Goal: Contribute content: Contribute content

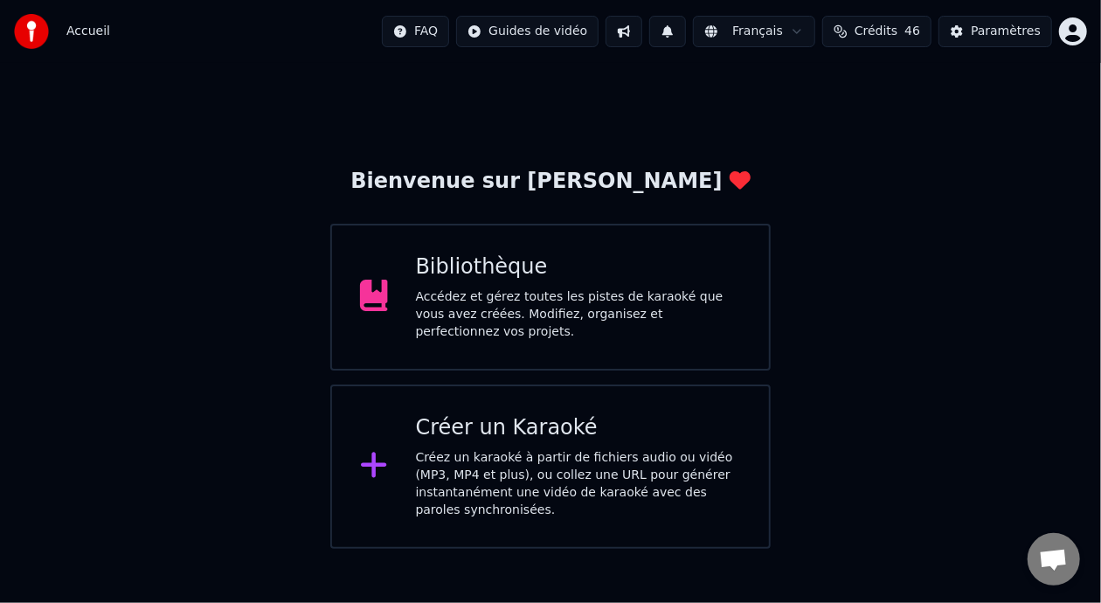
click at [538, 307] on div "Accédez et gérez toutes les pistes de karaoké que vous avez créées. Modifiez, o…" at bounding box center [579, 314] width 326 height 52
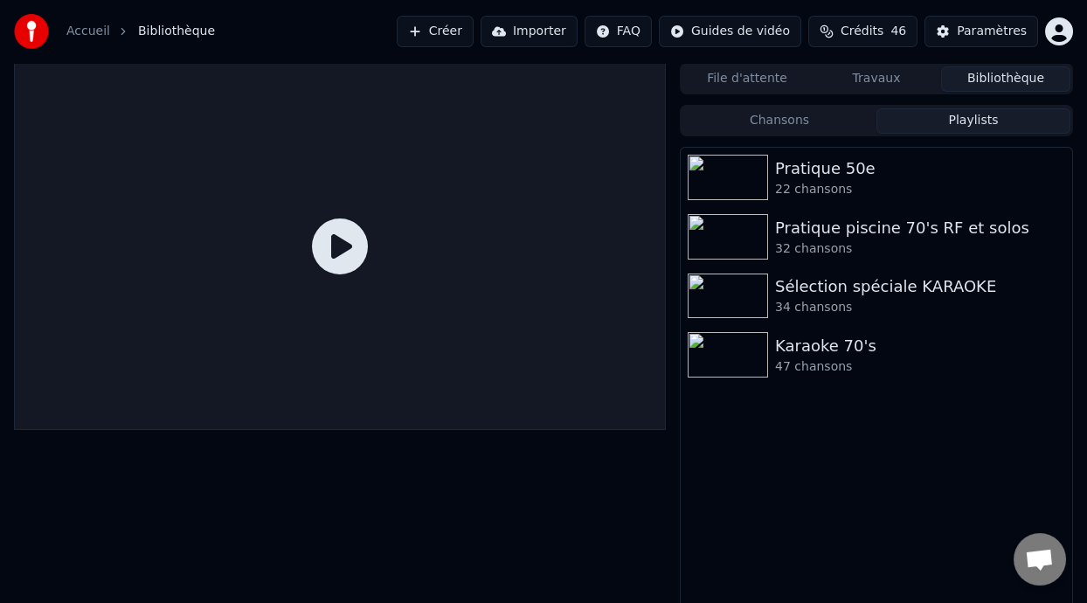
click at [973, 123] on button "Playlists" at bounding box center [973, 120] width 194 height 25
click at [870, 356] on div "Karaoke 70's" at bounding box center [911, 346] width 273 height 24
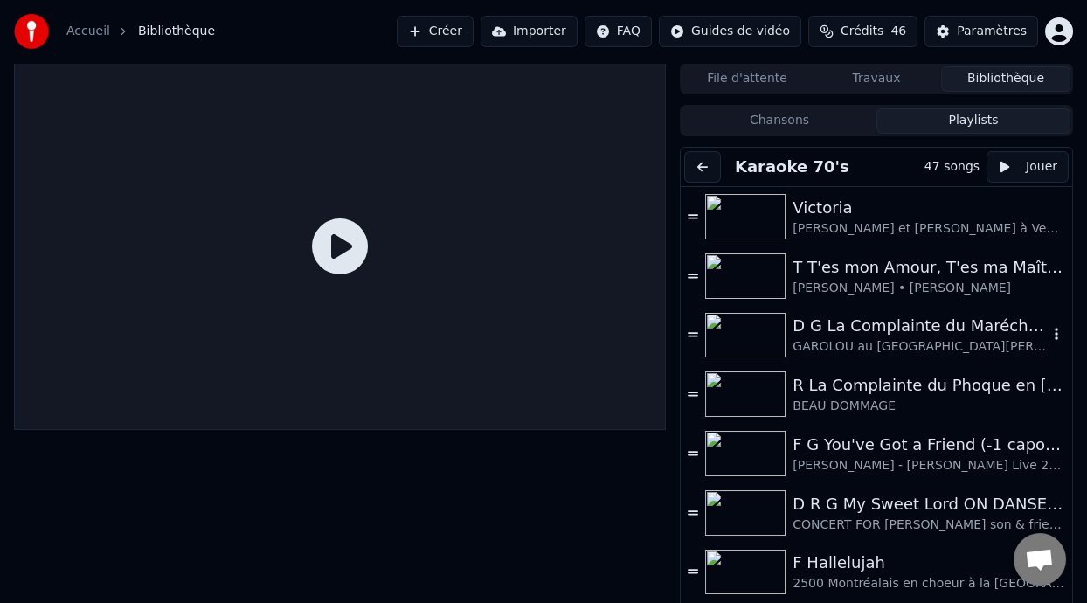
click at [872, 331] on div "D G La Complainte du Maréchal [PERSON_NAME] ON DANSE" at bounding box center [919, 326] width 255 height 24
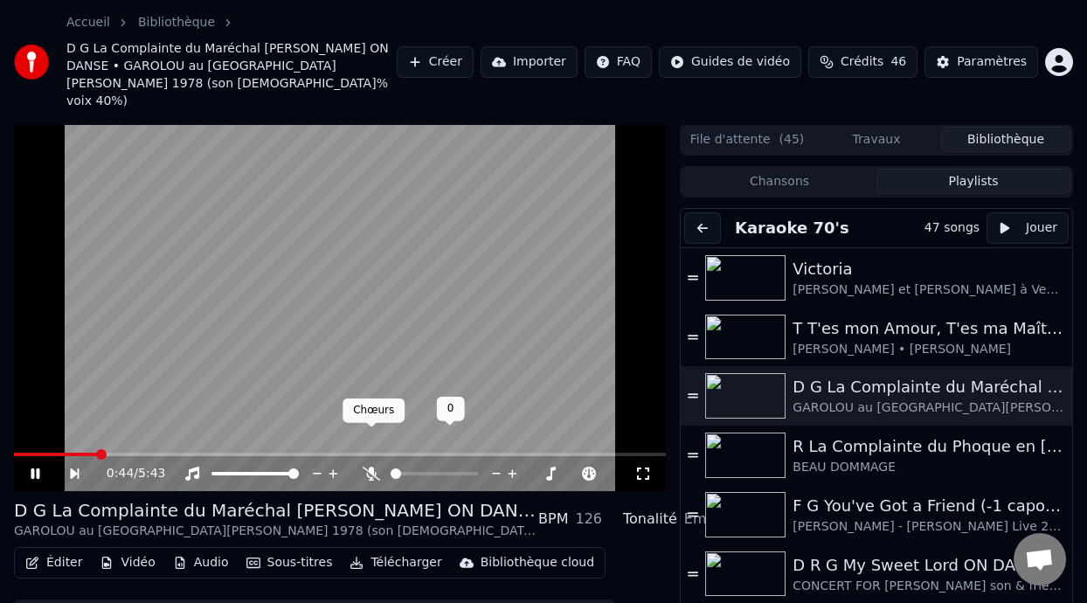
click at [369, 466] on icon at bounding box center [370, 473] width 17 height 14
click at [33, 468] on icon at bounding box center [35, 473] width 9 height 10
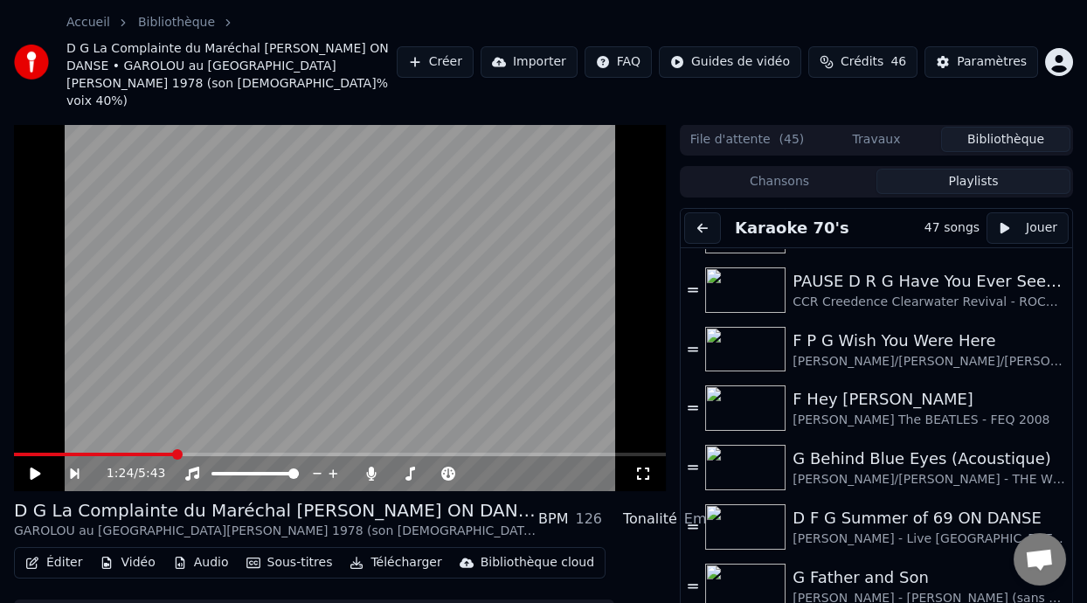
scroll to position [694, 0]
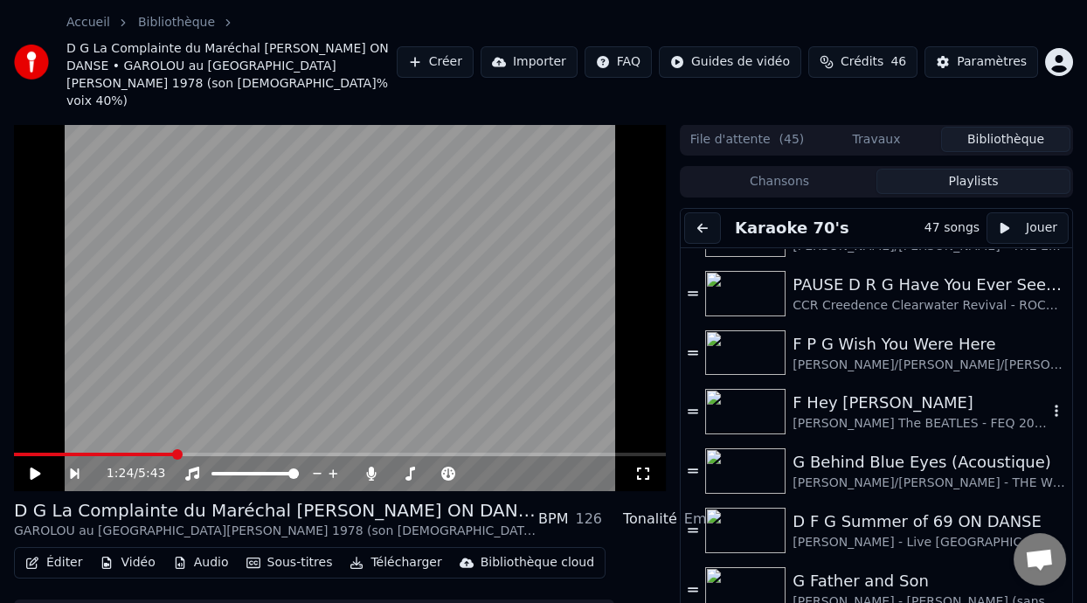
click at [908, 415] on div "[PERSON_NAME] The BEATLES - FEQ 2008" at bounding box center [919, 423] width 255 height 17
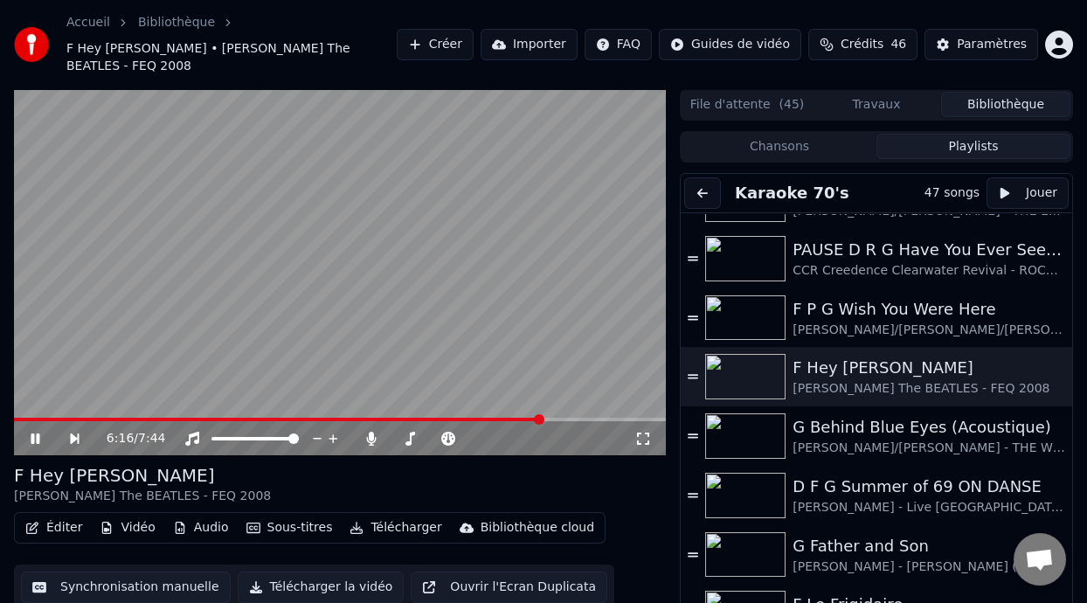
click at [541, 414] on span at bounding box center [539, 419] width 10 height 10
click at [607, 414] on span at bounding box center [603, 419] width 10 height 10
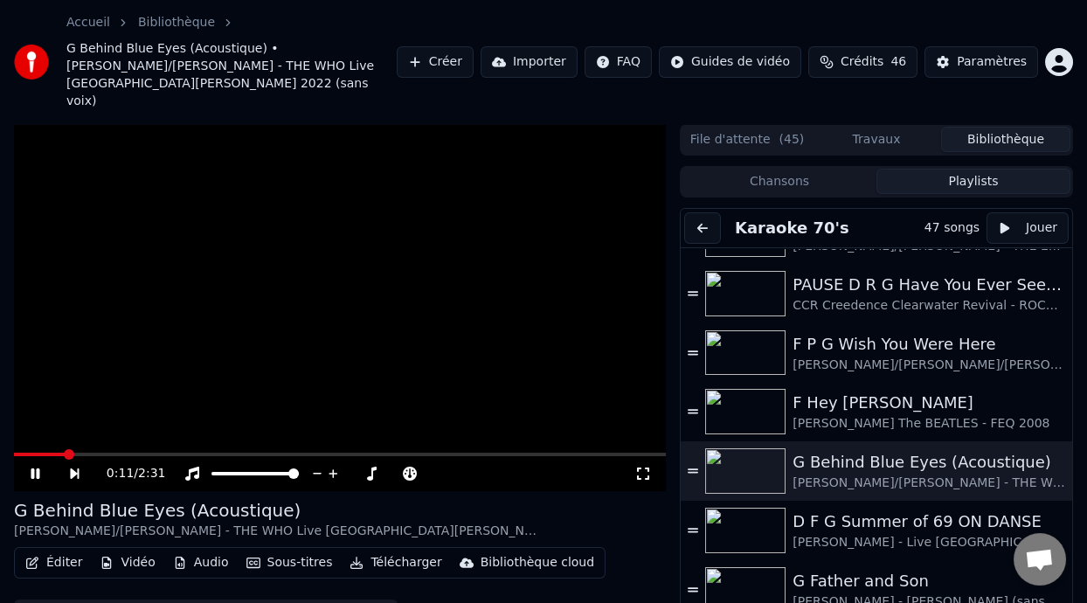
click at [642, 466] on icon at bounding box center [642, 473] width 17 height 14
click at [36, 468] on icon at bounding box center [35, 473] width 9 height 10
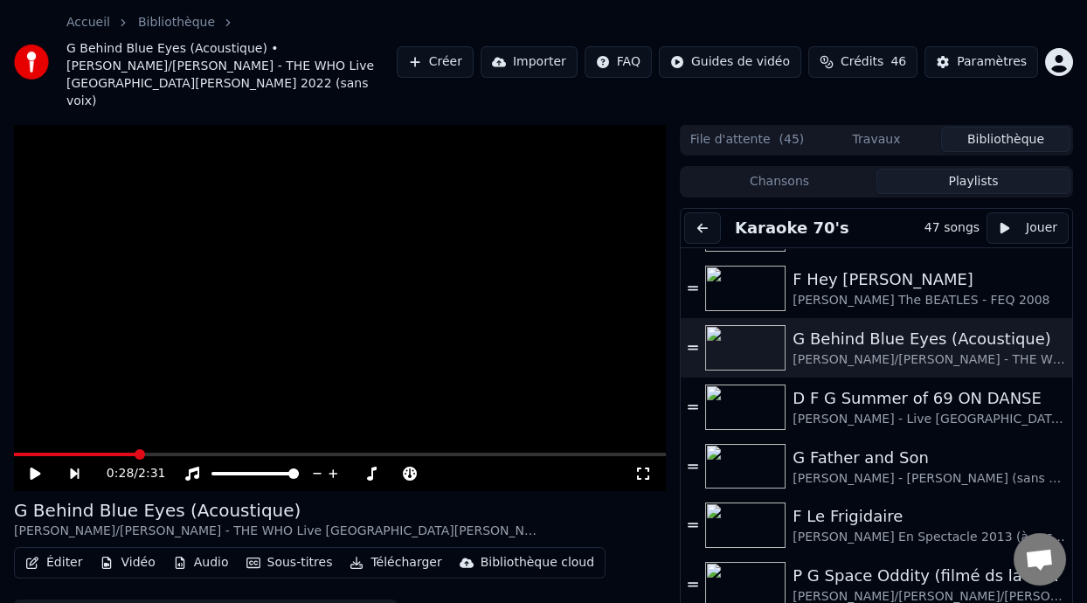
scroll to position [825, 0]
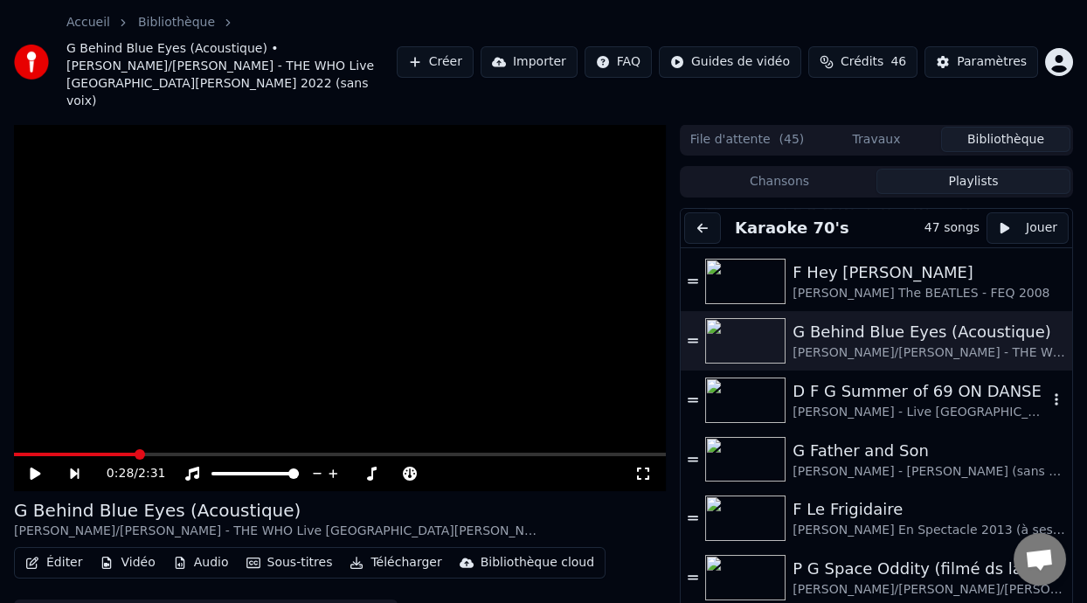
click at [901, 404] on div "[PERSON_NAME] - Live [GEOGRAPHIC_DATA][PERSON_NAME] 2024" at bounding box center [919, 412] width 255 height 17
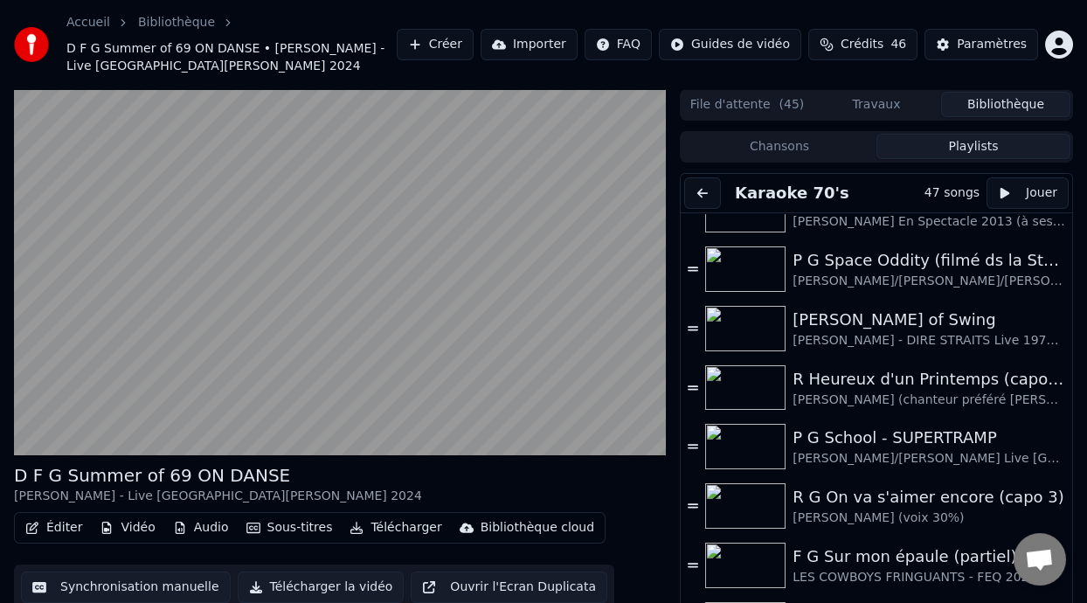
scroll to position [1091, 0]
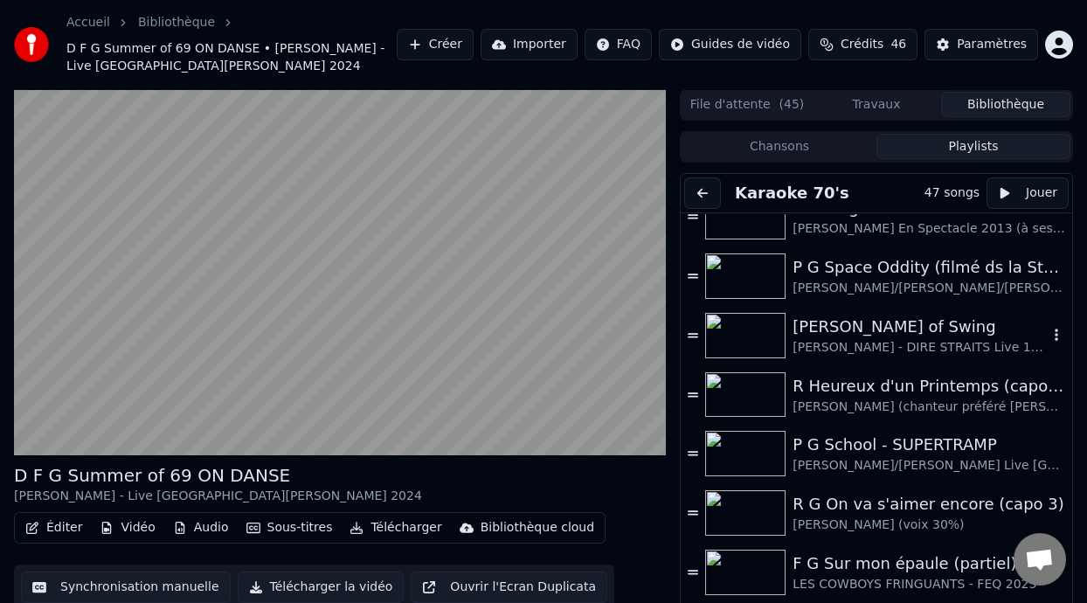
click at [893, 327] on div "[PERSON_NAME] of Swing" at bounding box center [919, 326] width 255 height 24
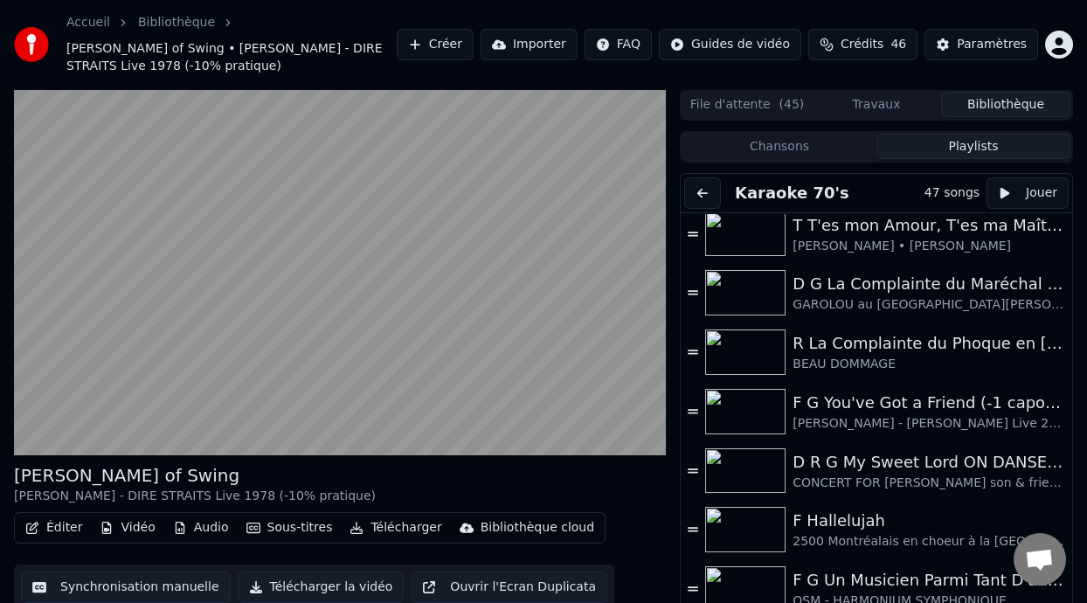
scroll to position [75, 0]
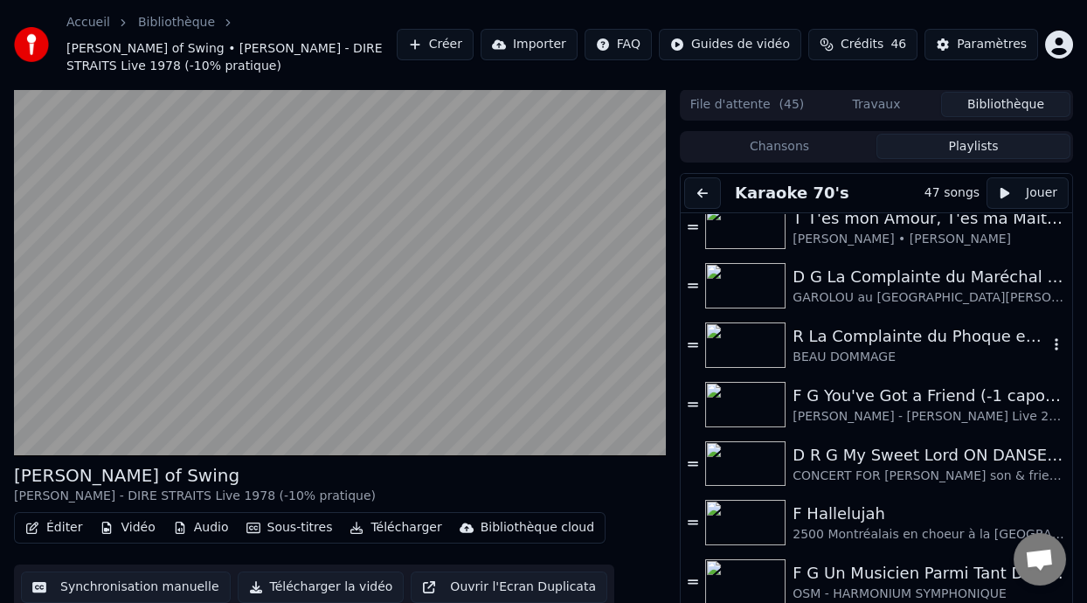
click at [941, 339] on div "R La Complainte du Phoque en [US_STATE]" at bounding box center [919, 336] width 255 height 24
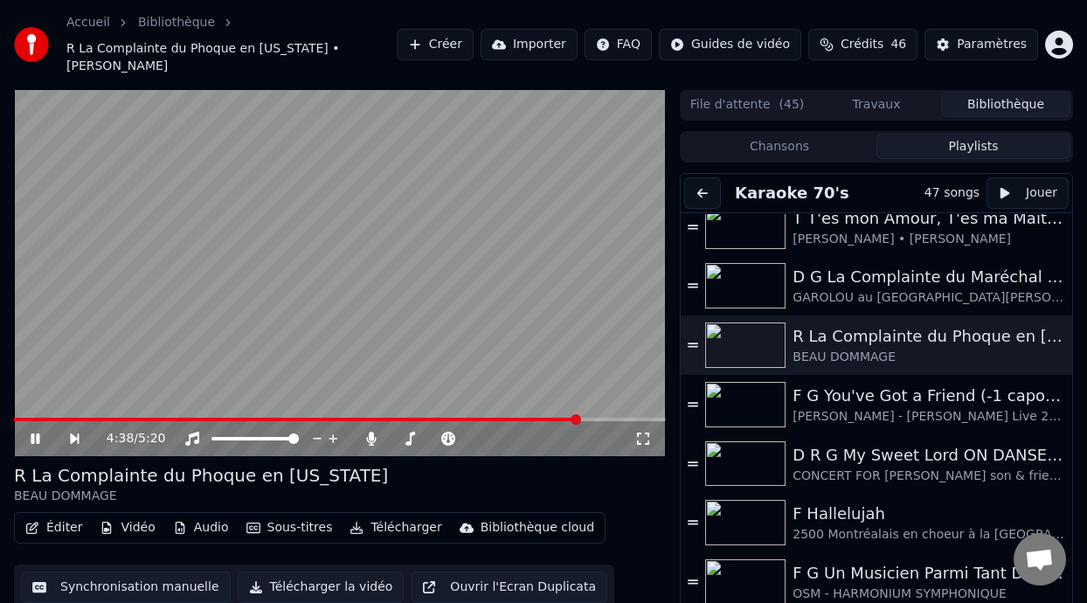
click at [580, 414] on span at bounding box center [575, 419] width 10 height 10
click at [615, 414] on span at bounding box center [609, 419] width 10 height 10
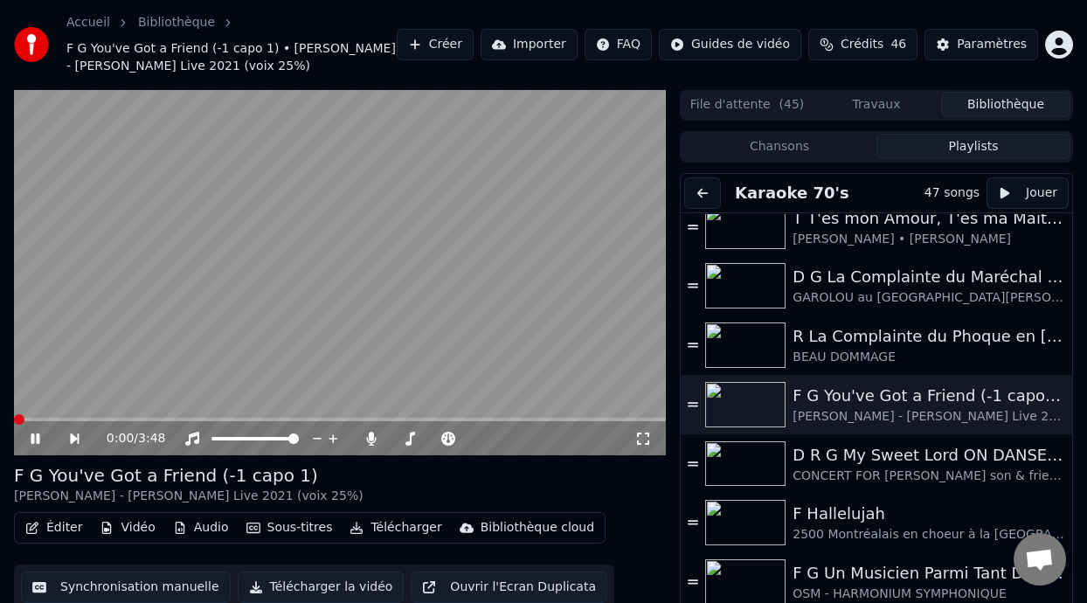
scroll to position [52, 0]
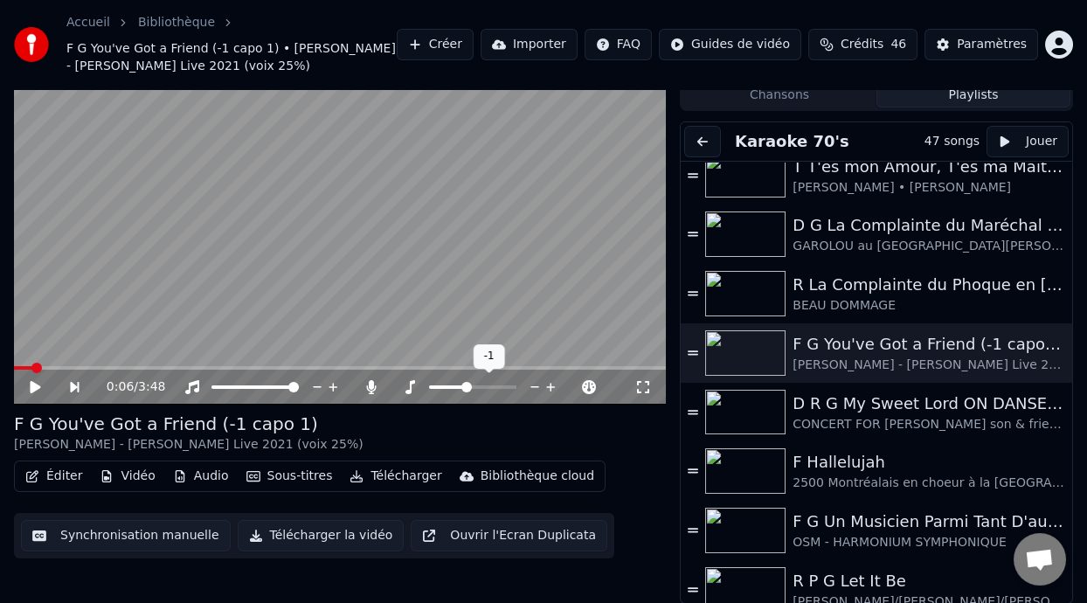
click at [468, 390] on span at bounding box center [466, 387] width 10 height 10
click at [33, 383] on icon at bounding box center [35, 387] width 10 height 12
click at [639, 381] on icon at bounding box center [643, 387] width 12 height 12
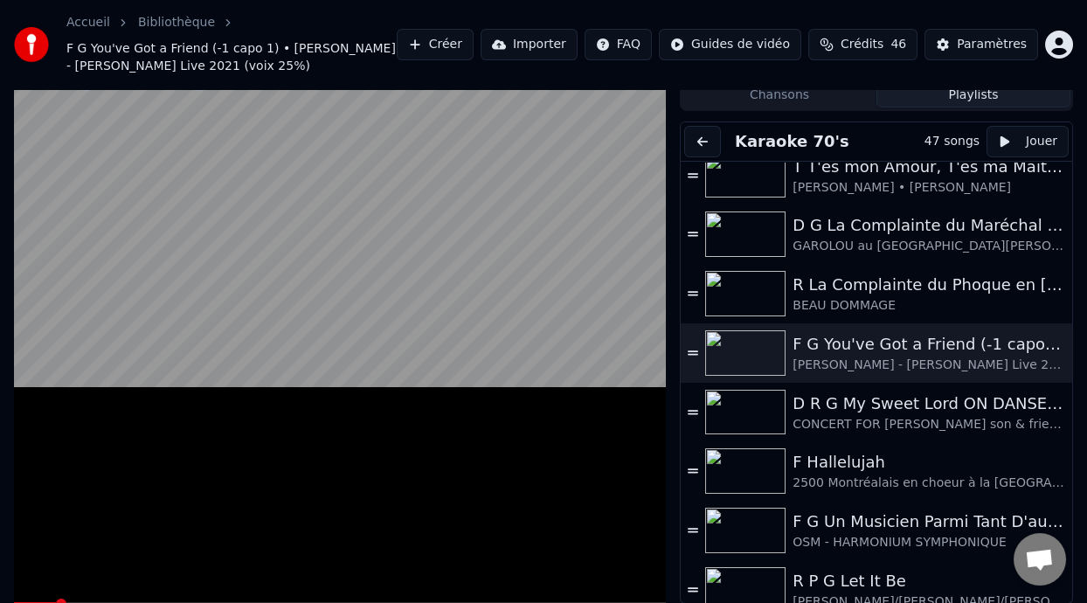
scroll to position [0, 0]
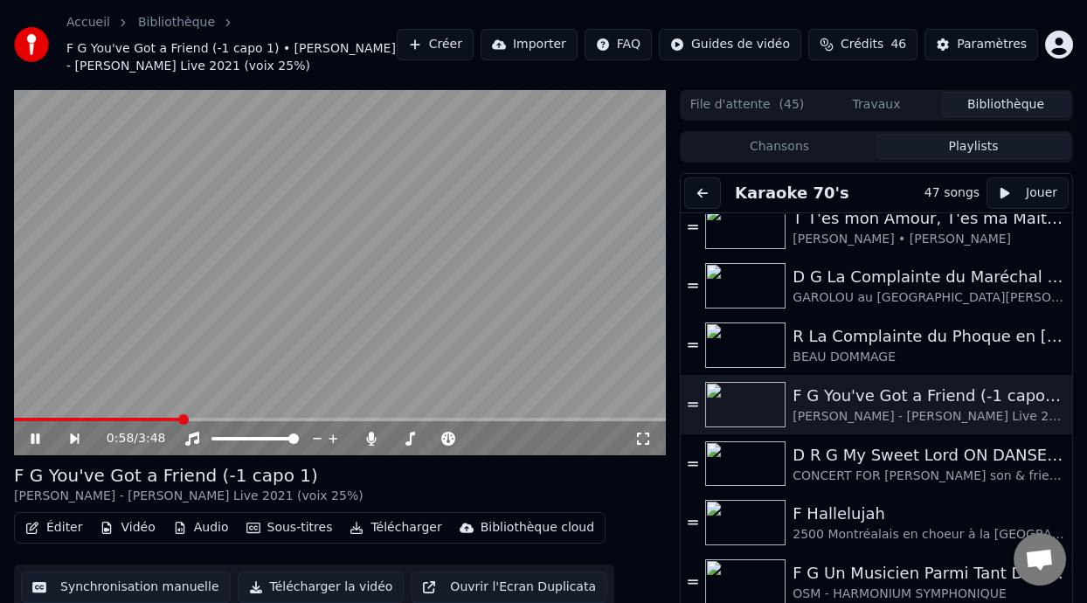
click at [613, 421] on div "0:58 / 3:48" at bounding box center [340, 438] width 652 height 35
click at [615, 418] on span at bounding box center [340, 419] width 652 height 3
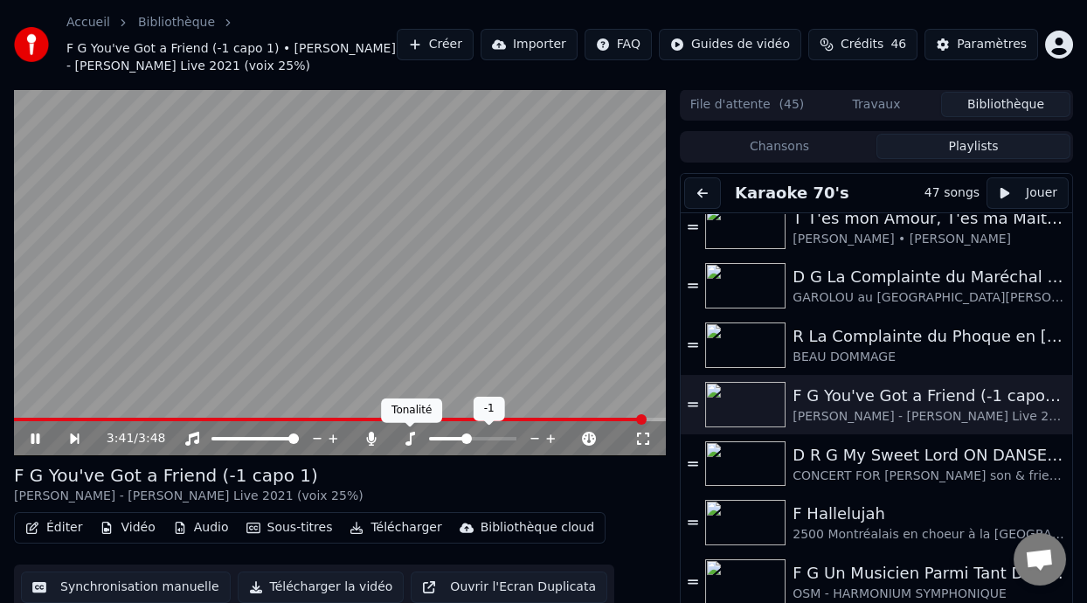
click at [407, 437] on icon at bounding box center [409, 438] width 17 height 14
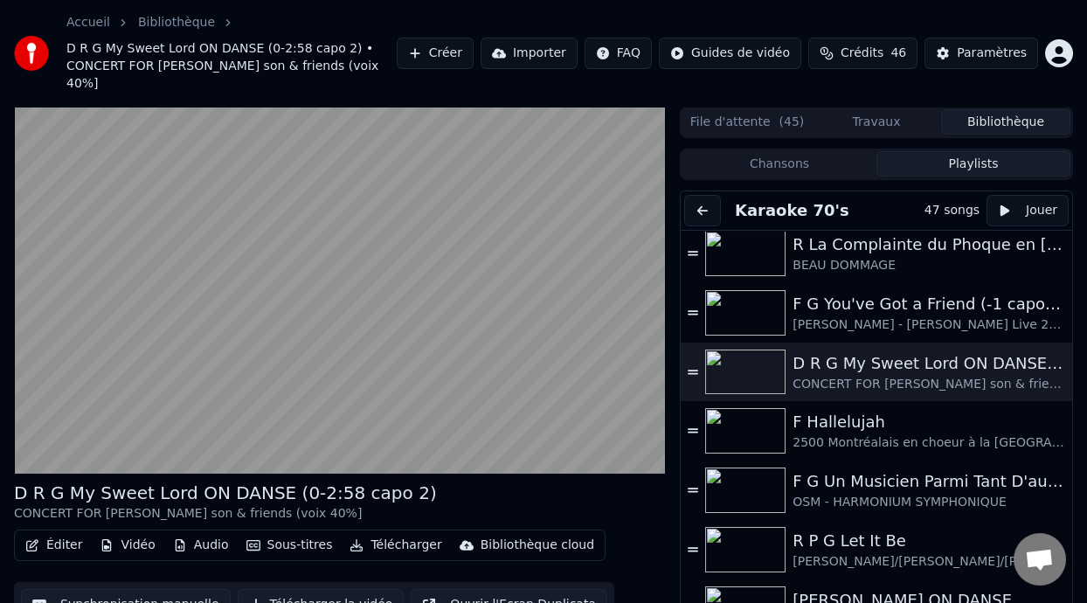
scroll to position [174, 0]
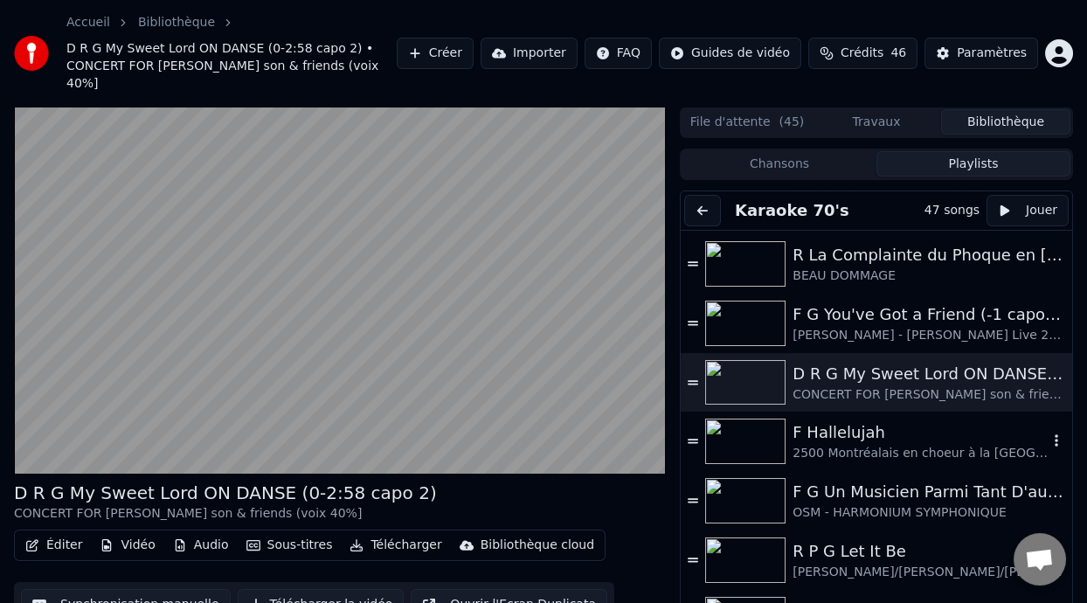
click at [887, 427] on div "F Hallelujah" at bounding box center [919, 432] width 255 height 24
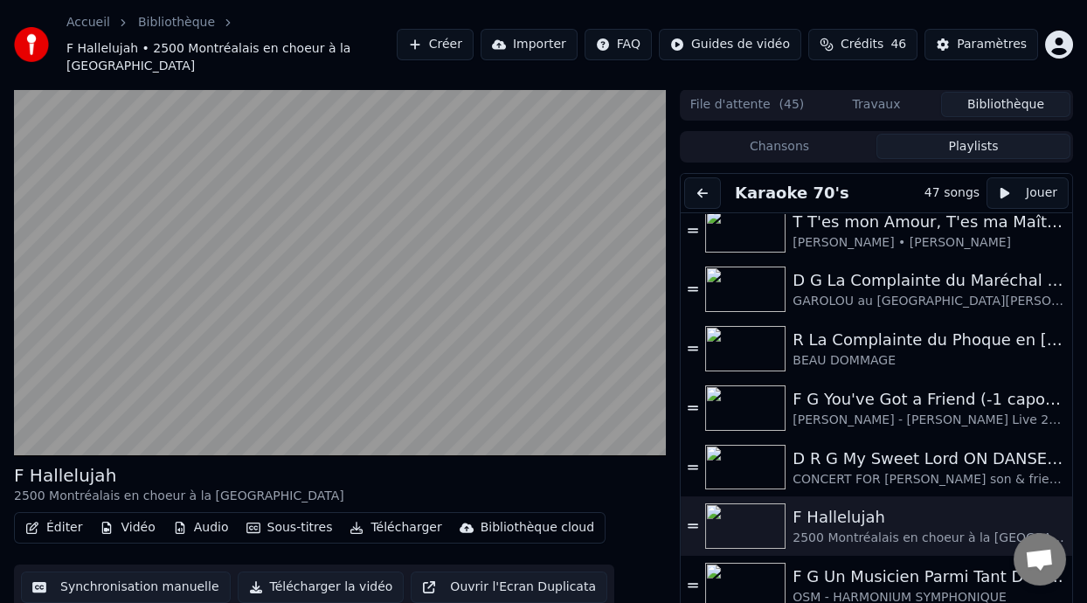
scroll to position [0, 0]
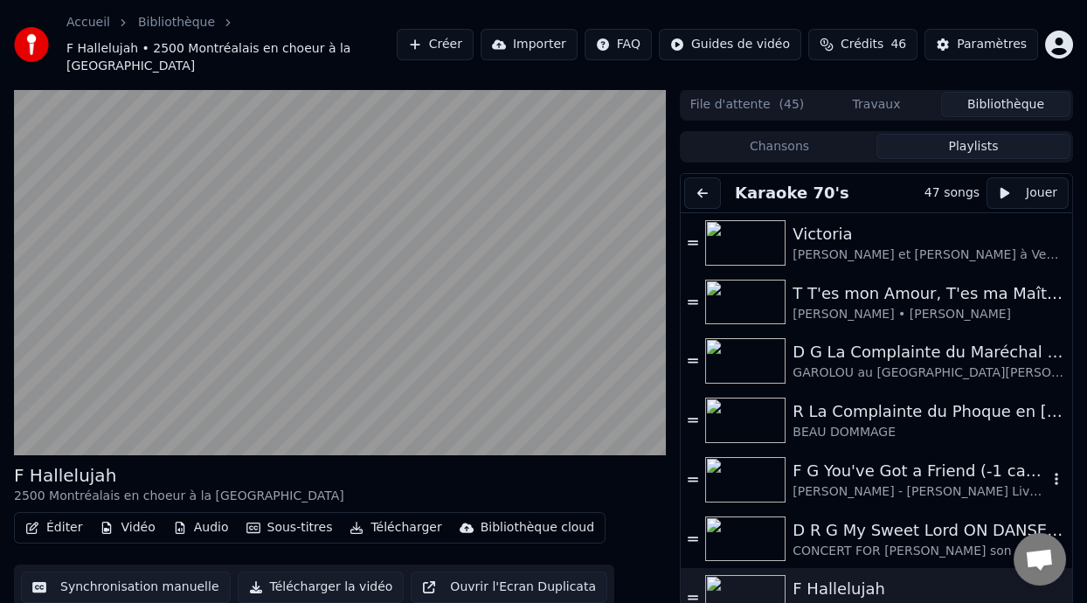
click at [866, 481] on div "F G You've Got a Friend (-1 capo 1)" at bounding box center [919, 471] width 255 height 24
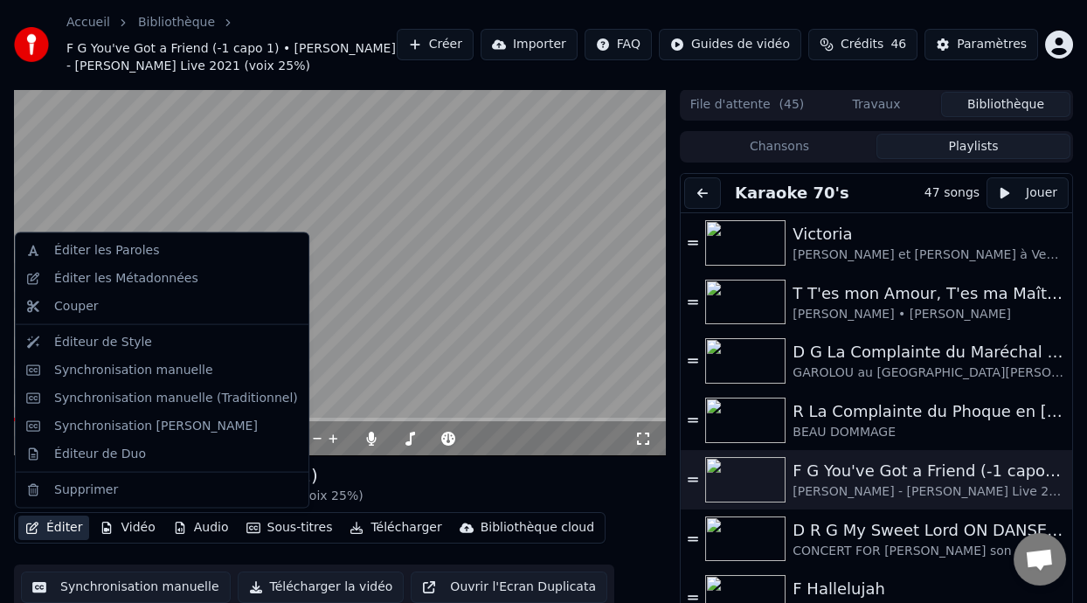
click at [68, 529] on button "Éditer" at bounding box center [53, 527] width 71 height 24
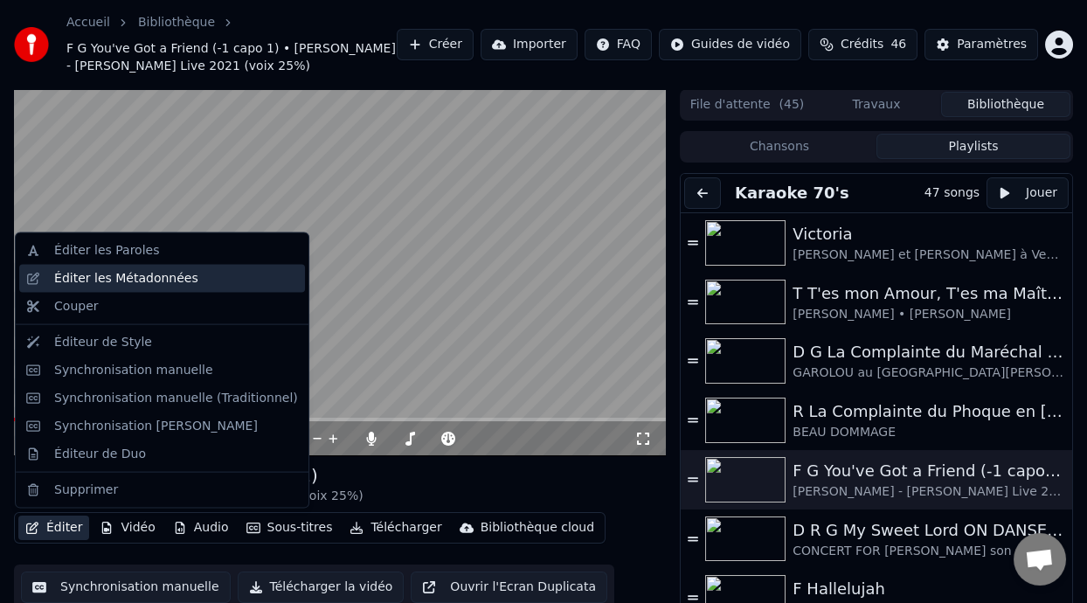
click at [180, 281] on div "Éditer les Métadonnées" at bounding box center [126, 278] width 144 height 17
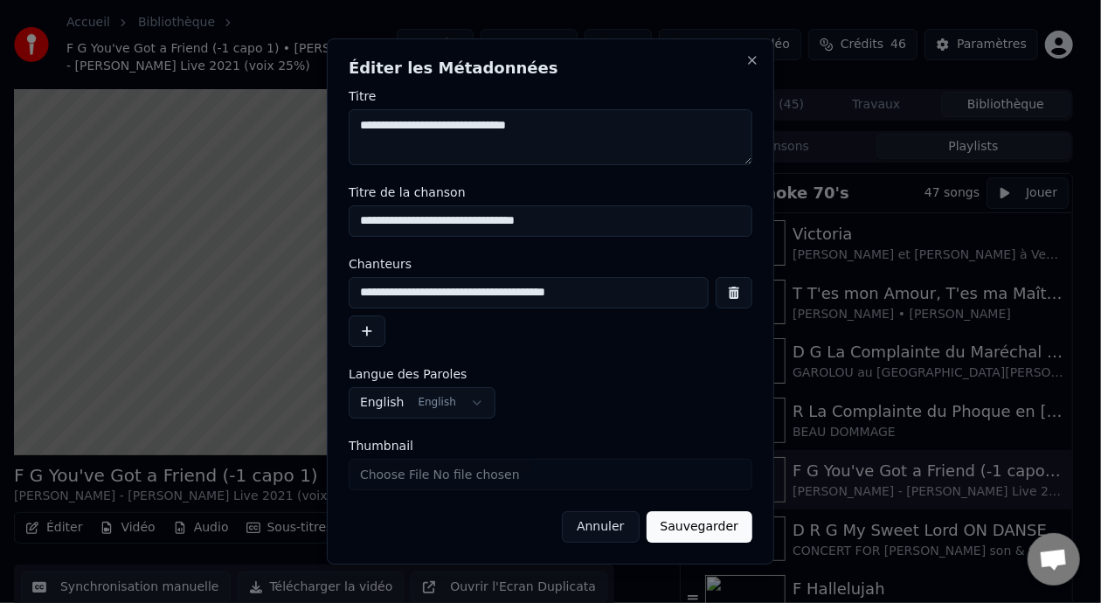
click at [414, 293] on input "**********" at bounding box center [529, 292] width 360 height 31
type input "**********"
click at [696, 534] on button "Sauvegarder" at bounding box center [699, 526] width 106 height 31
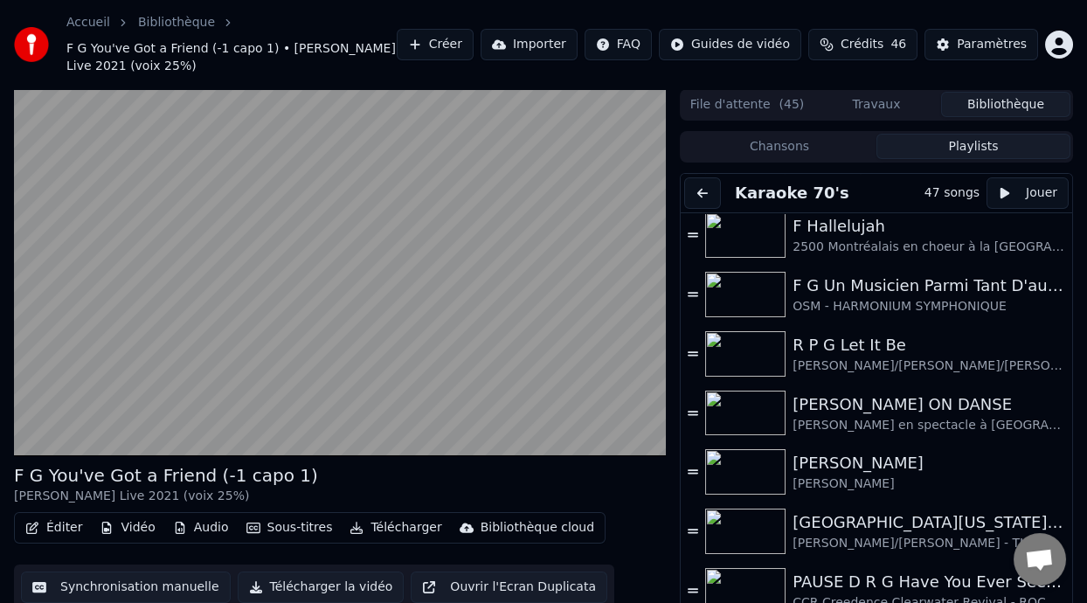
scroll to position [345, 0]
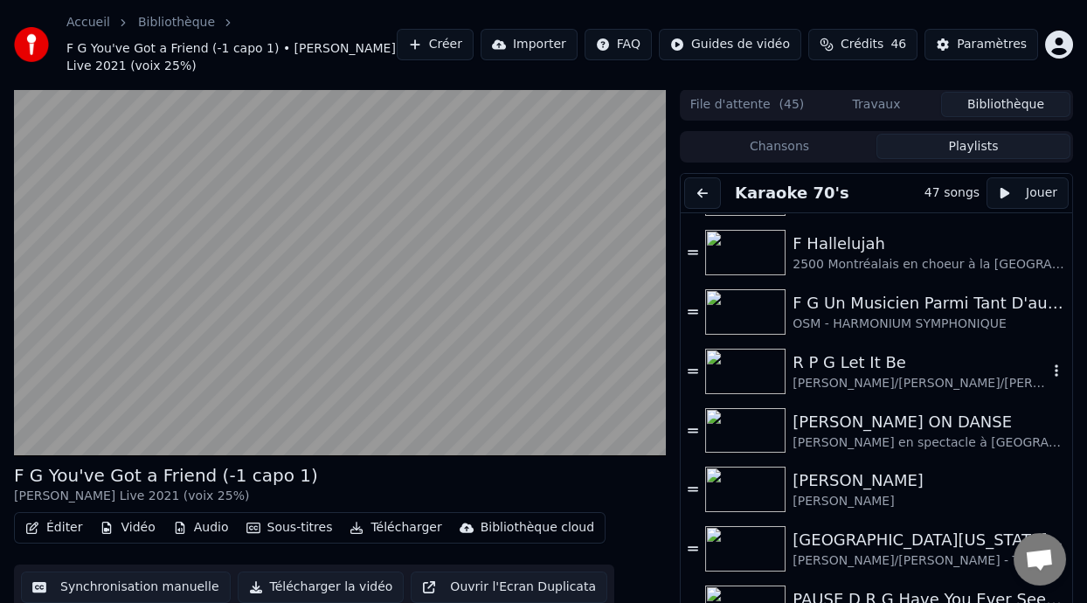
click at [865, 369] on div "R P G Let It Be" at bounding box center [919, 362] width 255 height 24
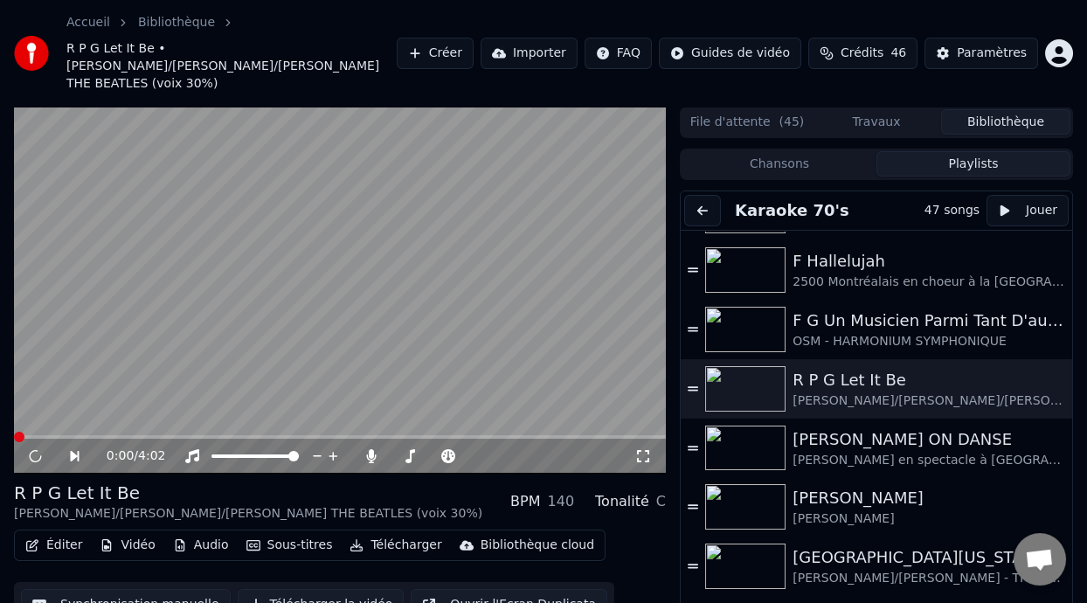
click at [68, 533] on button "Éditer" at bounding box center [53, 545] width 71 height 24
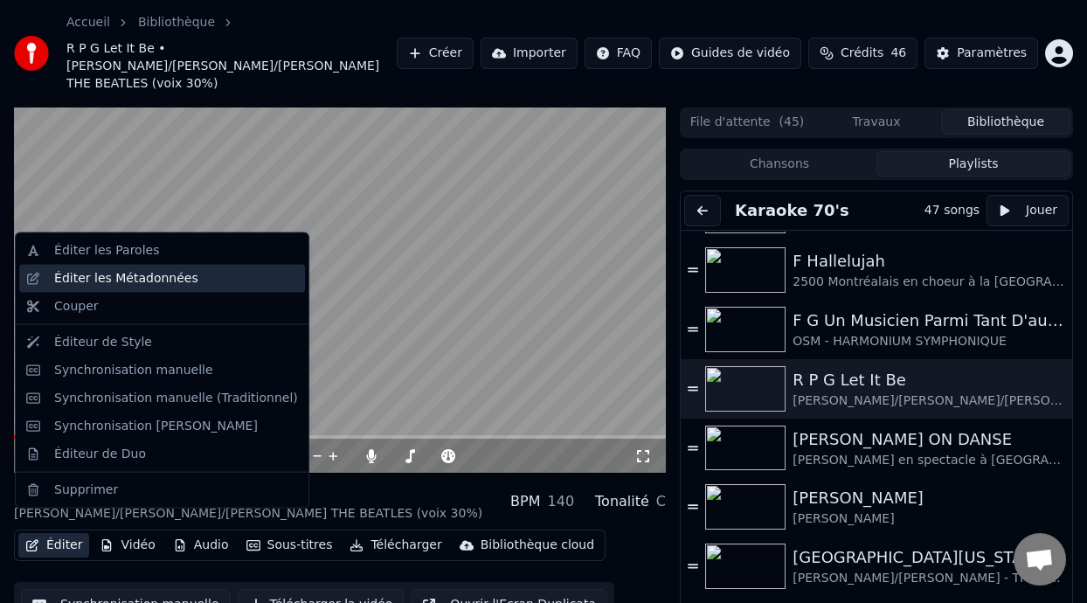
click at [155, 280] on div "Éditer les Métadonnées" at bounding box center [126, 278] width 144 height 17
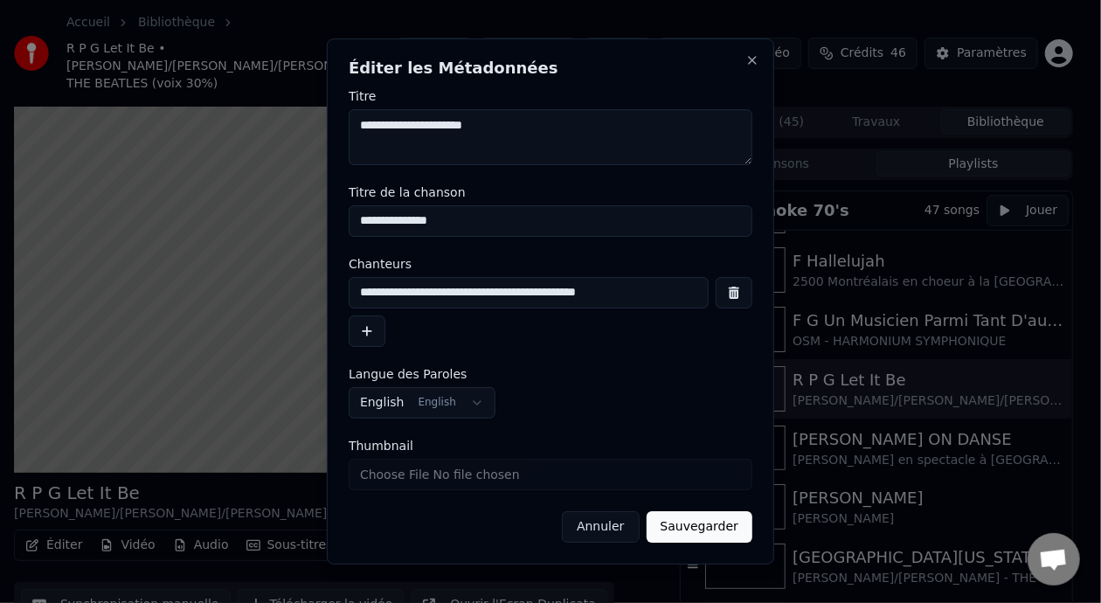
click at [515, 294] on input "**********" at bounding box center [529, 292] width 360 height 31
type input "**********"
click at [720, 532] on button "Sauvegarder" at bounding box center [699, 526] width 106 height 31
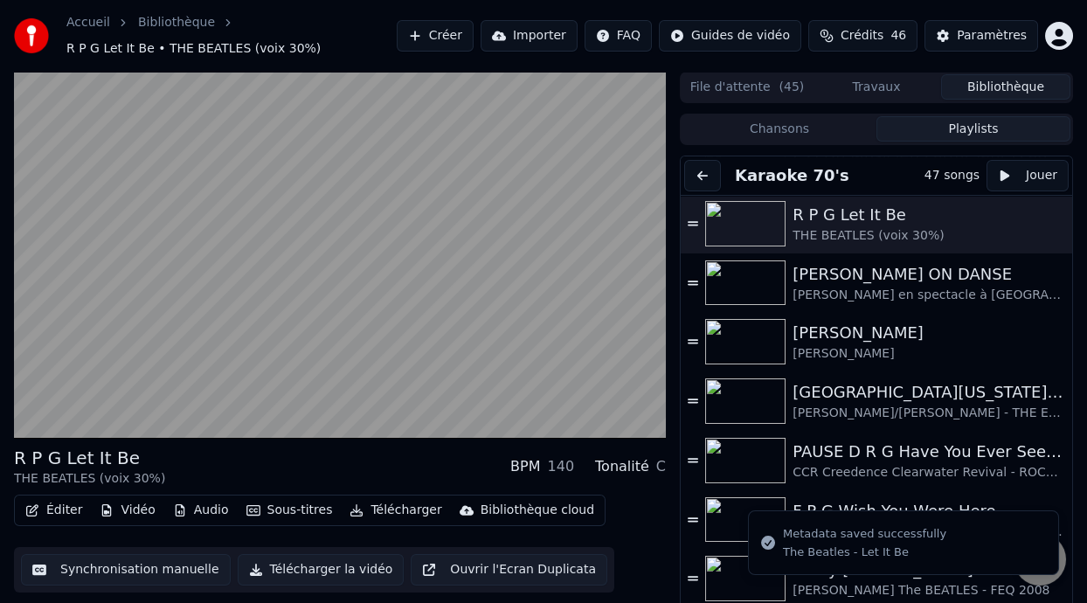
scroll to position [479, 0]
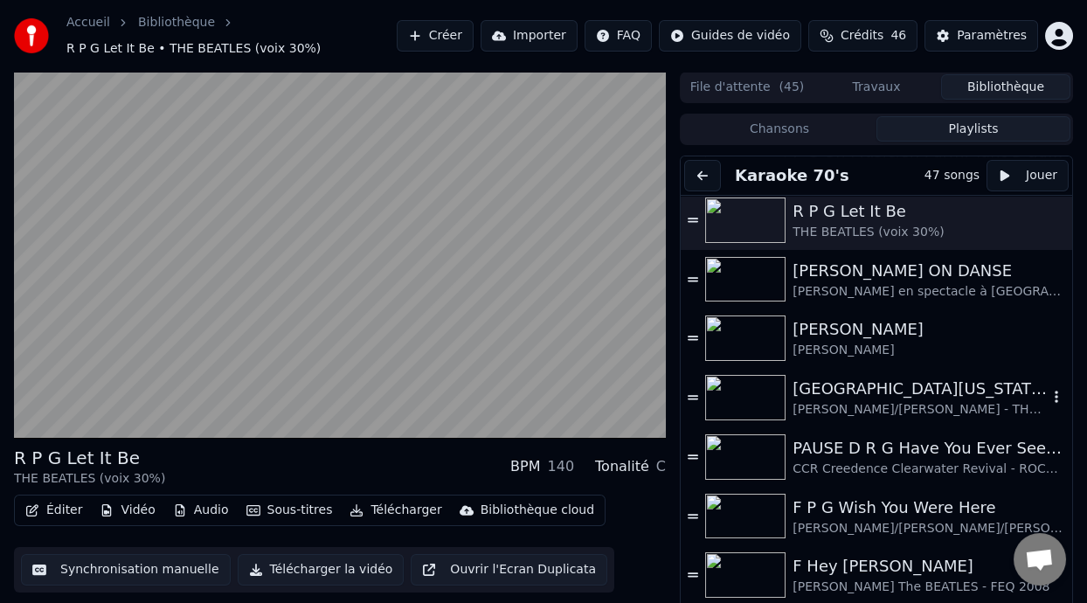
click at [878, 388] on div "[GEOGRAPHIC_DATA][US_STATE] (-2 clé Am)" at bounding box center [919, 388] width 255 height 24
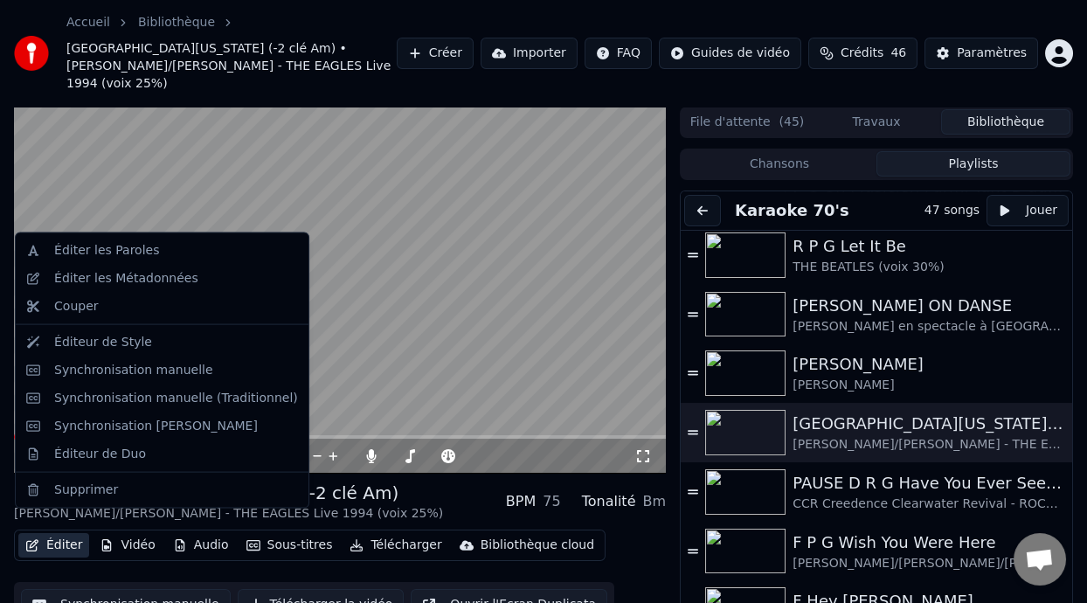
click at [67, 533] on button "Éditer" at bounding box center [53, 545] width 71 height 24
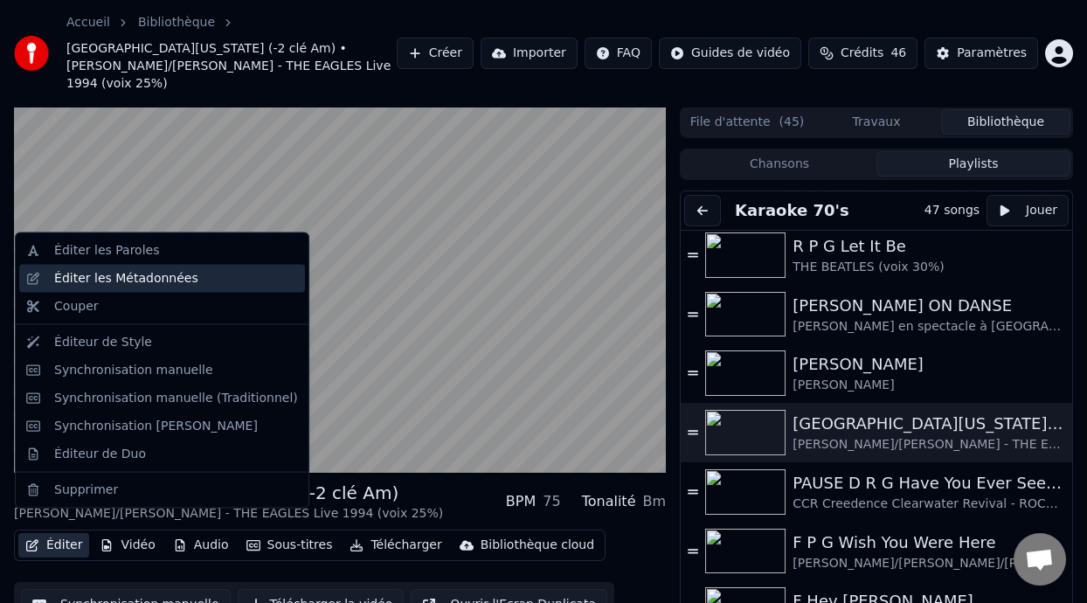
click at [177, 280] on div "Éditer les Métadonnées" at bounding box center [126, 278] width 144 height 17
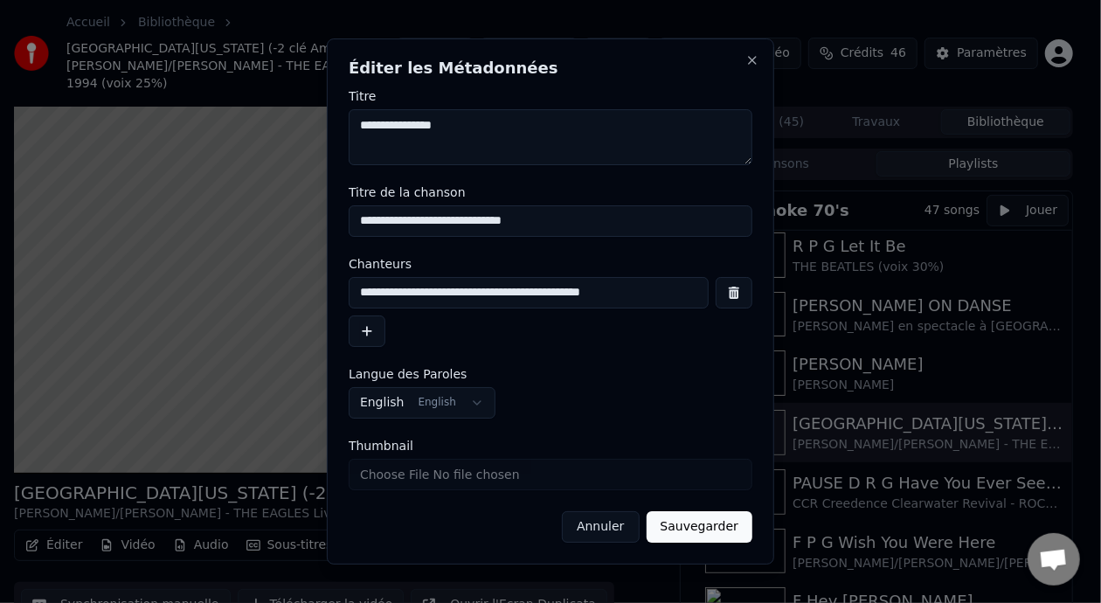
click at [466, 293] on input "**********" at bounding box center [529, 292] width 360 height 31
type input "**********"
click at [714, 525] on button "Sauvegarder" at bounding box center [699, 526] width 106 height 31
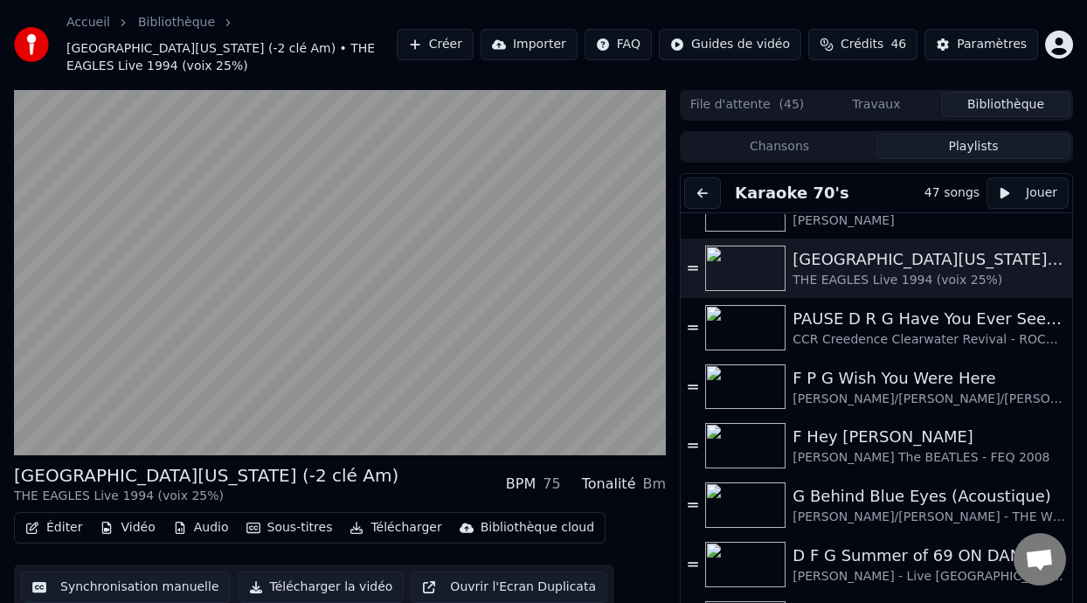
scroll to position [632, 0]
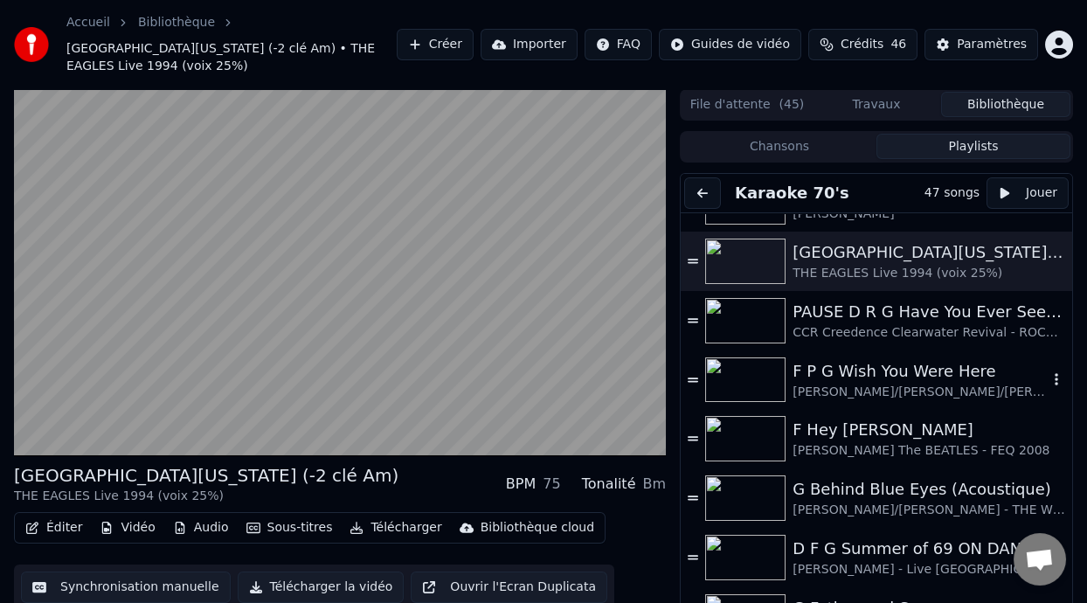
click at [919, 373] on div "F P G Wish You Were Here" at bounding box center [919, 371] width 255 height 24
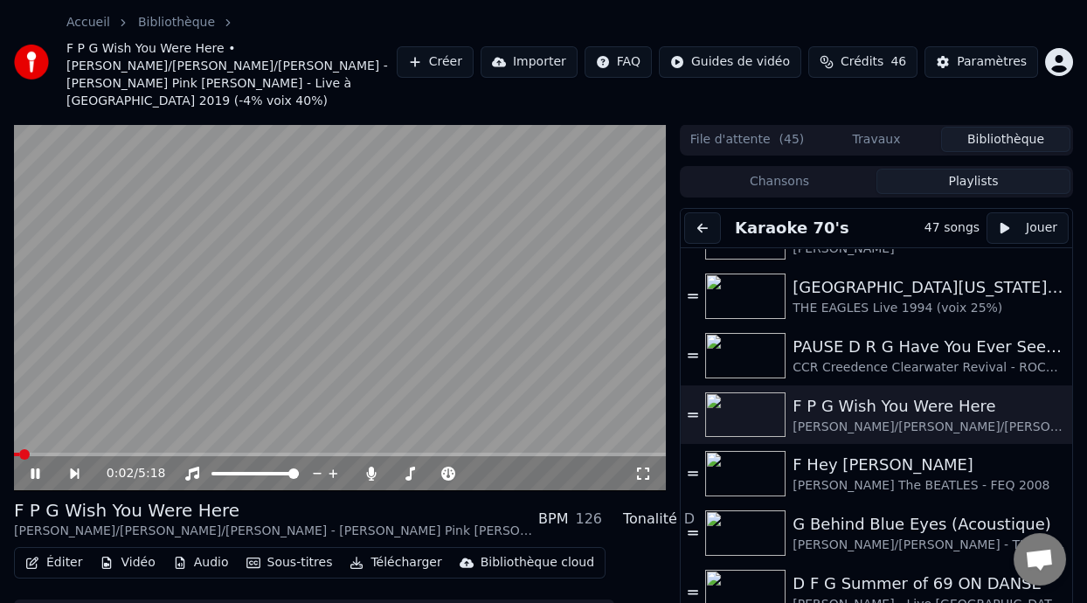
click at [69, 550] on button "Éditer" at bounding box center [53, 562] width 71 height 24
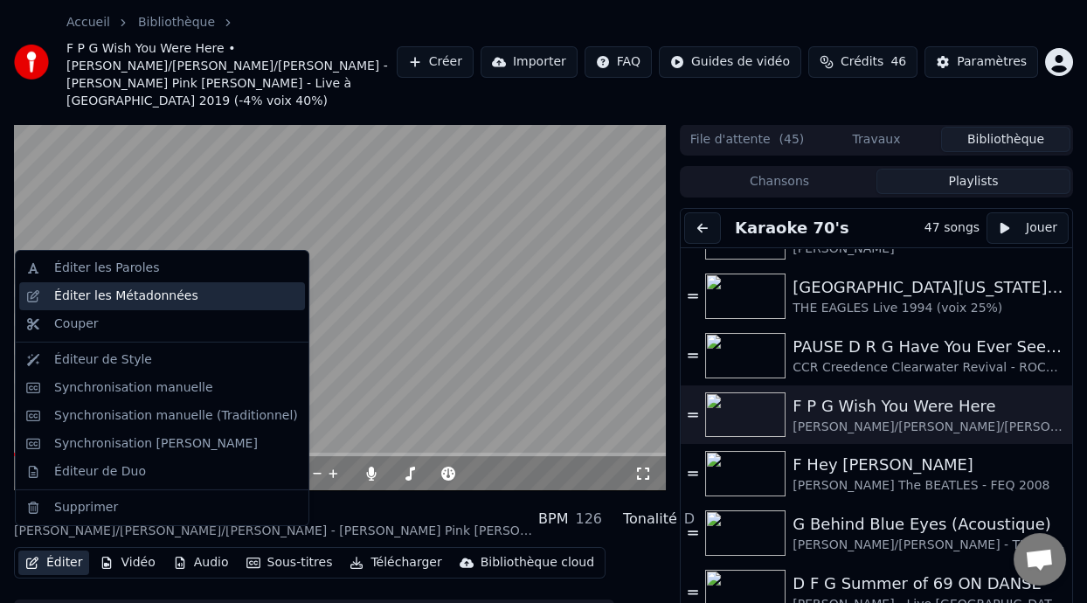
click at [197, 299] on div "Éditer les Métadonnées" at bounding box center [176, 295] width 244 height 17
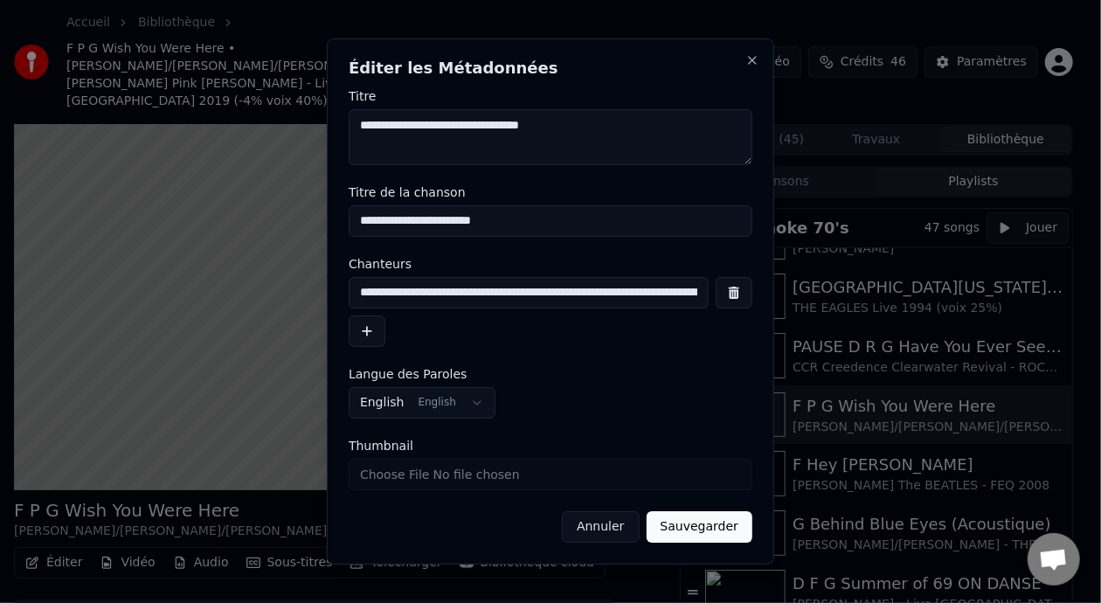
click at [522, 291] on input "**********" at bounding box center [529, 292] width 360 height 31
type input "**********"
click at [715, 528] on button "Sauvegarder" at bounding box center [699, 526] width 106 height 31
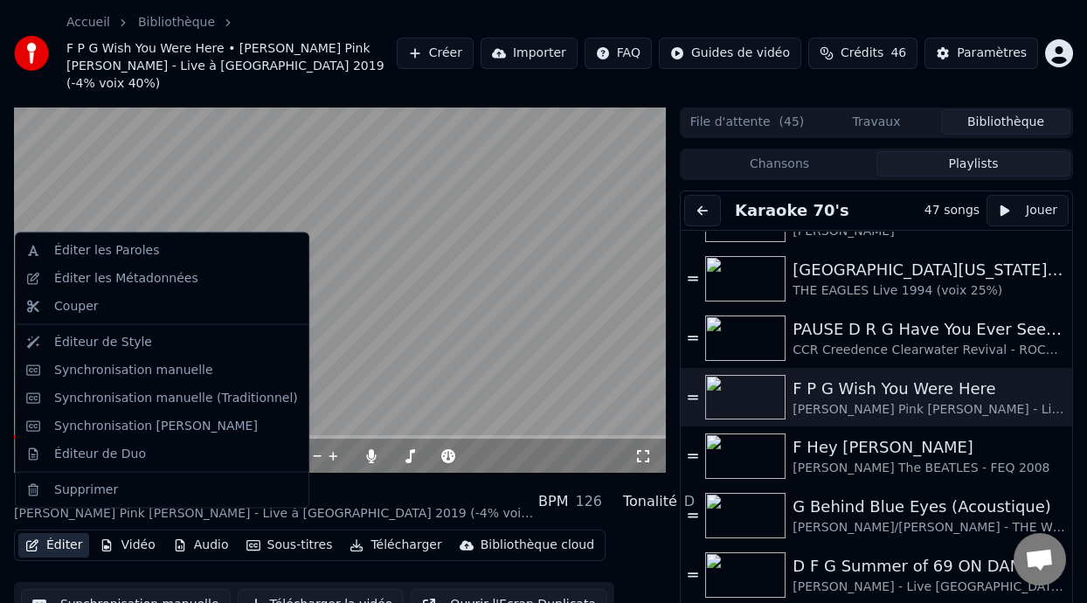
click at [65, 533] on button "Éditer" at bounding box center [53, 545] width 71 height 24
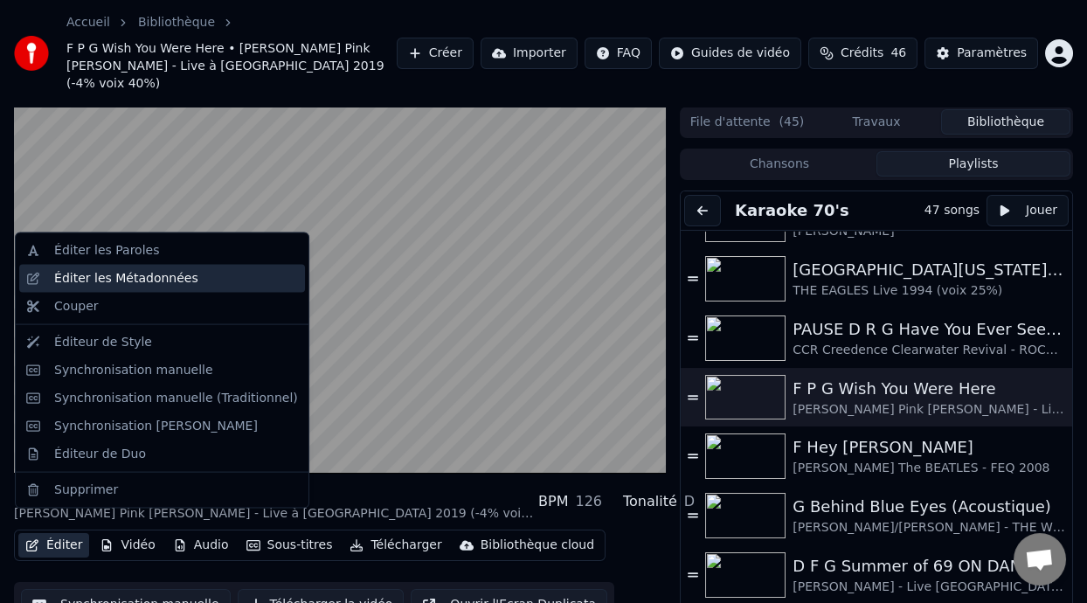
click at [190, 279] on div "Éditer les Métadonnées" at bounding box center [176, 278] width 244 height 17
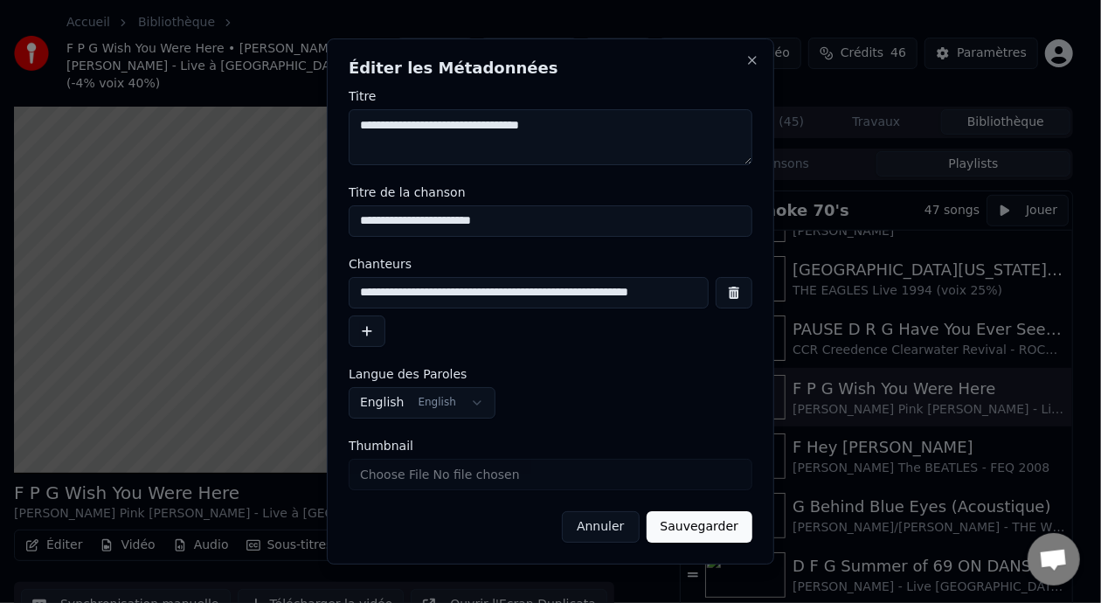
click at [659, 299] on input "**********" at bounding box center [529, 292] width 360 height 31
type input "**********"
click at [717, 527] on button "Sauvegarder" at bounding box center [699, 526] width 106 height 31
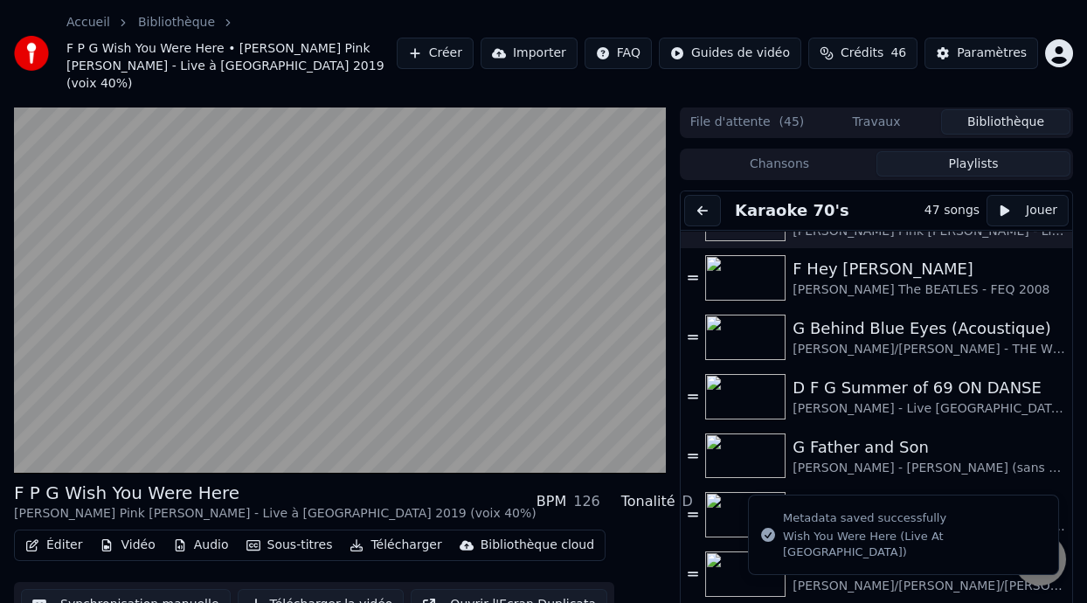
scroll to position [841, 0]
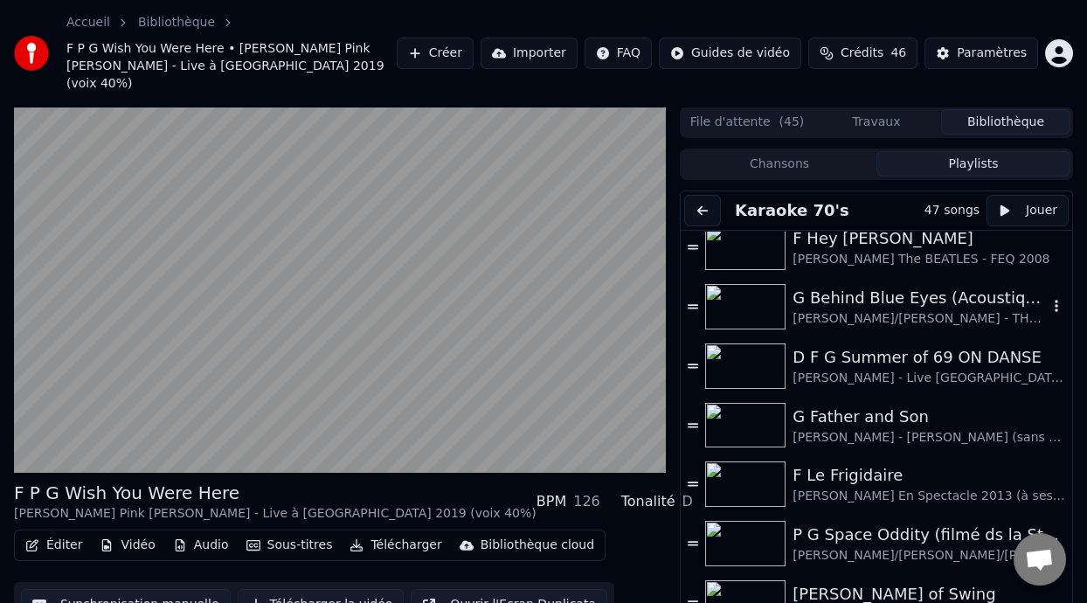
click at [896, 286] on div "G Behind Blue Eyes (Acoustique)" at bounding box center [919, 298] width 255 height 24
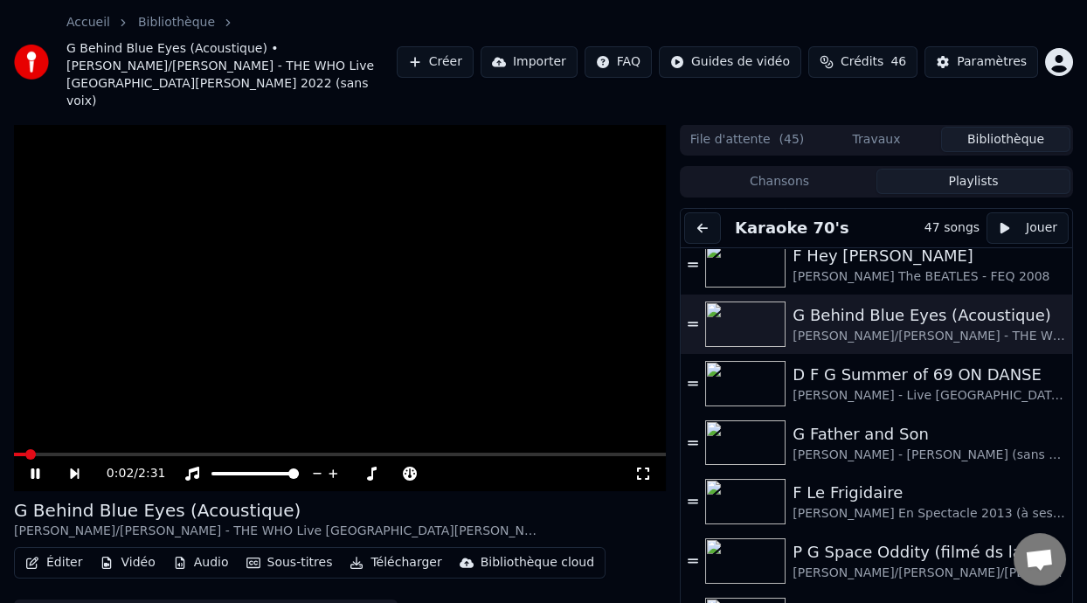
click at [71, 550] on button "Éditer" at bounding box center [53, 562] width 71 height 24
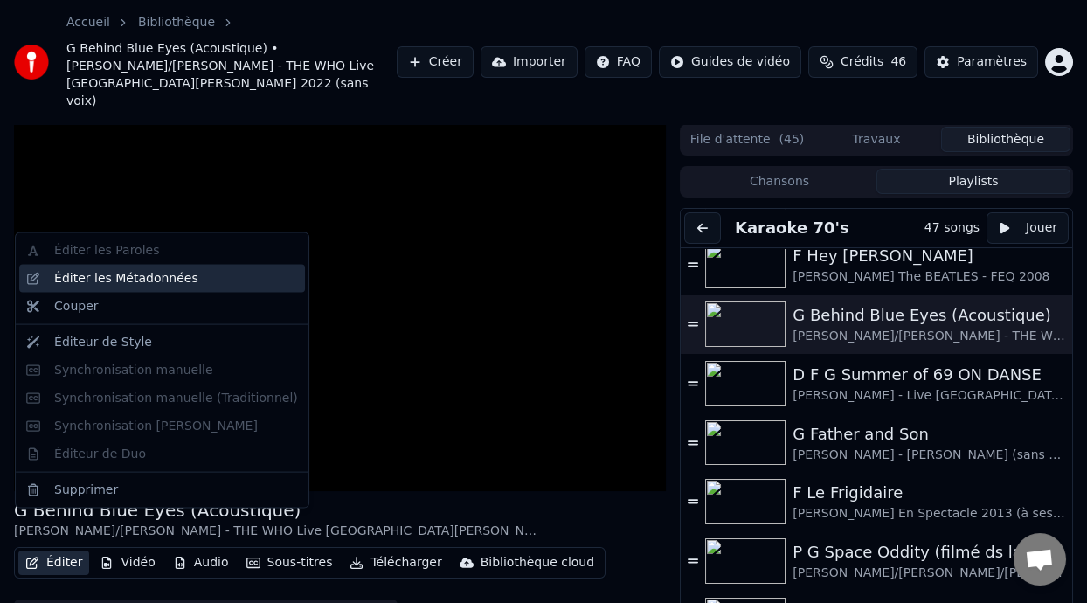
click at [224, 278] on div "Éditer les Métadonnées" at bounding box center [176, 278] width 244 height 17
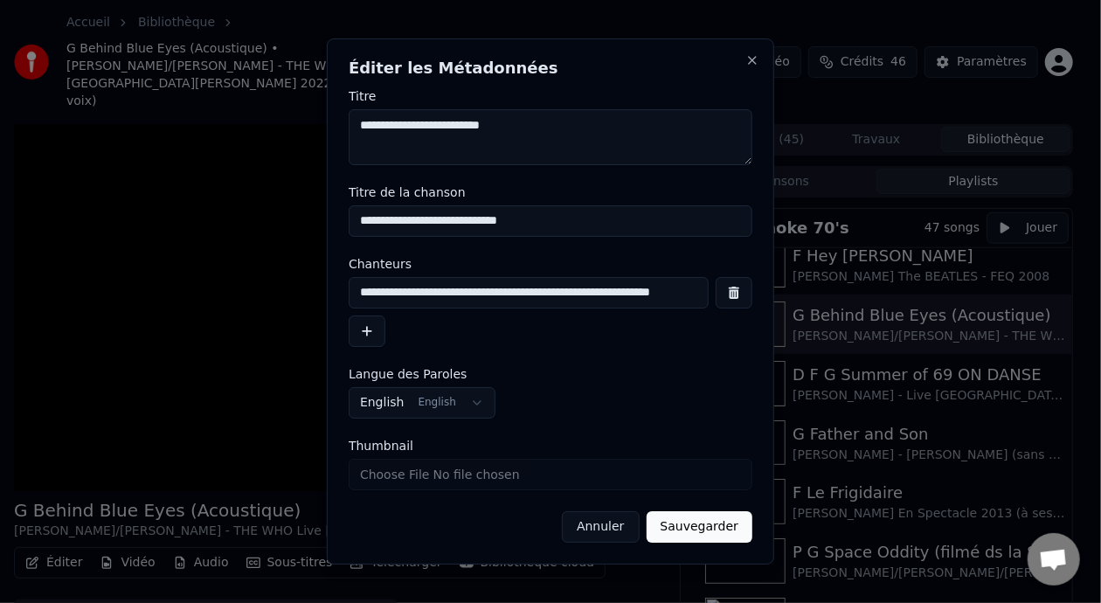
click at [464, 293] on input "**********" at bounding box center [529, 292] width 360 height 31
type input "**********"
click at [475, 220] on input "**********" at bounding box center [551, 220] width 404 height 31
type input "**********"
click at [708, 534] on button "Sauvegarder" at bounding box center [699, 526] width 106 height 31
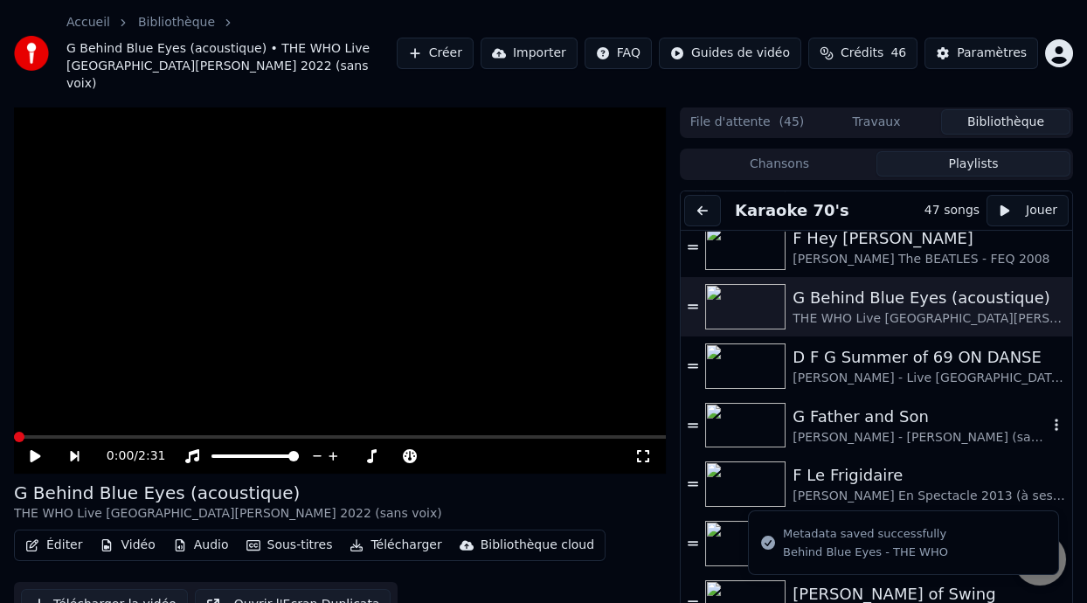
click at [912, 404] on div "G Father and Son" at bounding box center [919, 416] width 255 height 24
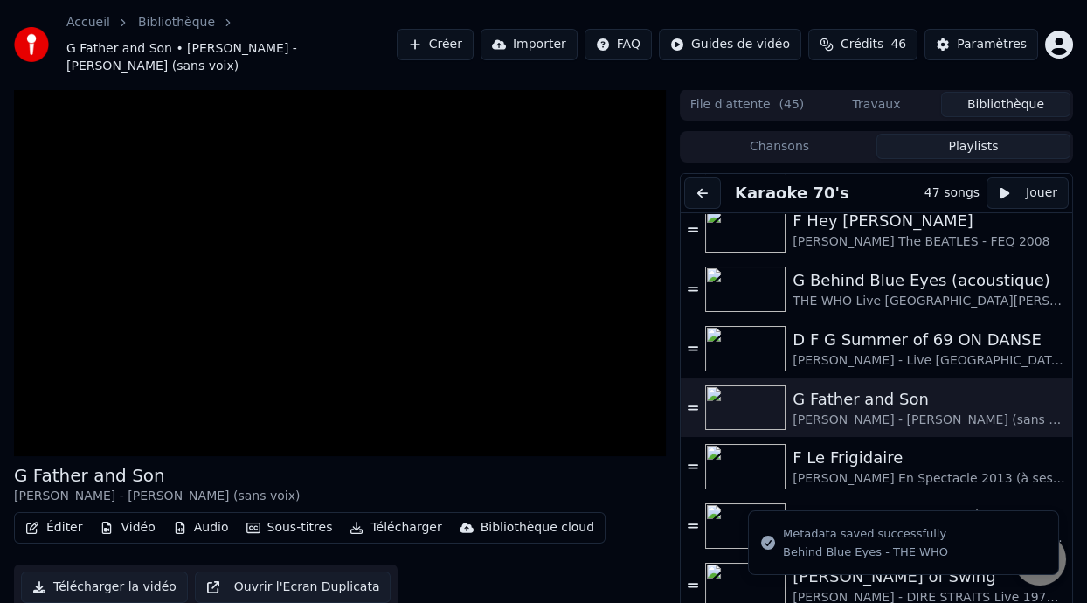
click at [66, 515] on button "Éditer" at bounding box center [53, 527] width 71 height 24
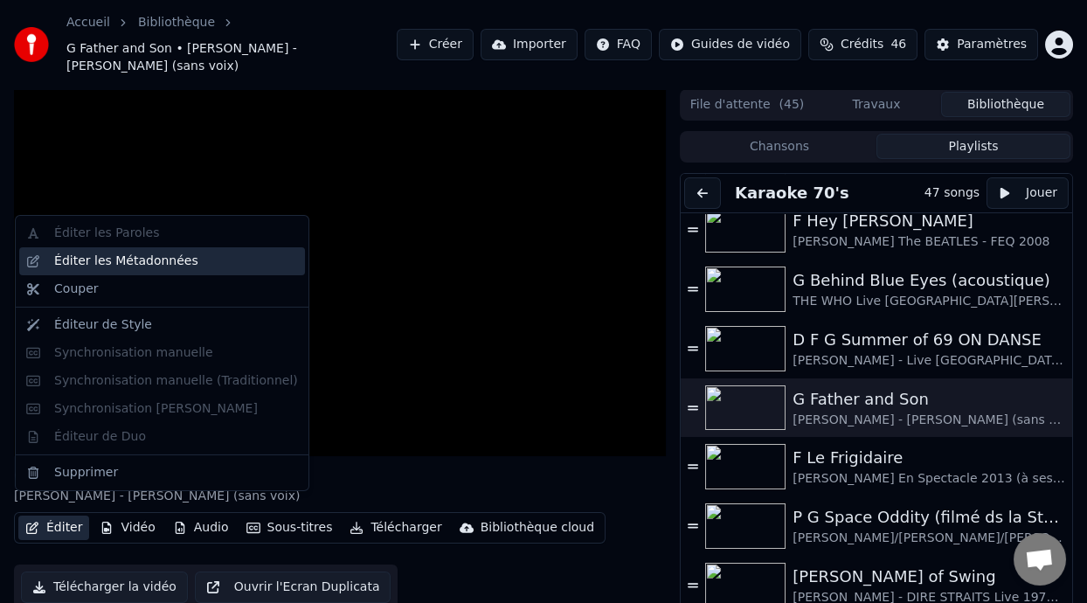
click at [229, 256] on div "Éditer les Métadonnées" at bounding box center [176, 260] width 244 height 17
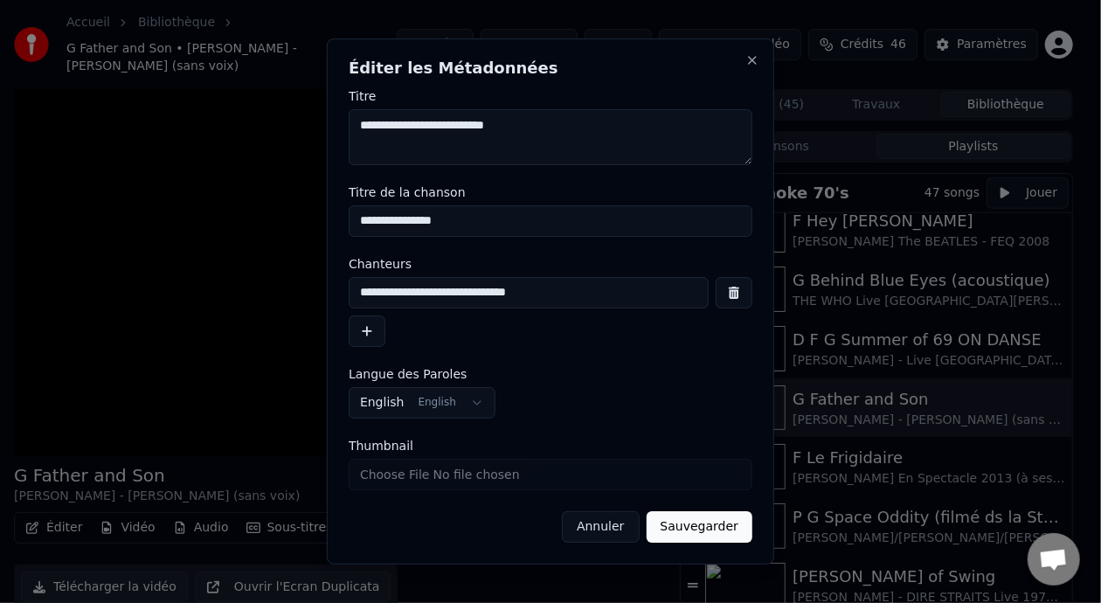
click at [414, 295] on input "**********" at bounding box center [529, 292] width 360 height 31
type input "**********"
click at [708, 528] on button "Sauvegarder" at bounding box center [699, 526] width 106 height 31
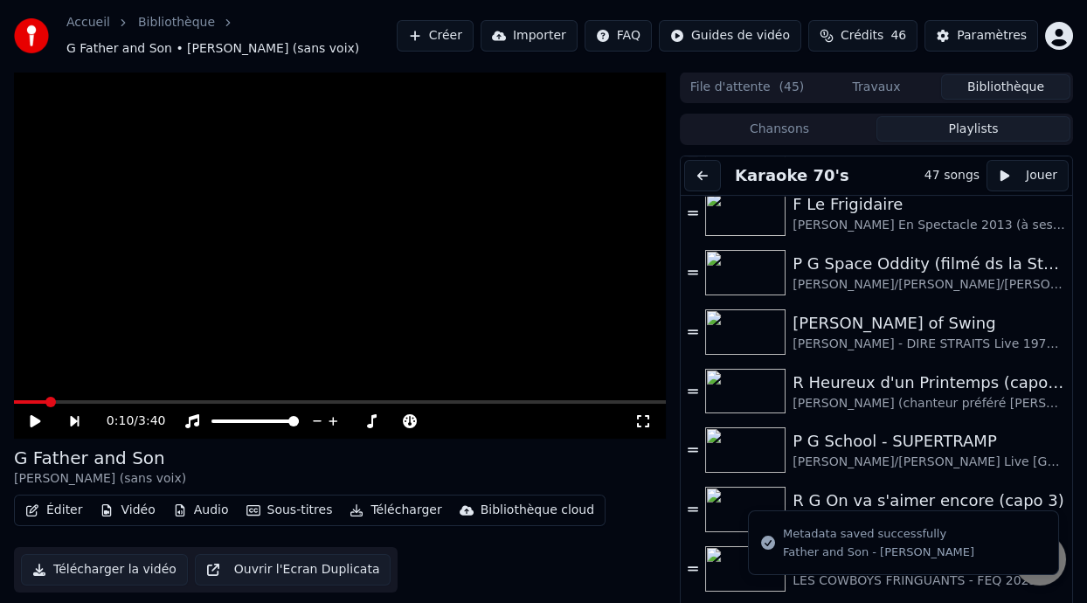
scroll to position [1063, 0]
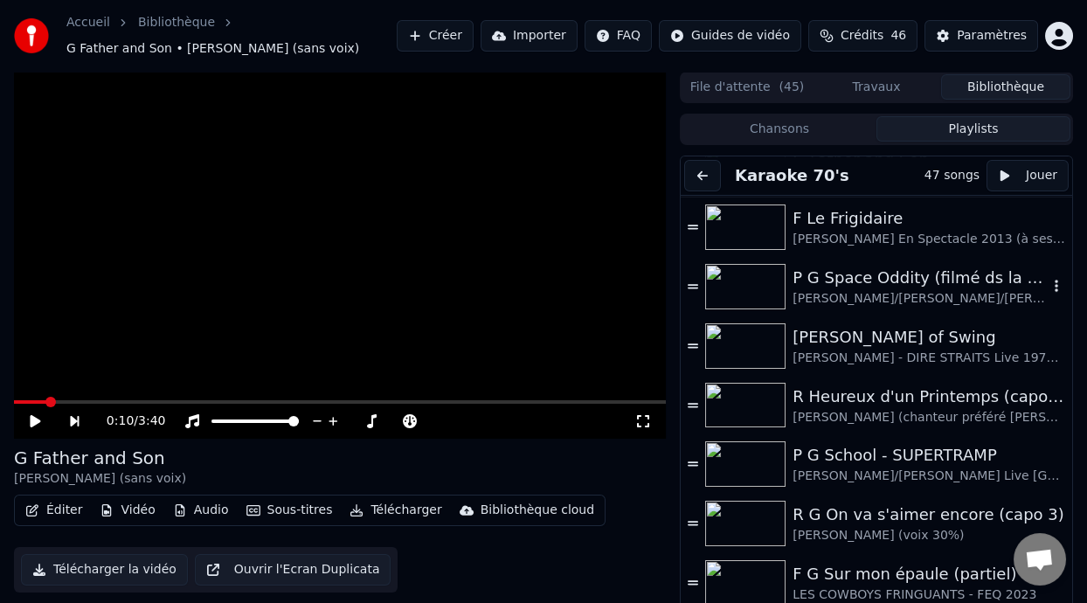
click at [913, 280] on div "P G Space Oddity (filmé ds la Station Spatiale Internationale)" at bounding box center [919, 278] width 255 height 24
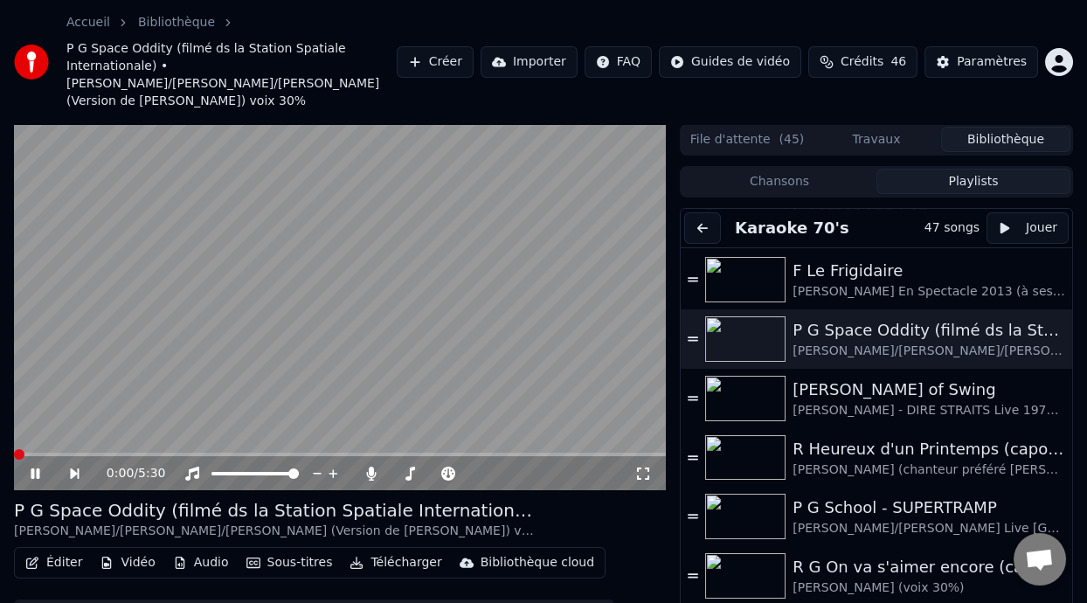
click at [69, 550] on button "Éditer" at bounding box center [53, 562] width 71 height 24
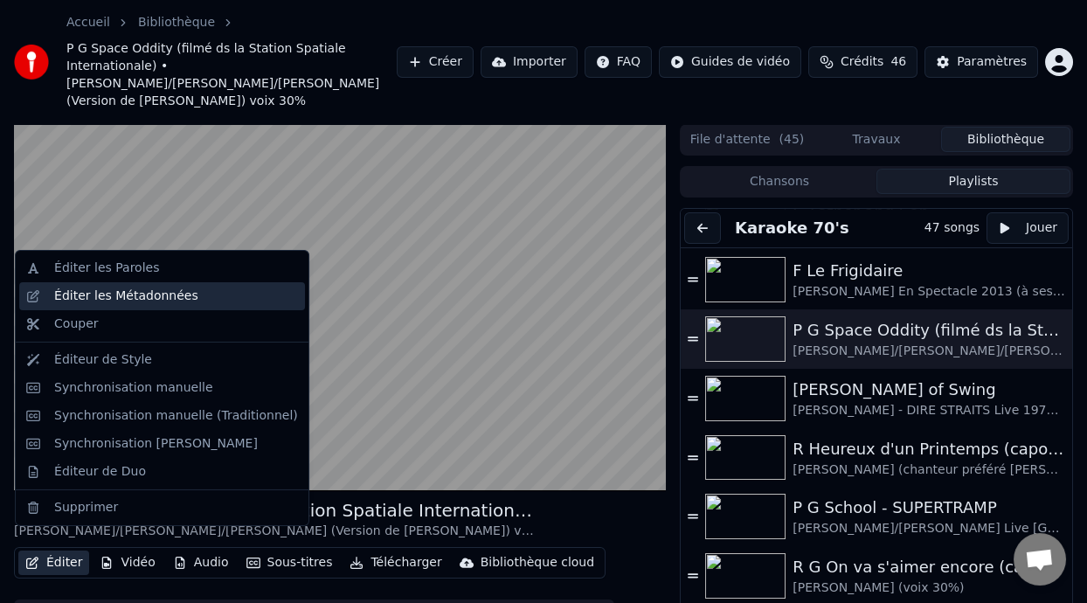
click at [189, 300] on div "Éditer les Métadonnées" at bounding box center [176, 295] width 244 height 17
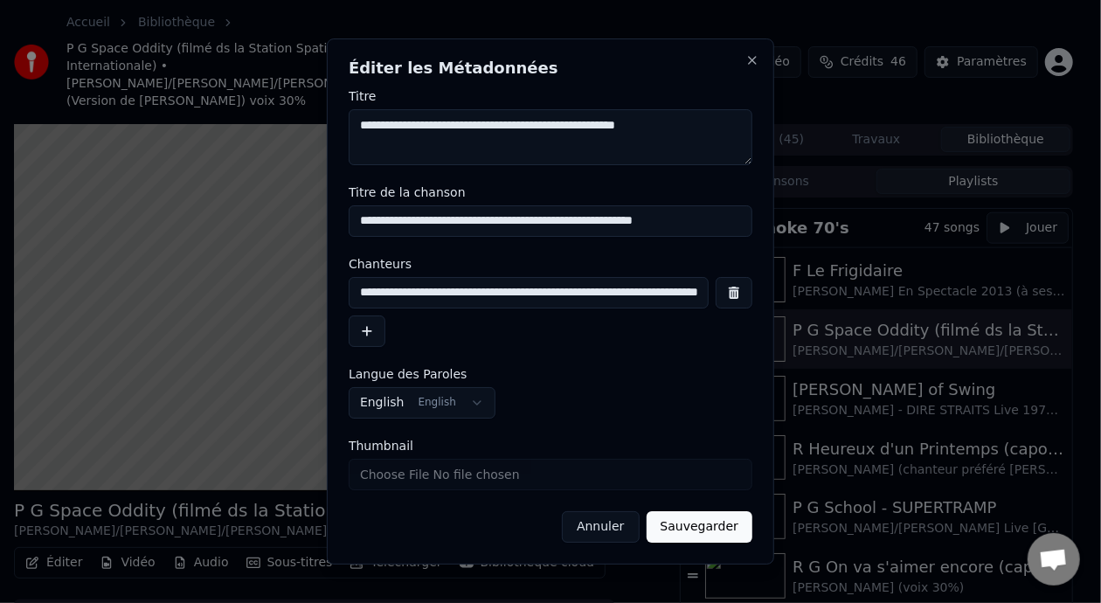
click at [522, 291] on input "**********" at bounding box center [529, 292] width 360 height 31
type input "**********"
click at [694, 531] on button "Sauvegarder" at bounding box center [699, 526] width 106 height 31
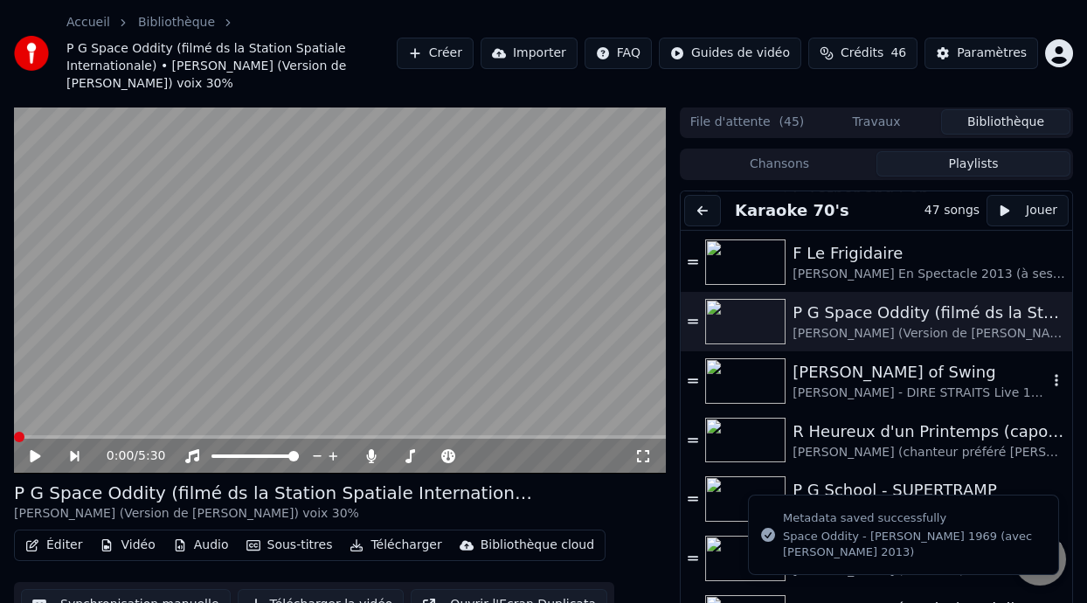
click at [908, 385] on div "[PERSON_NAME] - DIRE STRAITS Live 1978 (-10% pratique)" at bounding box center [919, 392] width 255 height 17
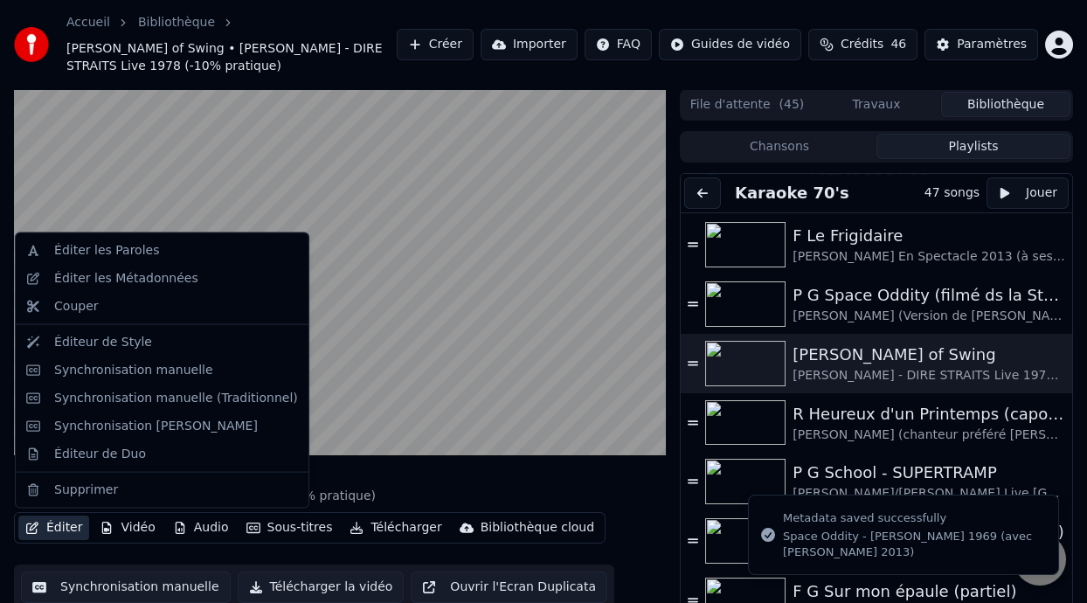
click at [72, 527] on button "Éditer" at bounding box center [53, 527] width 71 height 24
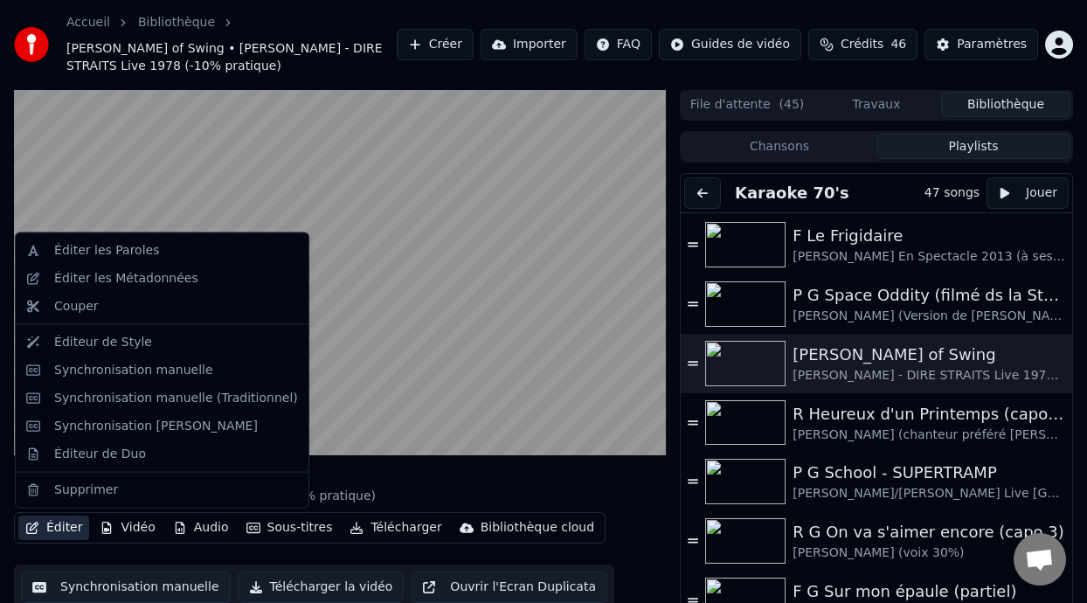
click at [72, 527] on button "Éditer" at bounding box center [53, 527] width 71 height 24
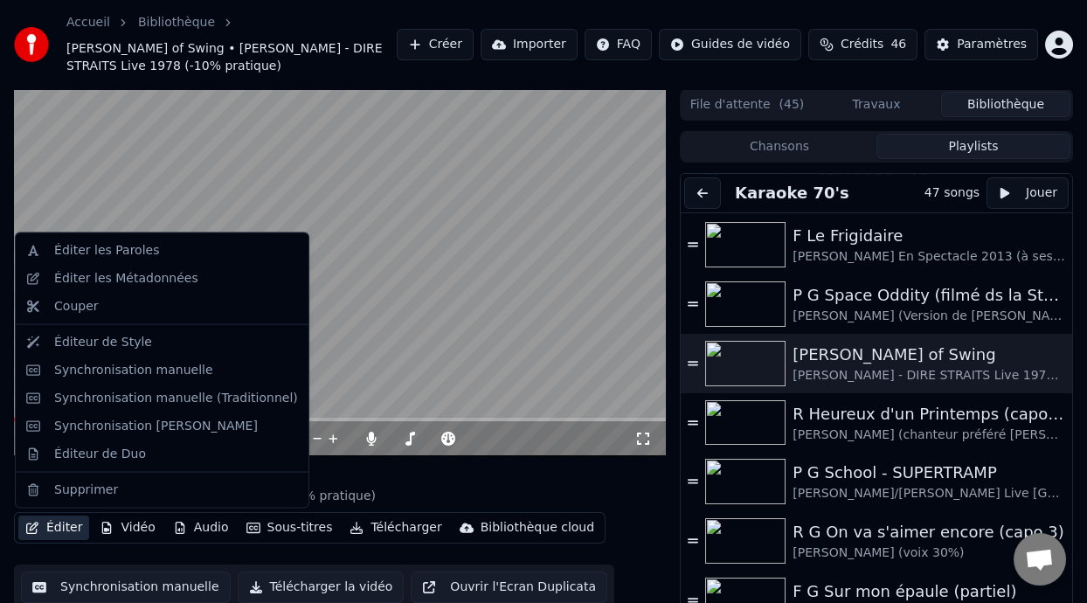
click at [72, 527] on button "Éditer" at bounding box center [53, 527] width 71 height 24
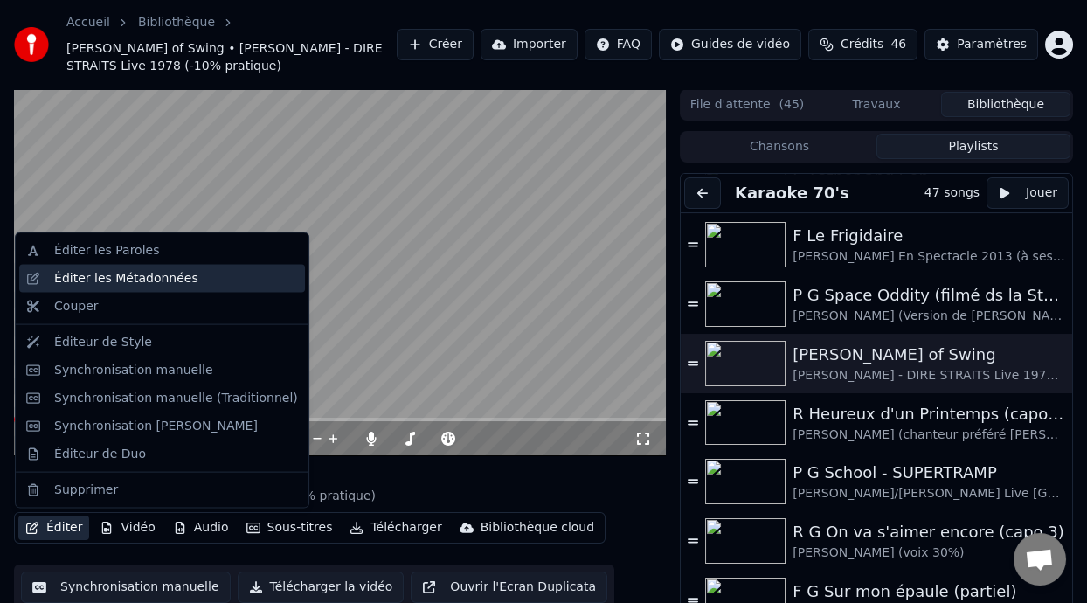
click at [168, 287] on div "Éditer les Métadonnées" at bounding box center [162, 279] width 286 height 28
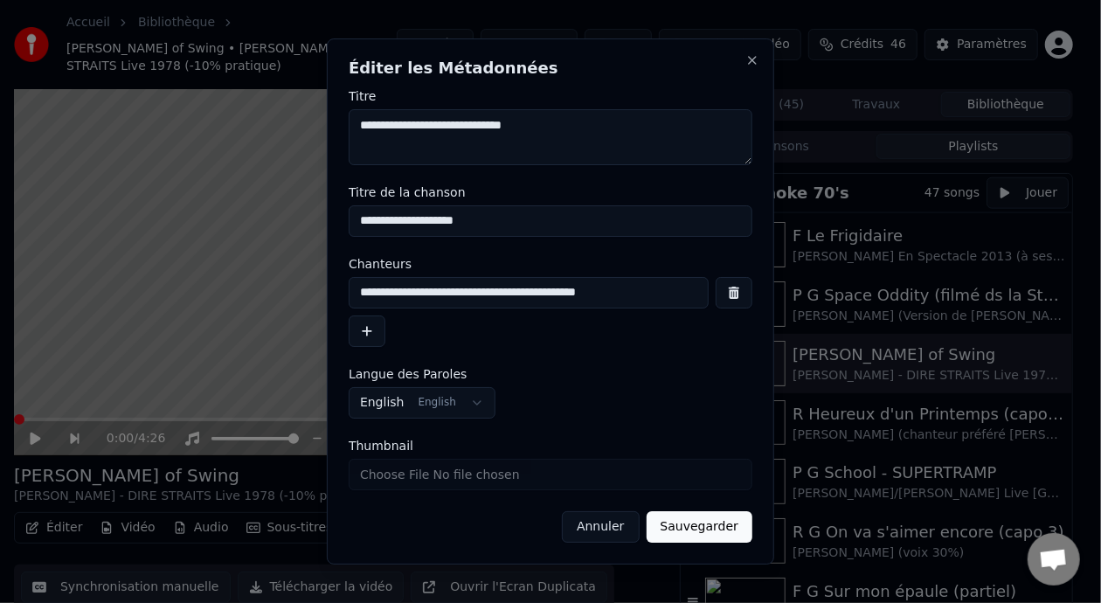
click at [418, 293] on input "**********" at bounding box center [529, 292] width 360 height 31
type input "**********"
click at [709, 528] on button "Sauvegarder" at bounding box center [699, 526] width 106 height 31
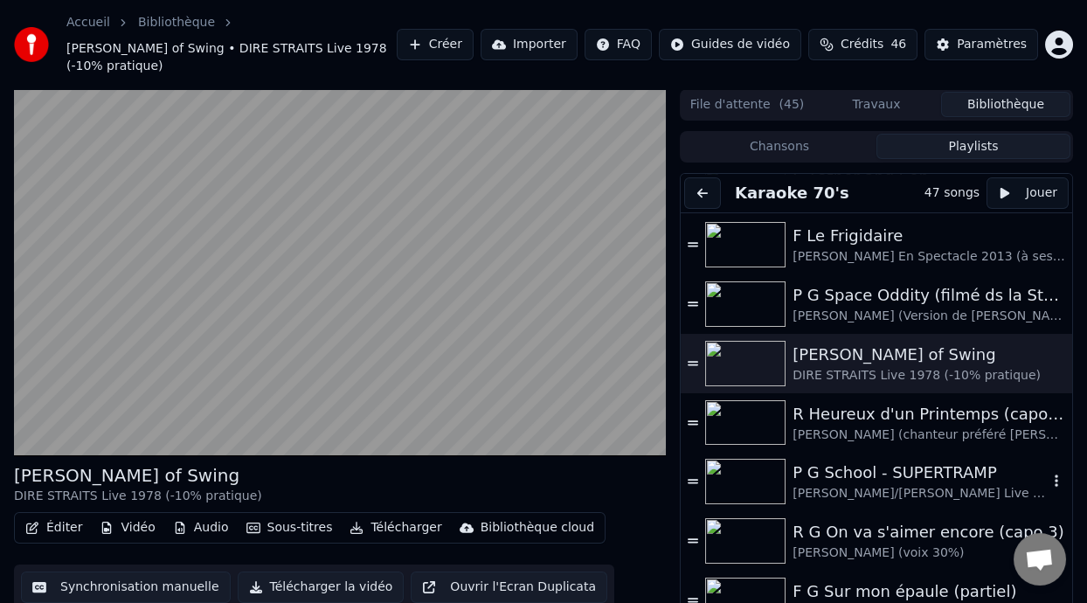
click at [870, 481] on div "P G School - SUPERTRAMP" at bounding box center [919, 472] width 255 height 24
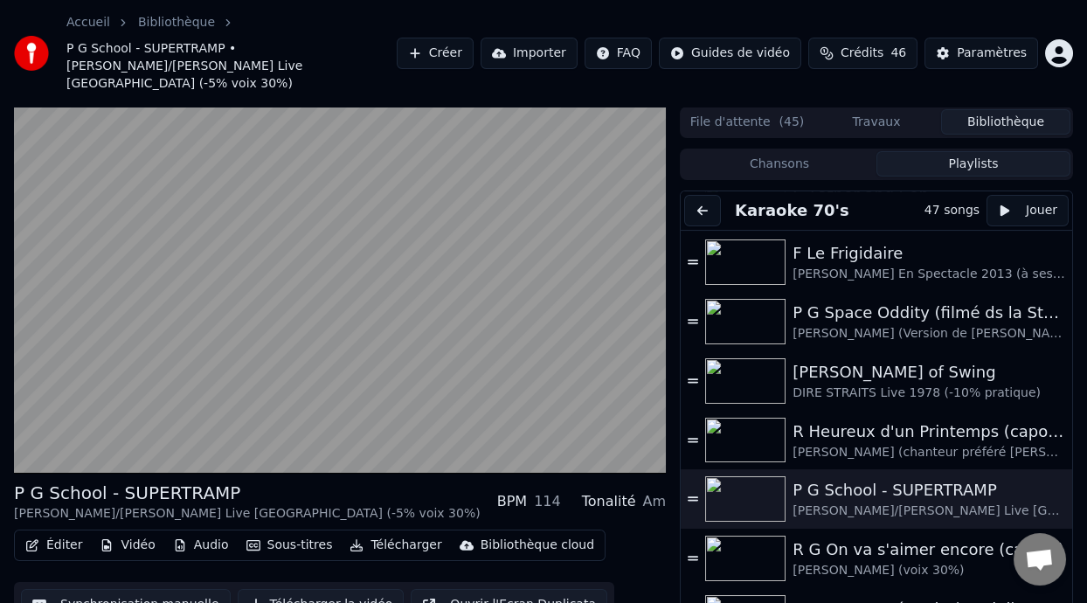
click at [52, 533] on button "Éditer" at bounding box center [53, 545] width 71 height 24
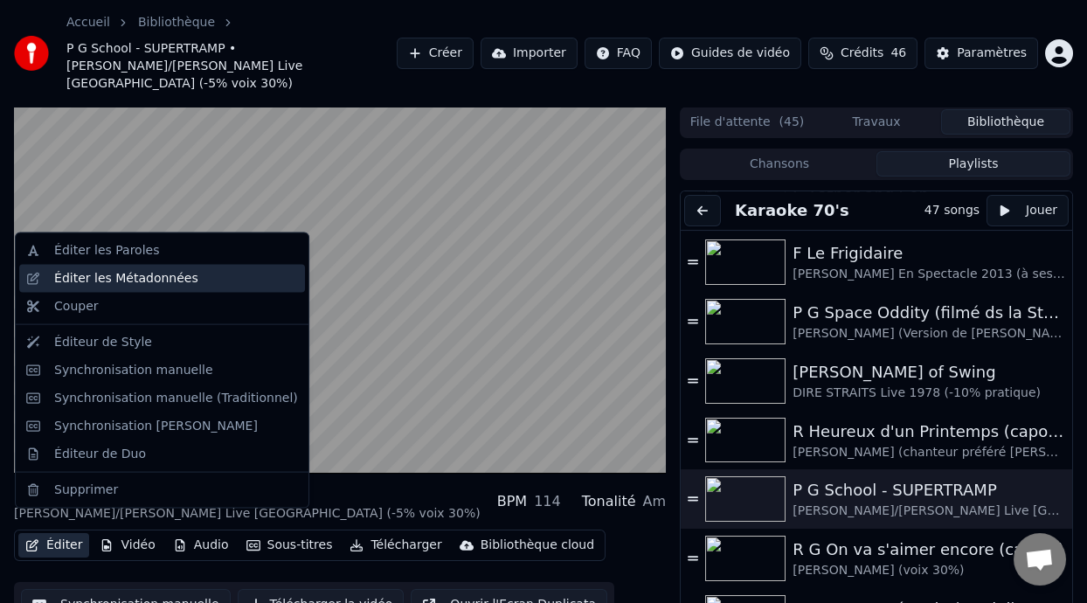
click at [144, 280] on div "Éditer les Métadonnées" at bounding box center [126, 278] width 144 height 17
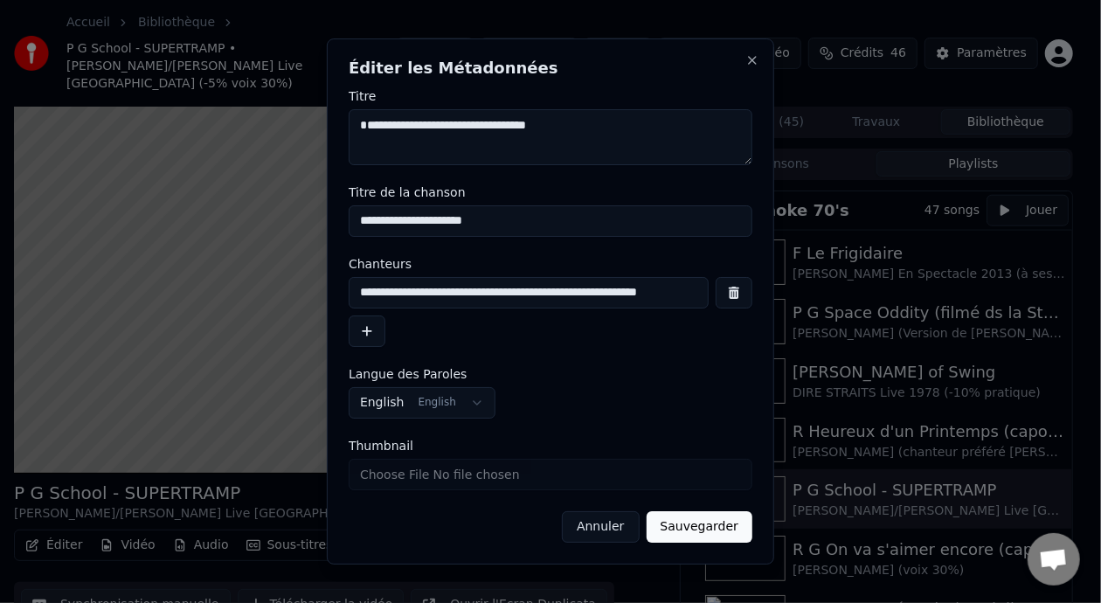
click at [430, 220] on input "**********" at bounding box center [551, 220] width 404 height 31
click at [475, 293] on input "**********" at bounding box center [529, 292] width 360 height 31
type input "**********"
click at [701, 534] on button "Sauvegarder" at bounding box center [699, 526] width 106 height 31
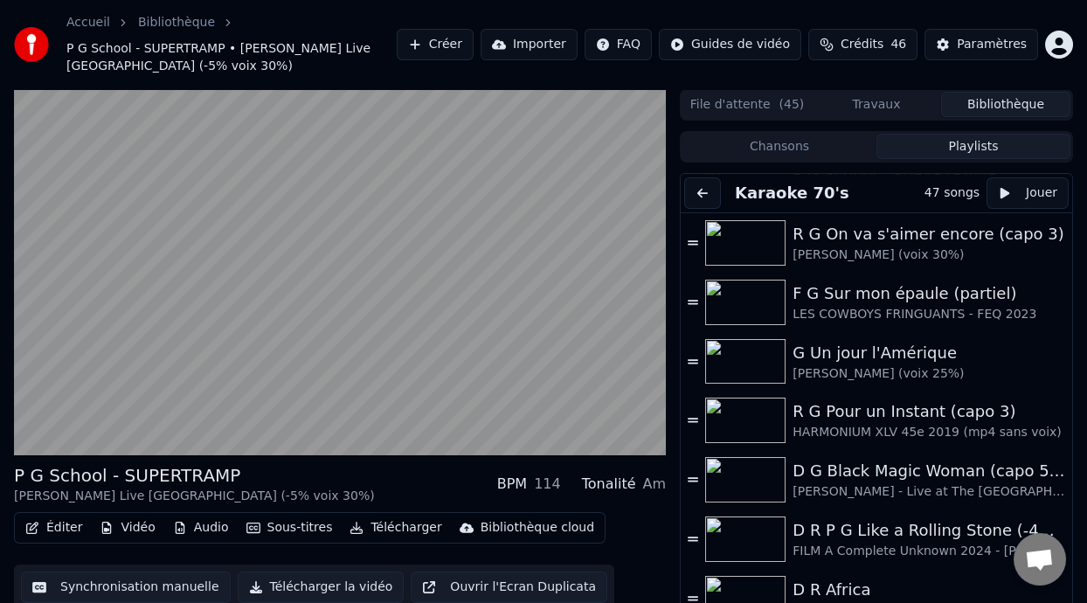
scroll to position [1357, 0]
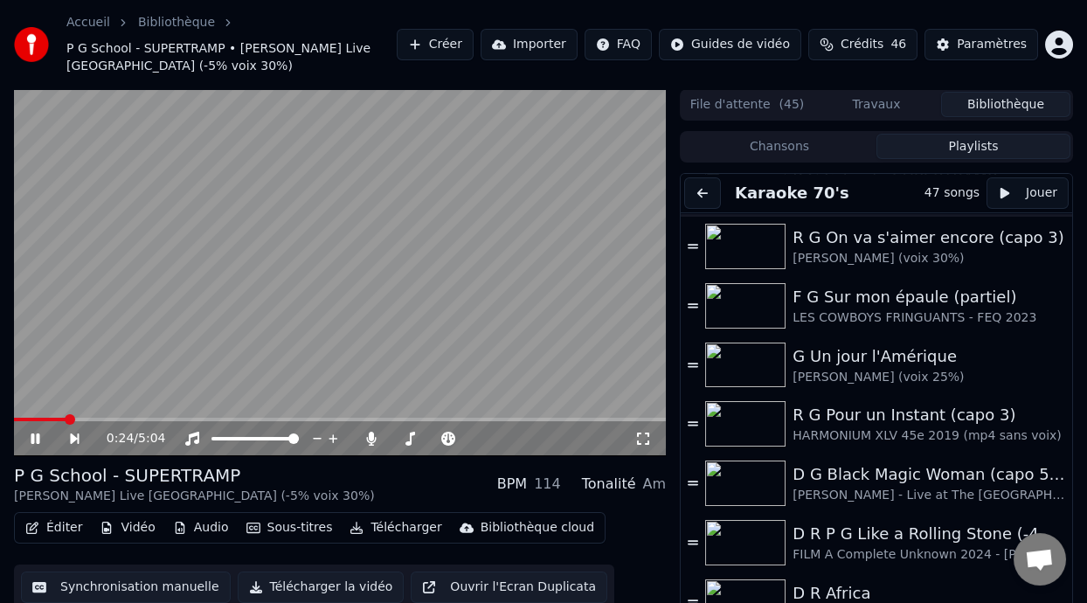
click at [34, 438] on icon at bounding box center [47, 438] width 39 height 14
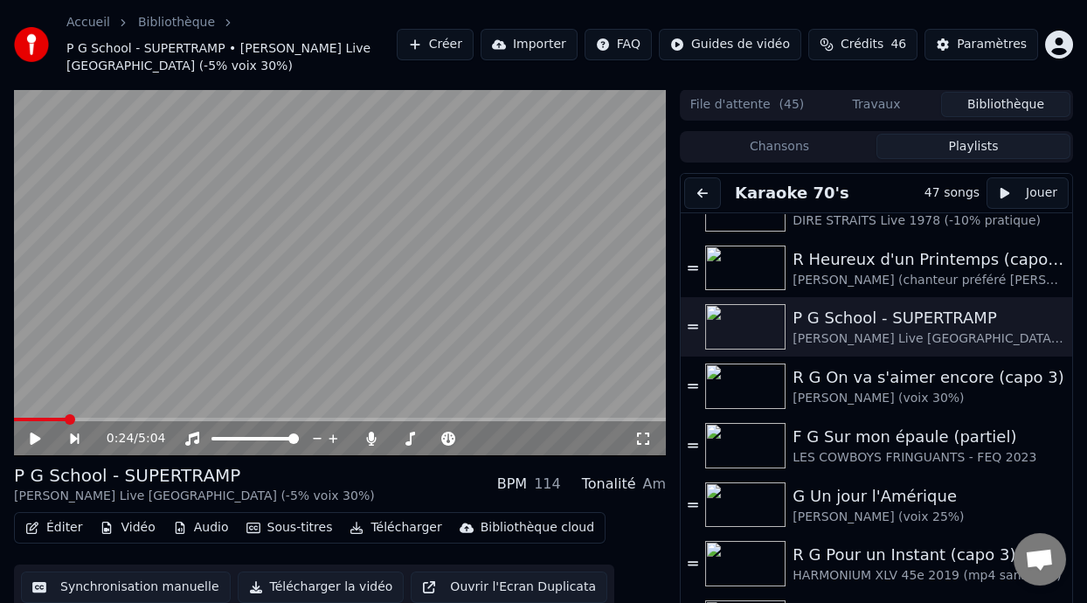
scroll to position [1204, 0]
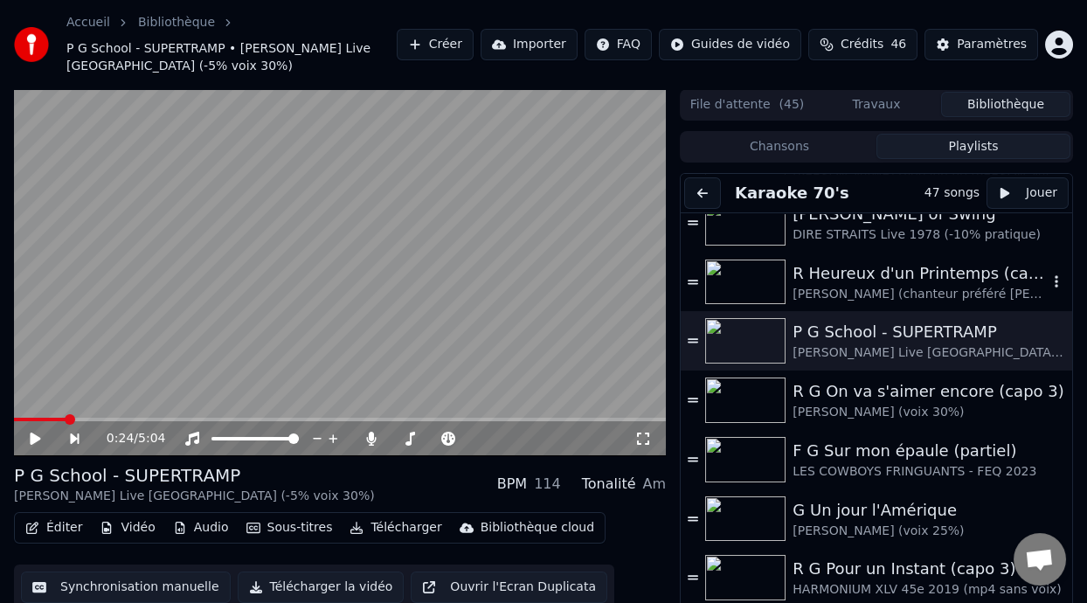
click at [881, 286] on div "[PERSON_NAME] (chanteur préféré [PERSON_NAME]) et [PERSON_NAME]" at bounding box center [919, 294] width 255 height 17
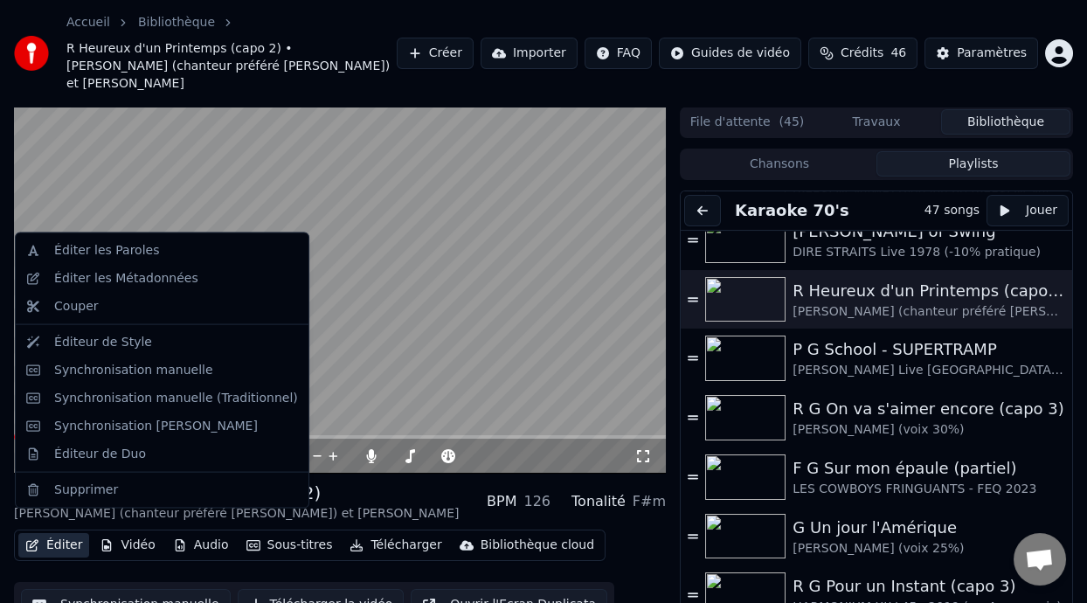
click at [66, 533] on button "Éditer" at bounding box center [53, 545] width 71 height 24
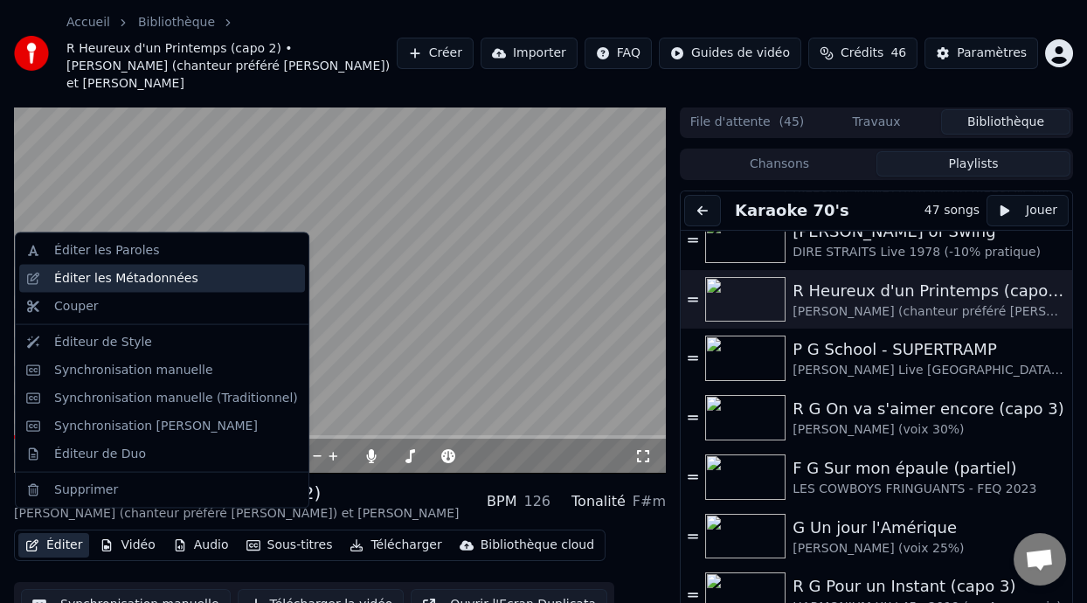
click at [182, 286] on div "Éditer les Métadonnées" at bounding box center [176, 278] width 244 height 17
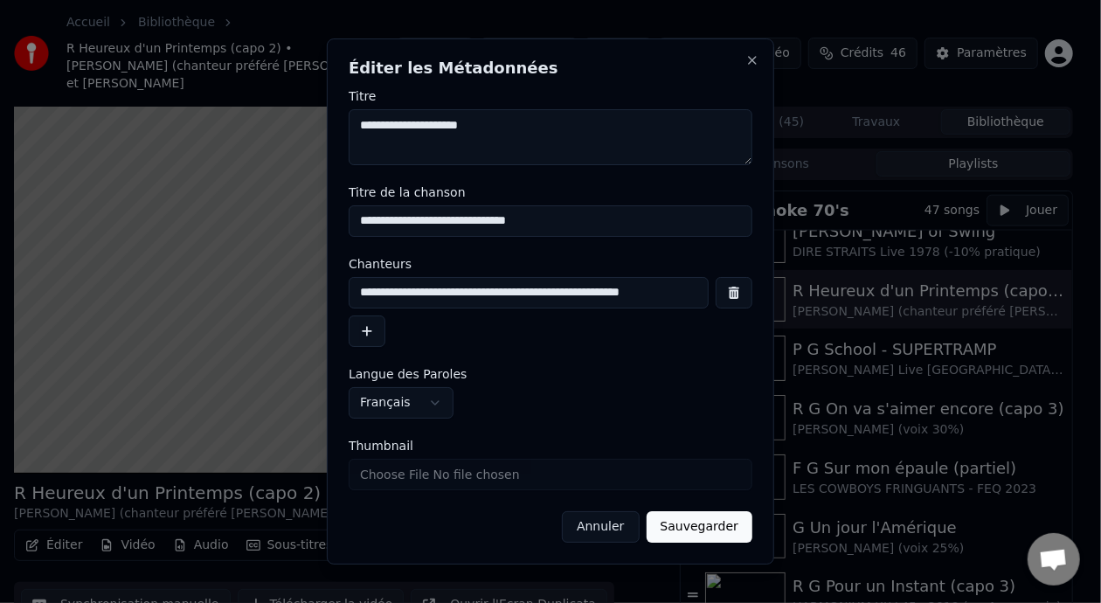
click at [582, 293] on input "**********" at bounding box center [529, 292] width 360 height 31
type input "**********"
click at [720, 532] on button "Sauvegarder" at bounding box center [699, 526] width 106 height 31
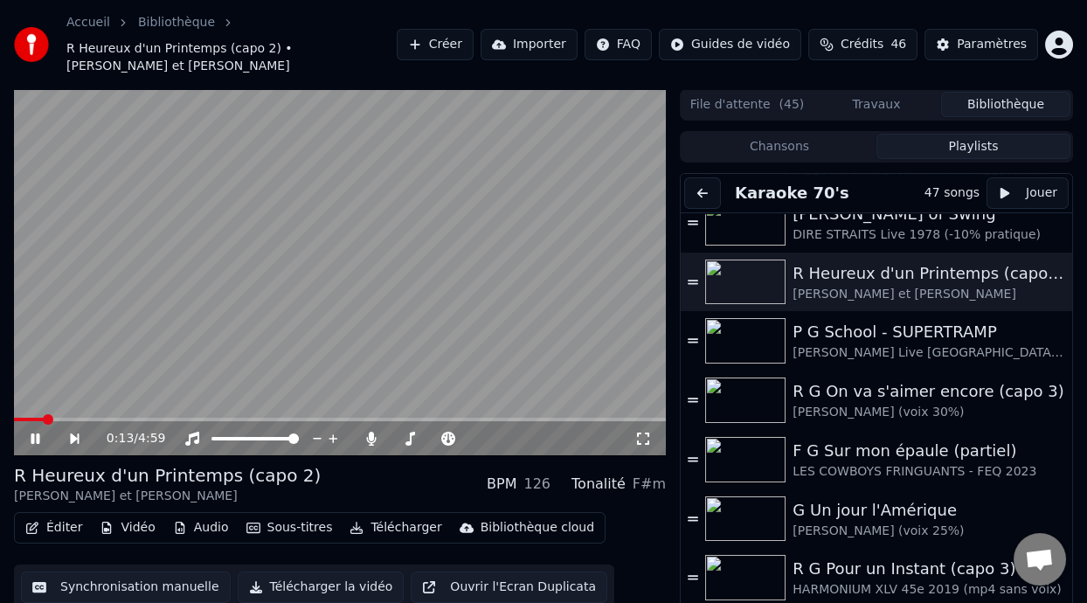
click at [34, 434] on icon at bounding box center [47, 438] width 39 height 14
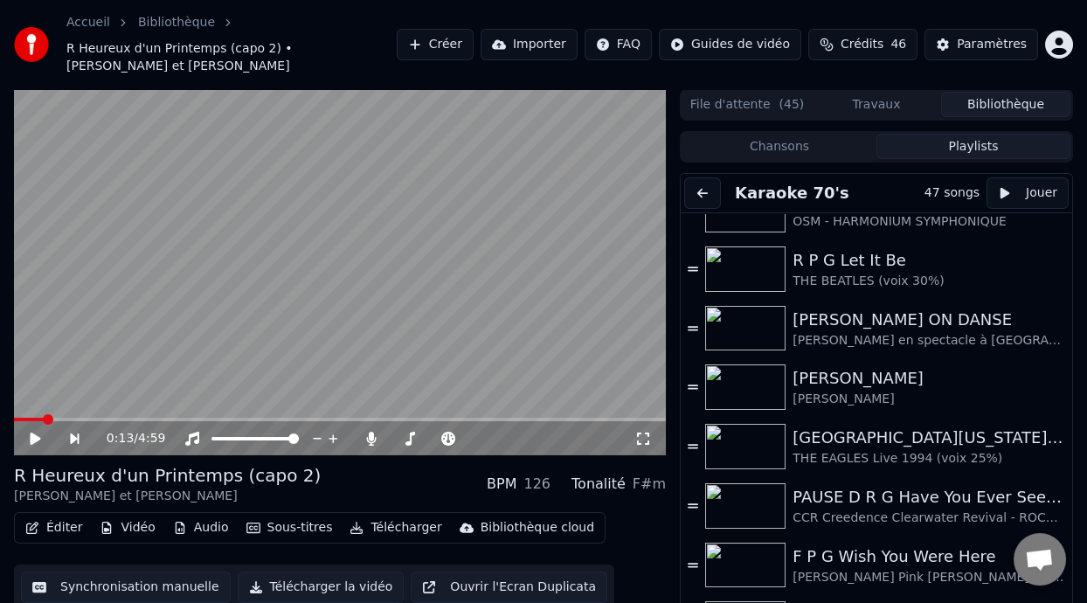
scroll to position [437, 0]
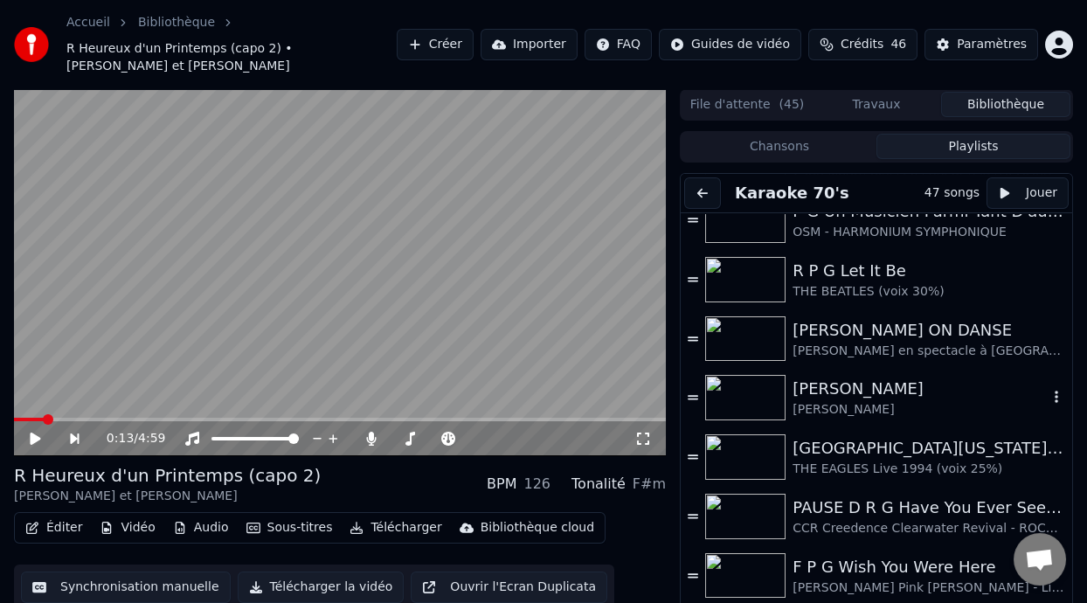
click at [832, 404] on div "[PERSON_NAME]" at bounding box center [919, 409] width 255 height 17
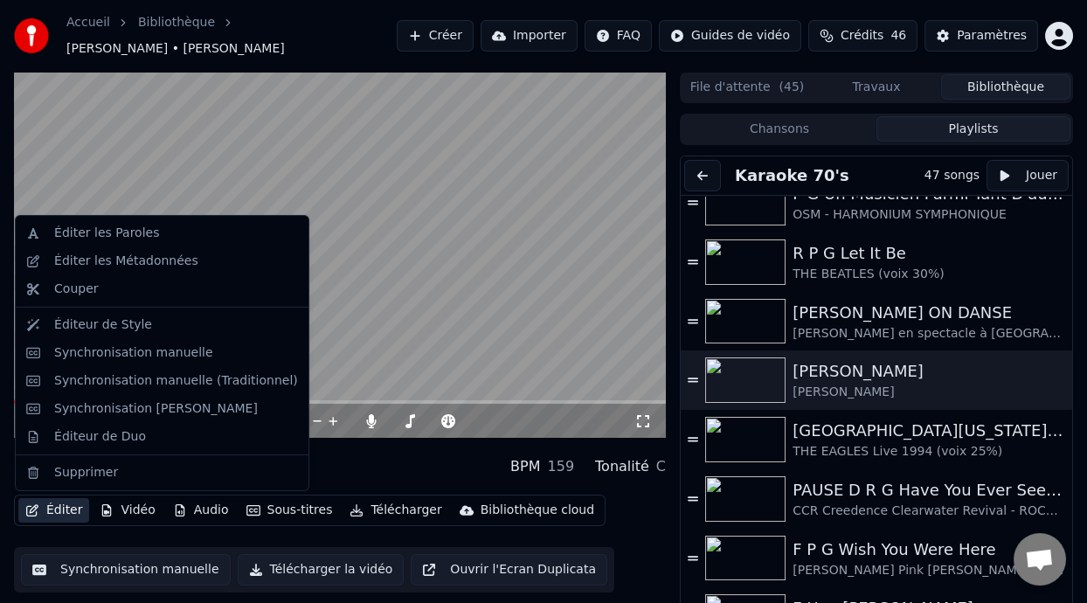
click at [66, 514] on button "Éditer" at bounding box center [53, 510] width 71 height 24
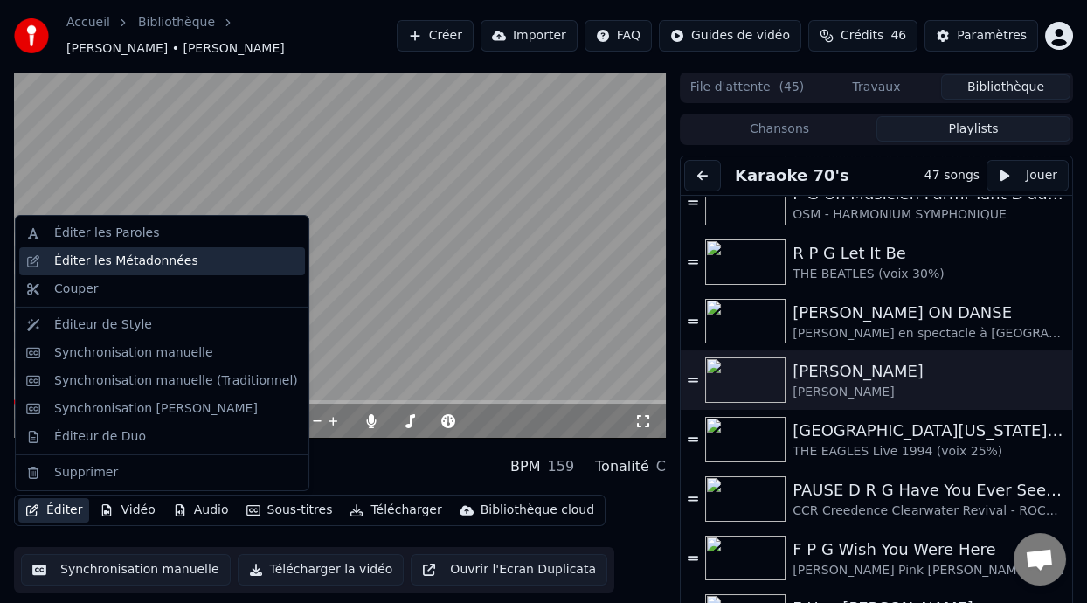
click at [224, 259] on div "Éditer les Métadonnées" at bounding box center [176, 260] width 244 height 17
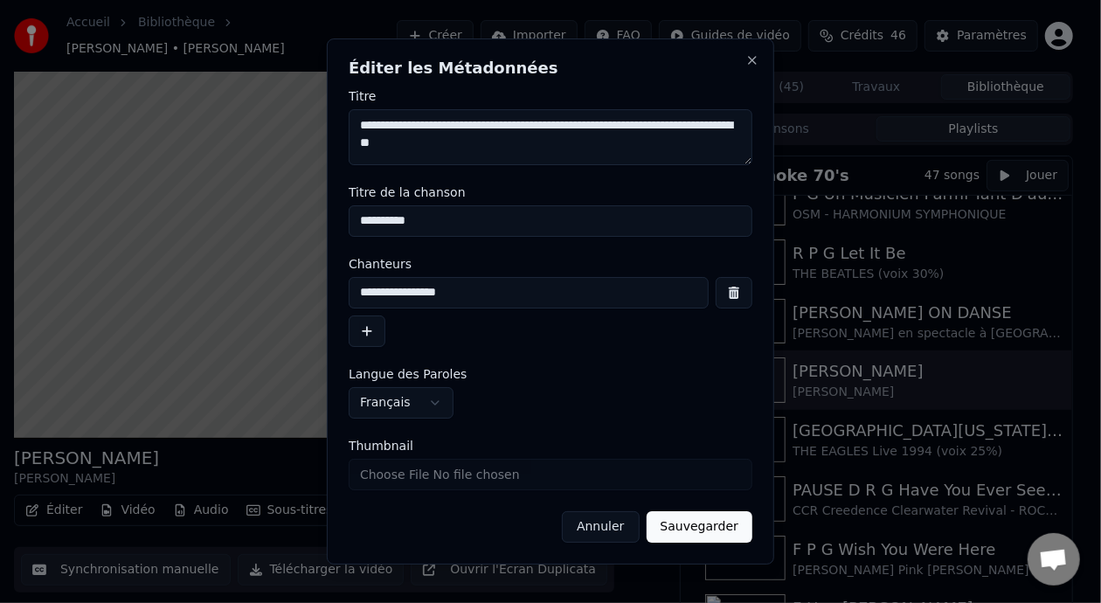
click at [467, 293] on input "**********" at bounding box center [529, 292] width 360 height 31
type input "**********"
click at [701, 535] on button "Sauvegarder" at bounding box center [699, 526] width 106 height 31
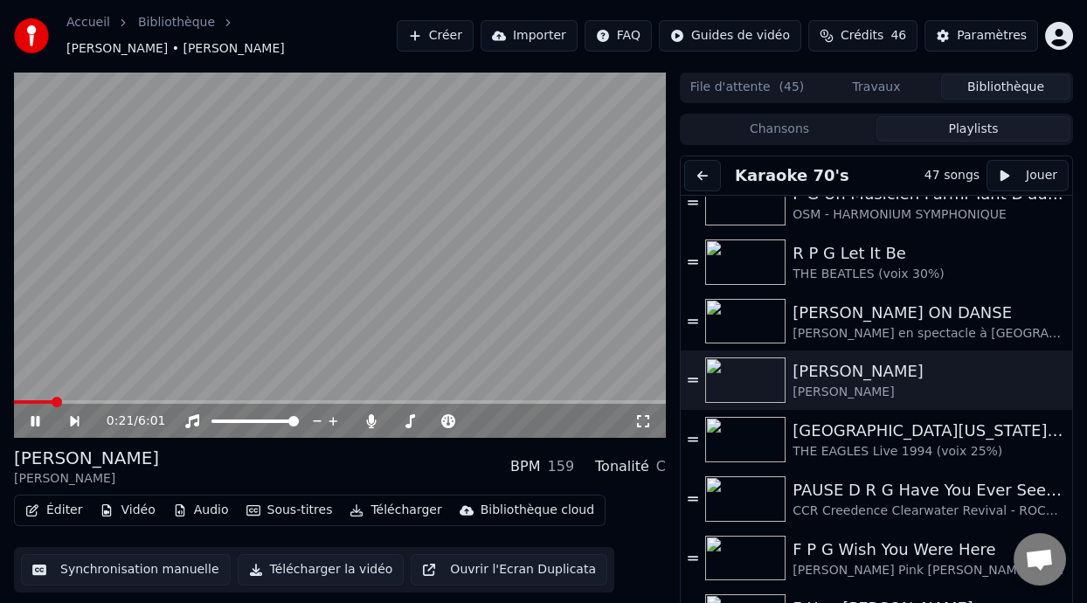
click at [56, 510] on button "Éditer" at bounding box center [53, 510] width 71 height 24
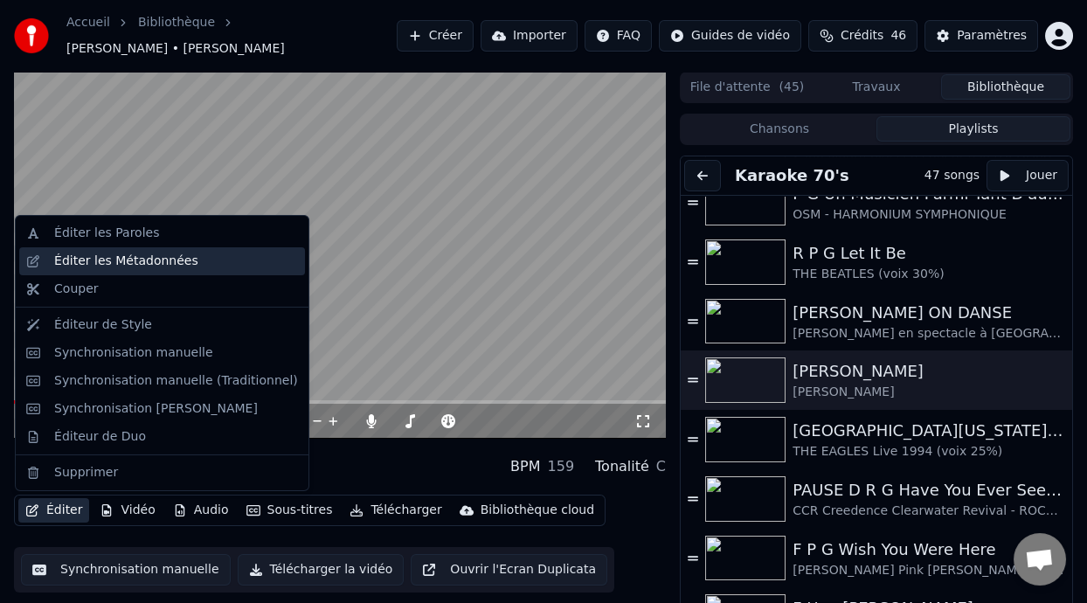
click at [199, 255] on div "Éditer les Métadonnées" at bounding box center [176, 260] width 244 height 17
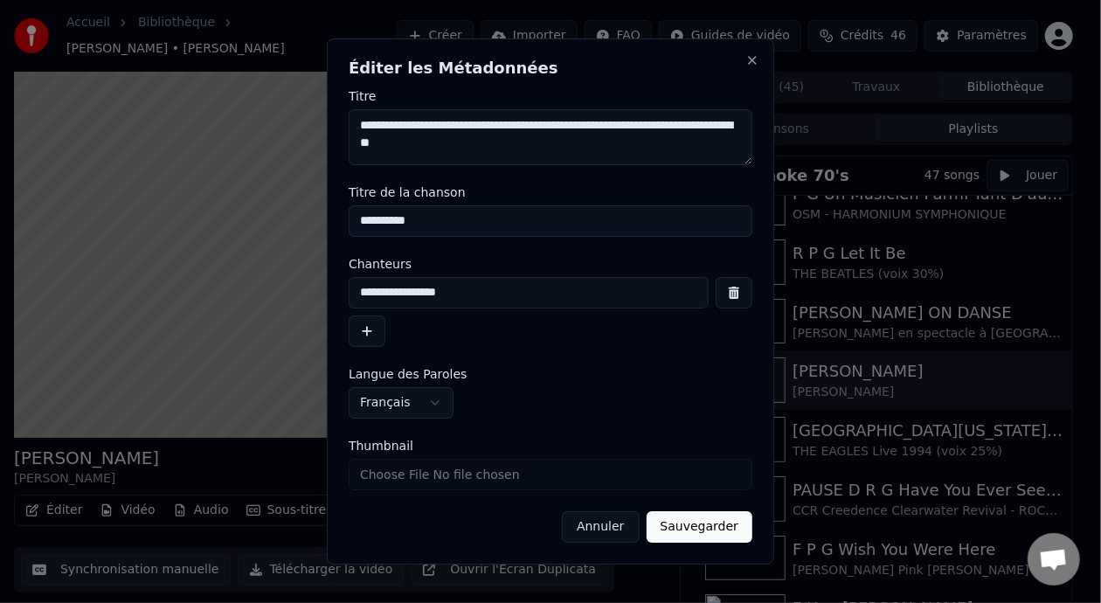
click at [431, 221] on input "**********" at bounding box center [551, 220] width 404 height 31
type input "**********"
click at [707, 534] on button "Sauvegarder" at bounding box center [699, 526] width 106 height 31
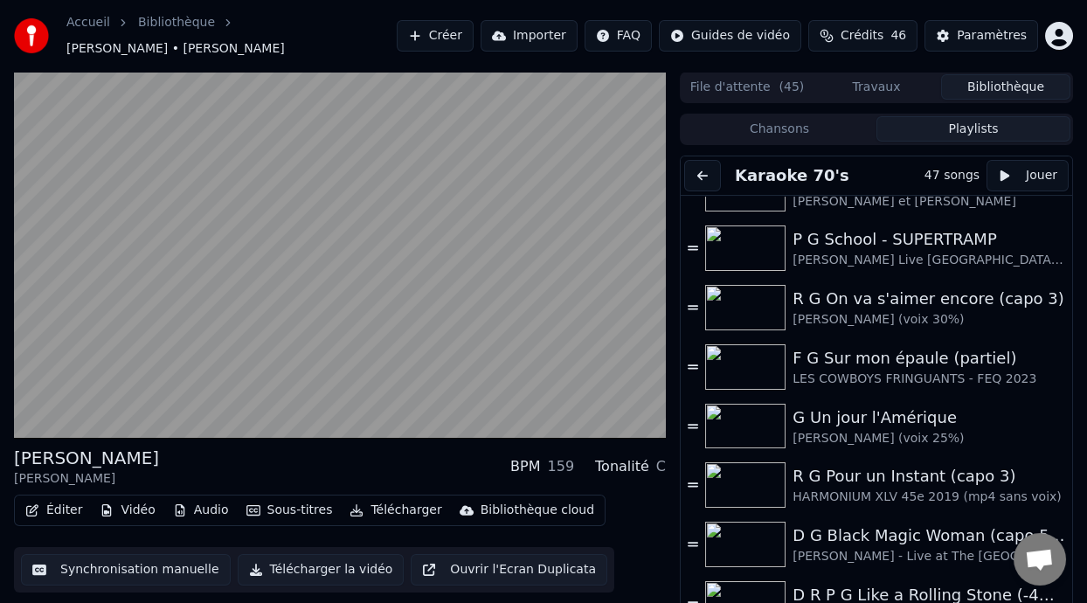
scroll to position [1266, 0]
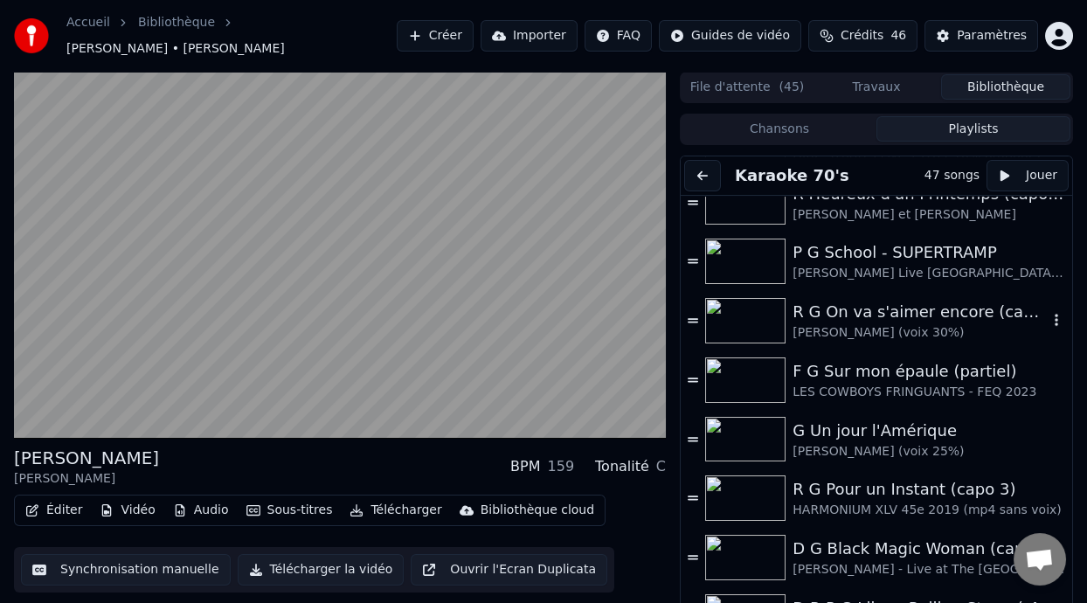
click at [850, 321] on div "R G On va s'aimer encore (capo 3)" at bounding box center [919, 312] width 255 height 24
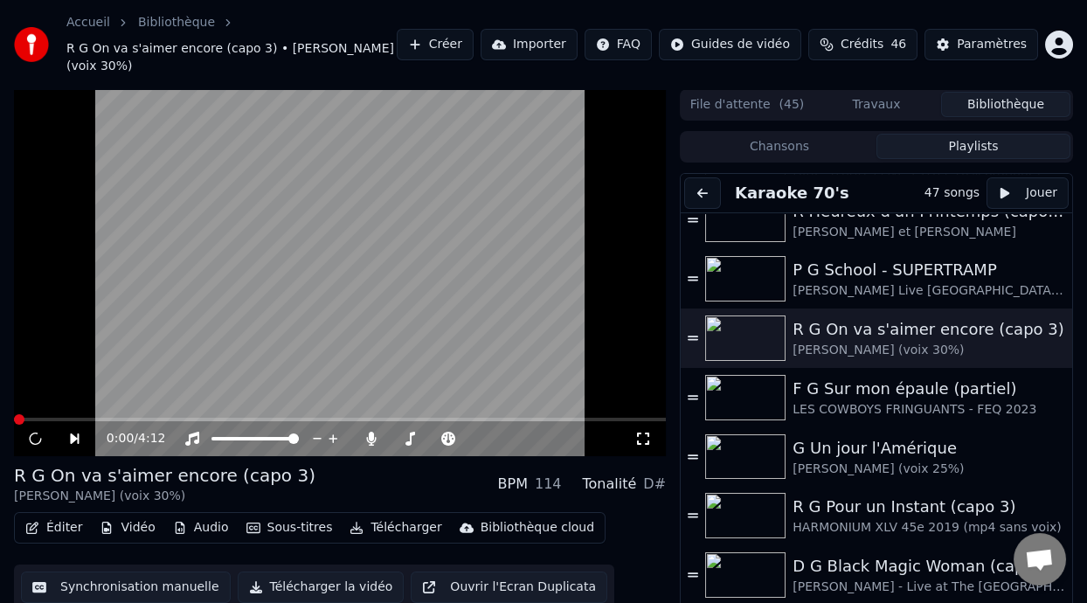
click at [61, 532] on button "Éditer" at bounding box center [53, 527] width 71 height 24
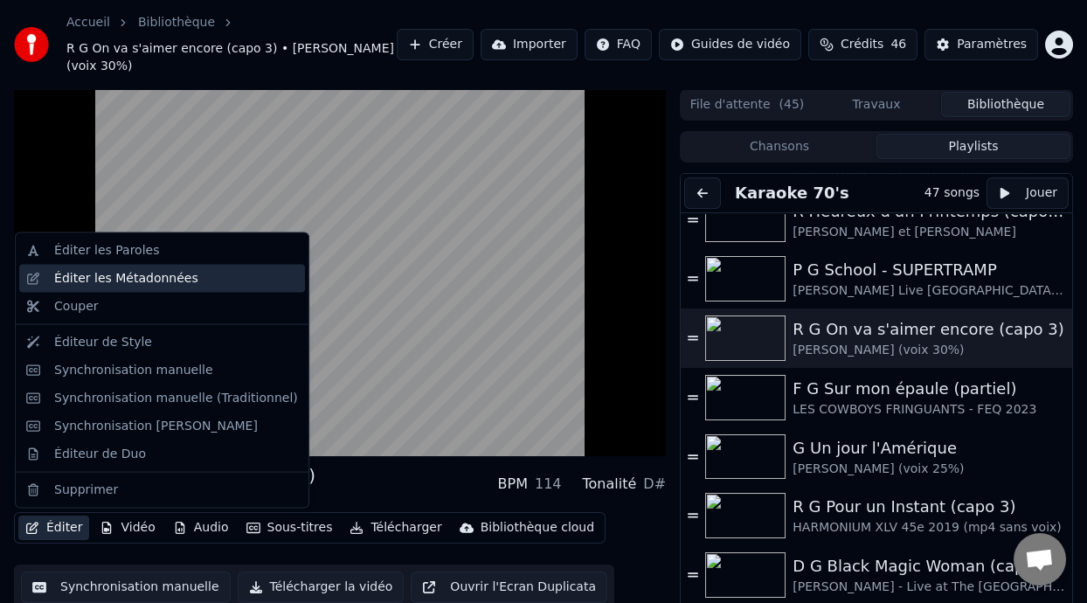
click at [166, 279] on div "Éditer les Métadonnées" at bounding box center [126, 278] width 144 height 17
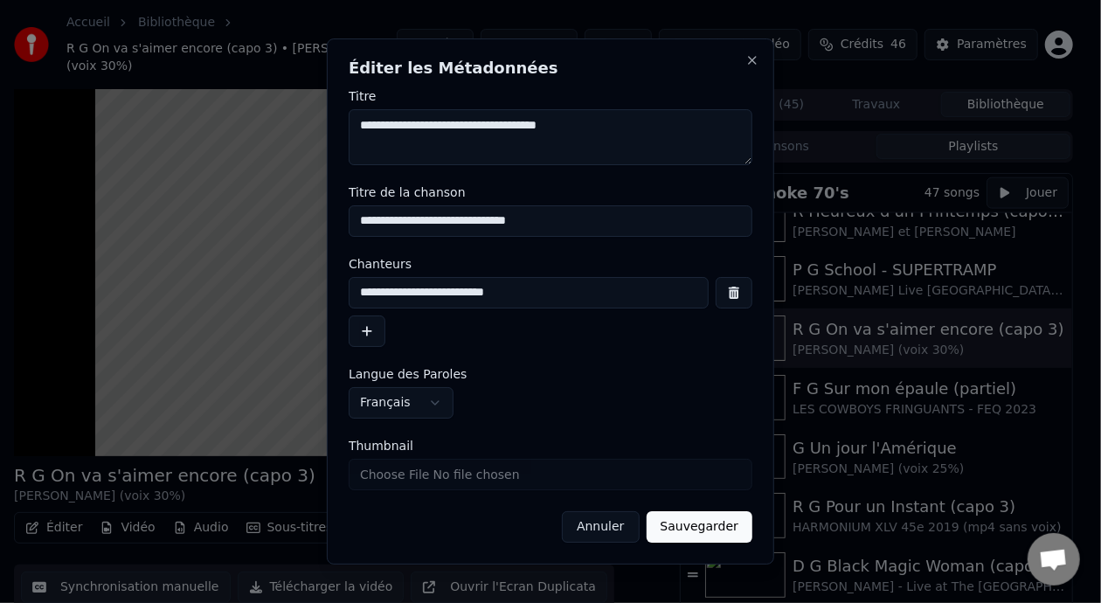
click at [447, 295] on input "**********" at bounding box center [529, 292] width 360 height 31
type input "**********"
click at [721, 535] on button "Sauvegarder" at bounding box center [699, 526] width 106 height 31
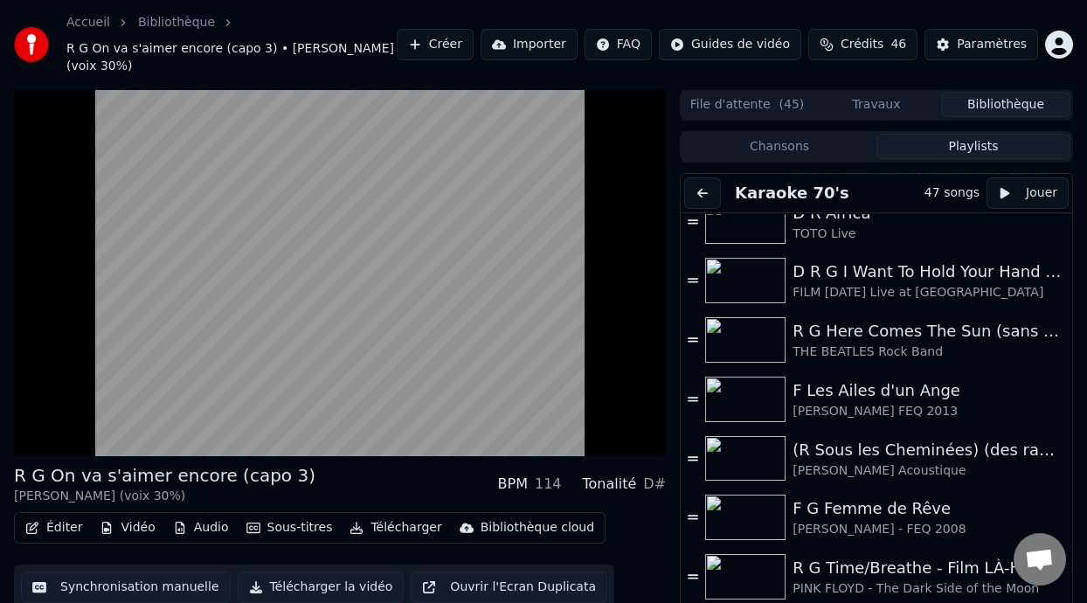
scroll to position [1730, 0]
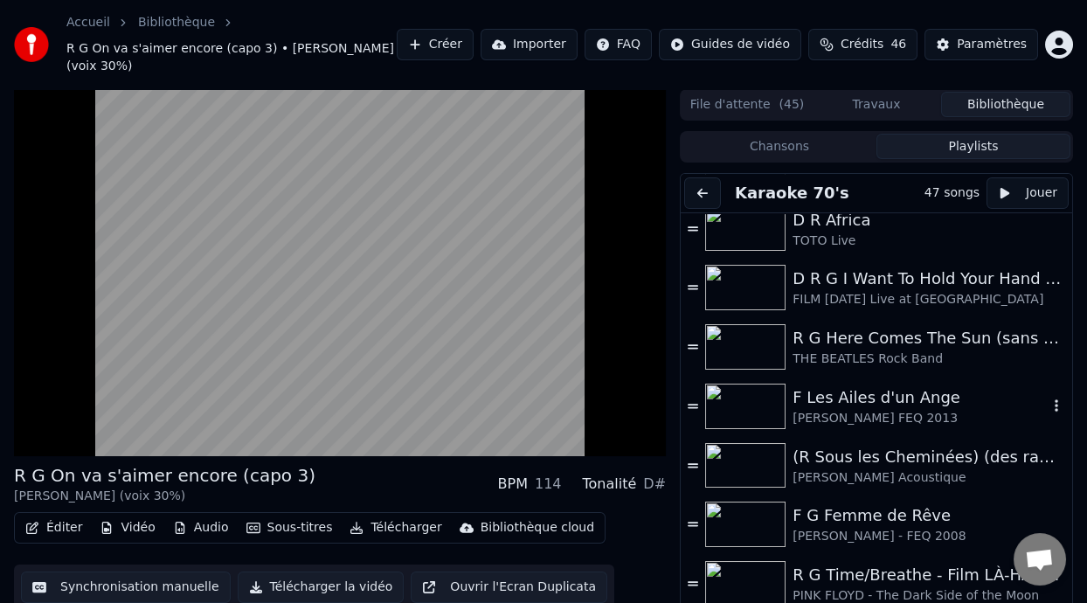
click at [921, 405] on div "F Les Ailes d'un Ange" at bounding box center [919, 397] width 255 height 24
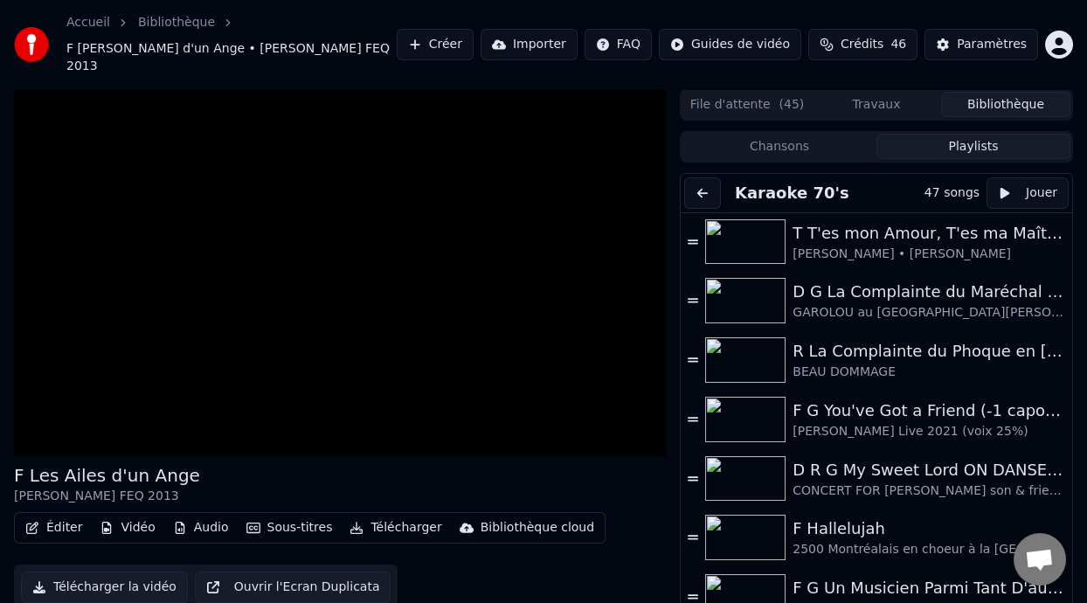
scroll to position [0, 0]
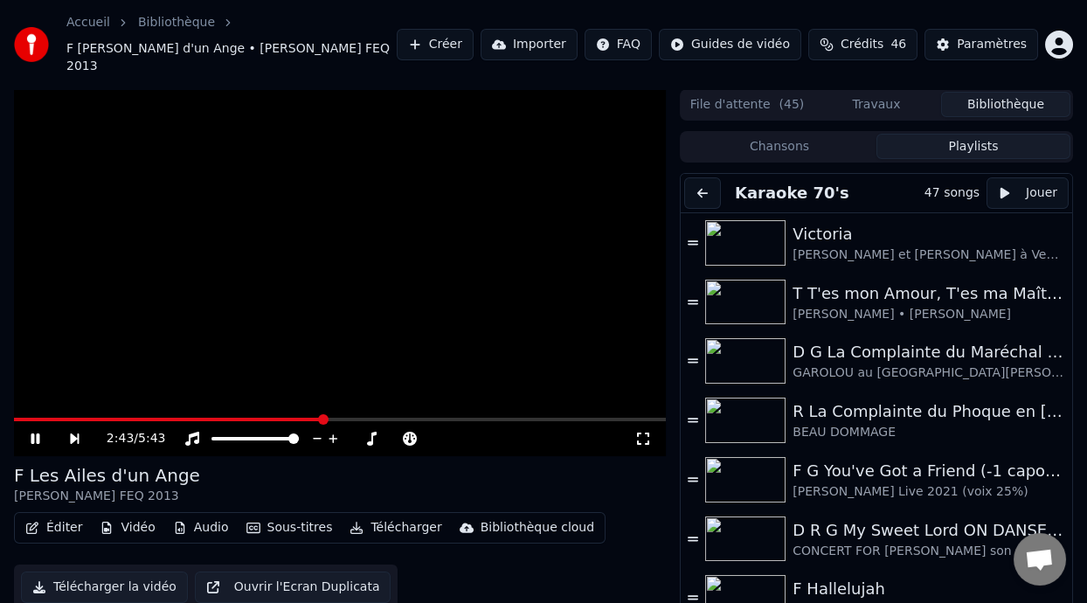
click at [33, 433] on icon at bounding box center [35, 438] width 9 height 10
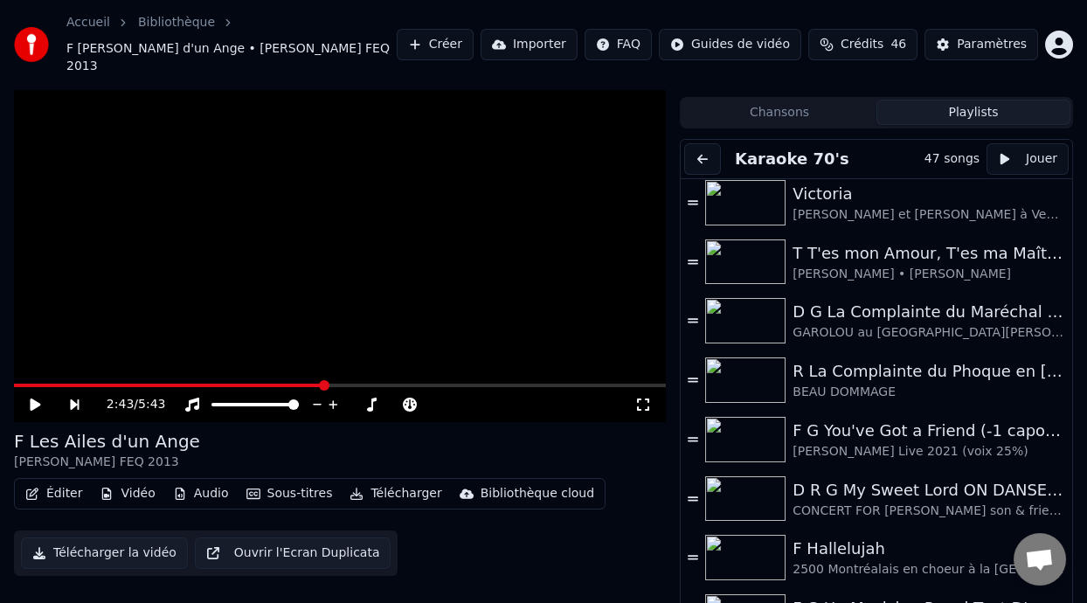
scroll to position [17, 0]
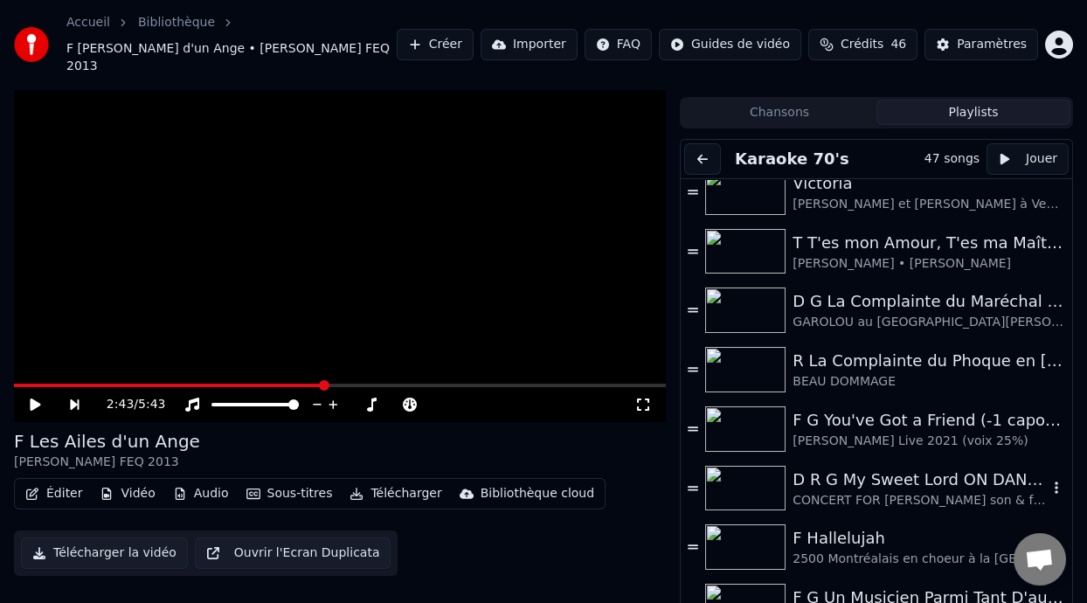
click at [870, 467] on div "D R G My Sweet Lord ON DANSE (0-2:58 capo 2)" at bounding box center [919, 479] width 255 height 24
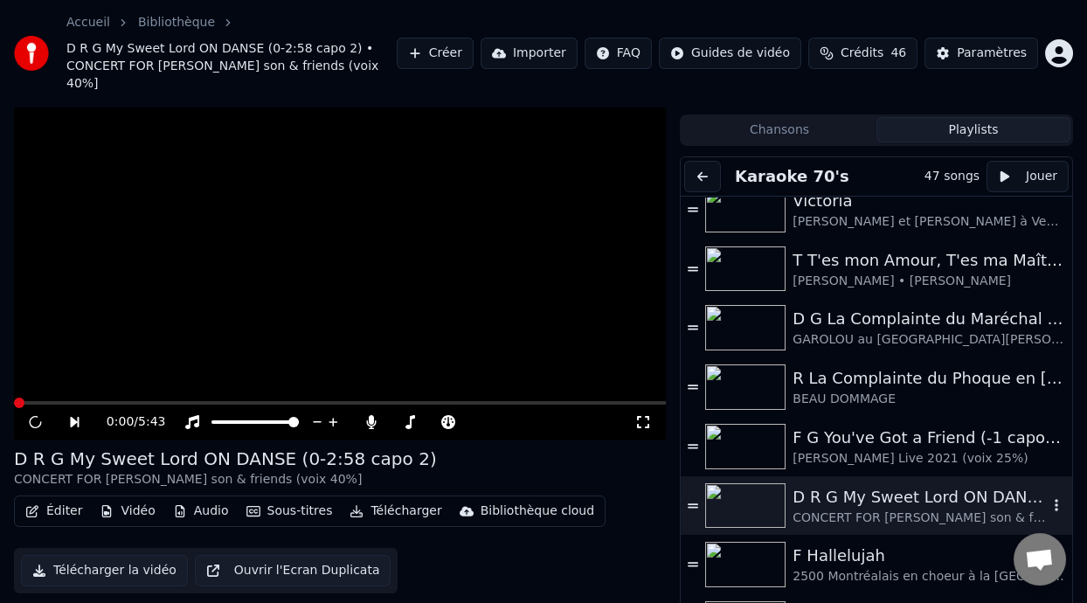
scroll to position [69, 0]
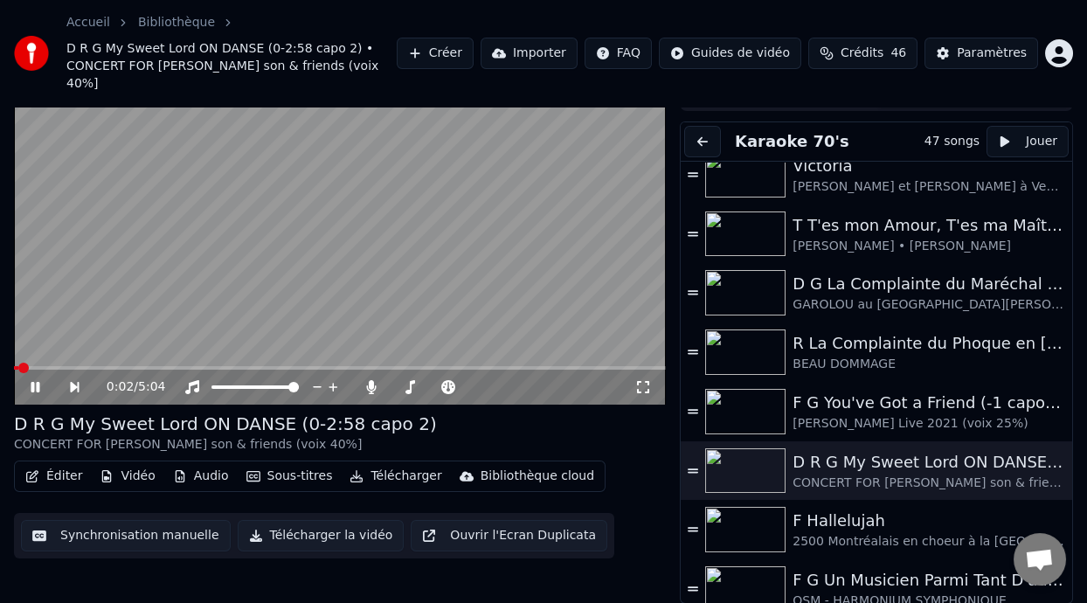
click at [36, 388] on icon at bounding box center [35, 387] width 9 height 10
click at [36, 388] on icon at bounding box center [35, 387] width 10 height 12
click at [36, 388] on icon at bounding box center [35, 387] width 9 height 10
click at [36, 388] on icon at bounding box center [35, 387] width 10 height 12
click at [36, 388] on icon at bounding box center [47, 387] width 39 height 14
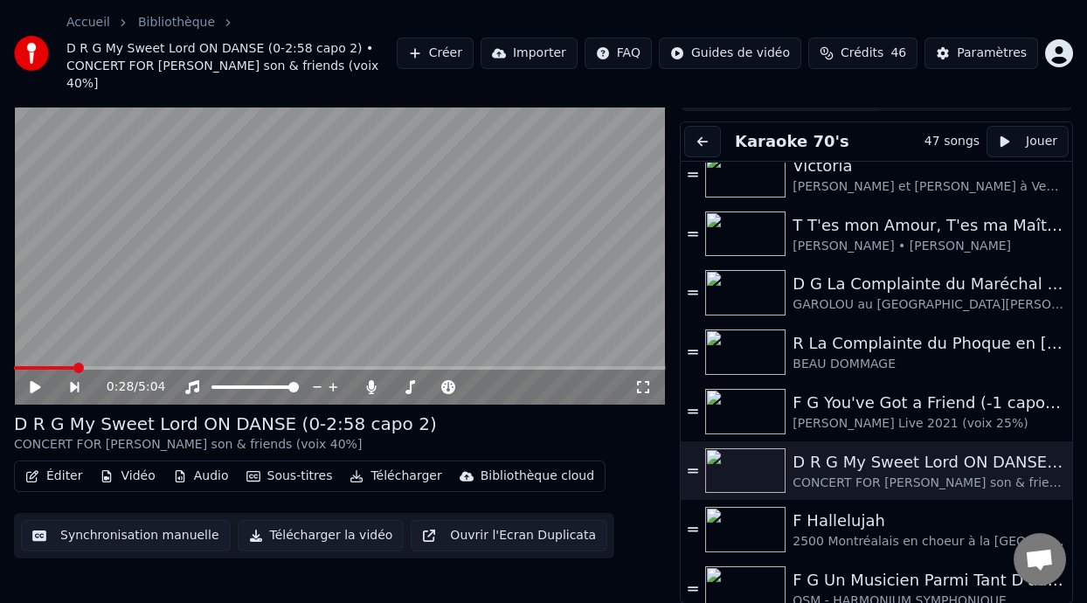
click at [37, 383] on icon at bounding box center [35, 387] width 10 height 12
click at [26, 382] on div "0:35 / 5:04" at bounding box center [340, 386] width 638 height 17
click at [26, 382] on div "0:32 / 5:04" at bounding box center [340, 386] width 638 height 17
click at [30, 378] on div "0:32 / 5:04" at bounding box center [340, 386] width 638 height 17
click at [31, 380] on icon at bounding box center [47, 387] width 39 height 14
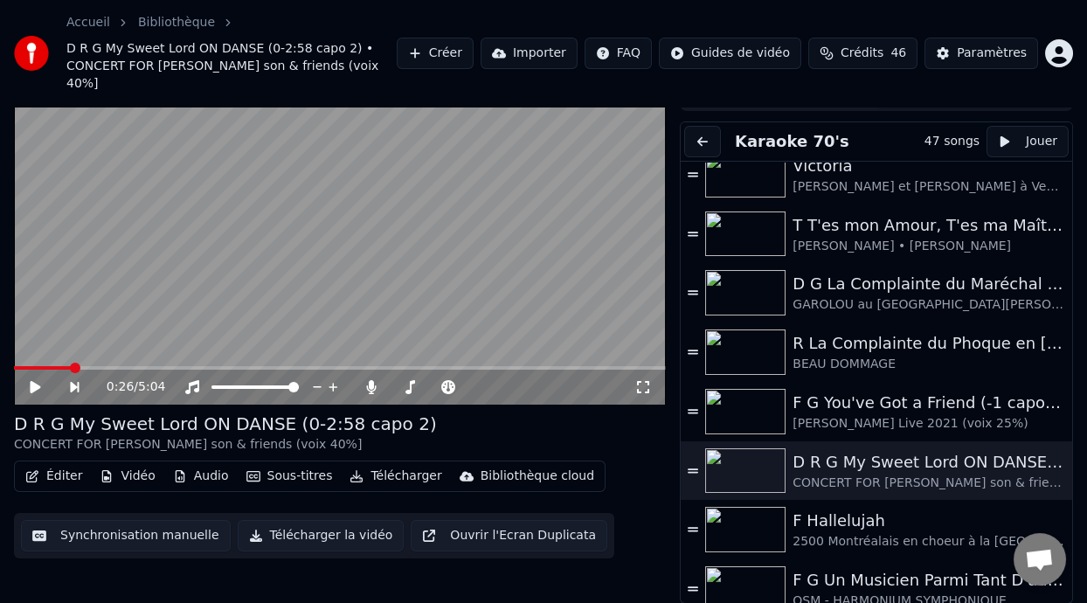
click at [36, 383] on icon at bounding box center [35, 387] width 10 height 12
click at [36, 383] on icon at bounding box center [47, 387] width 39 height 14
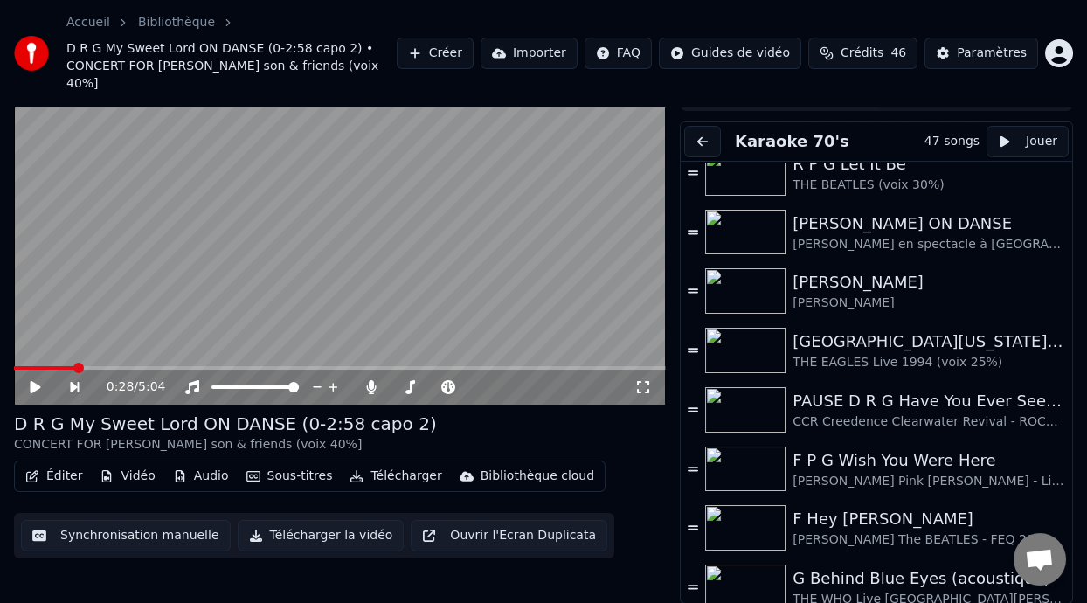
scroll to position [488, 0]
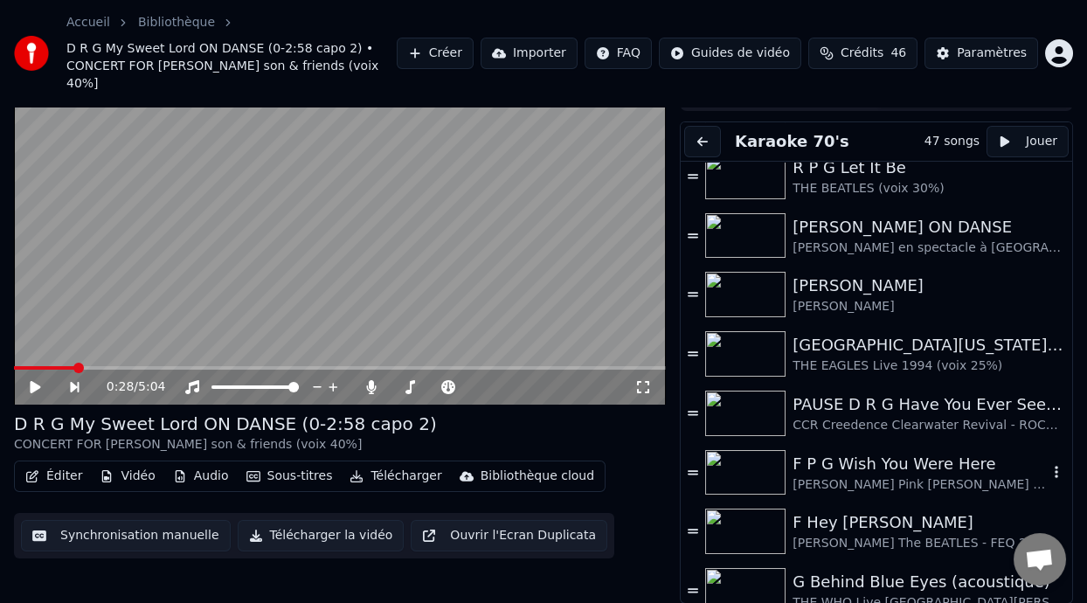
click at [901, 467] on div "F P G Wish You Were Here" at bounding box center [919, 464] width 255 height 24
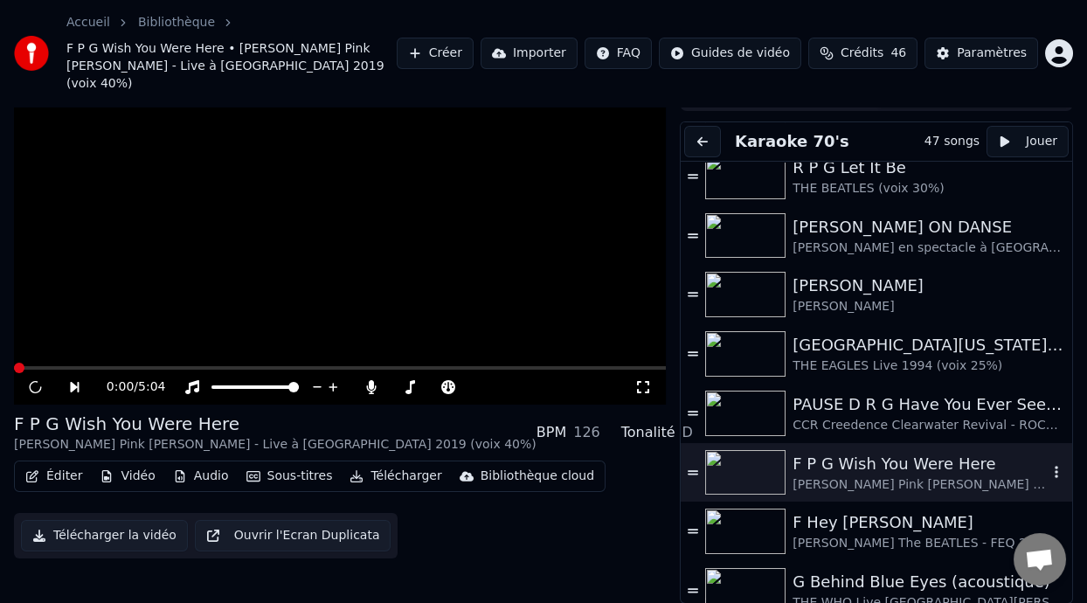
scroll to position [52, 0]
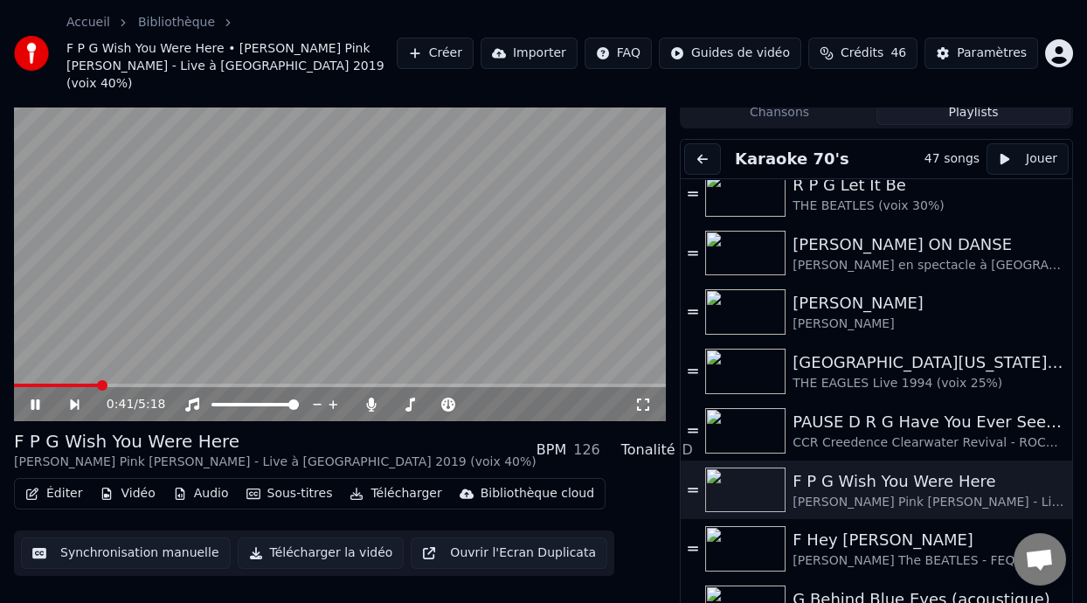
click at [107, 380] on span at bounding box center [102, 385] width 10 height 10
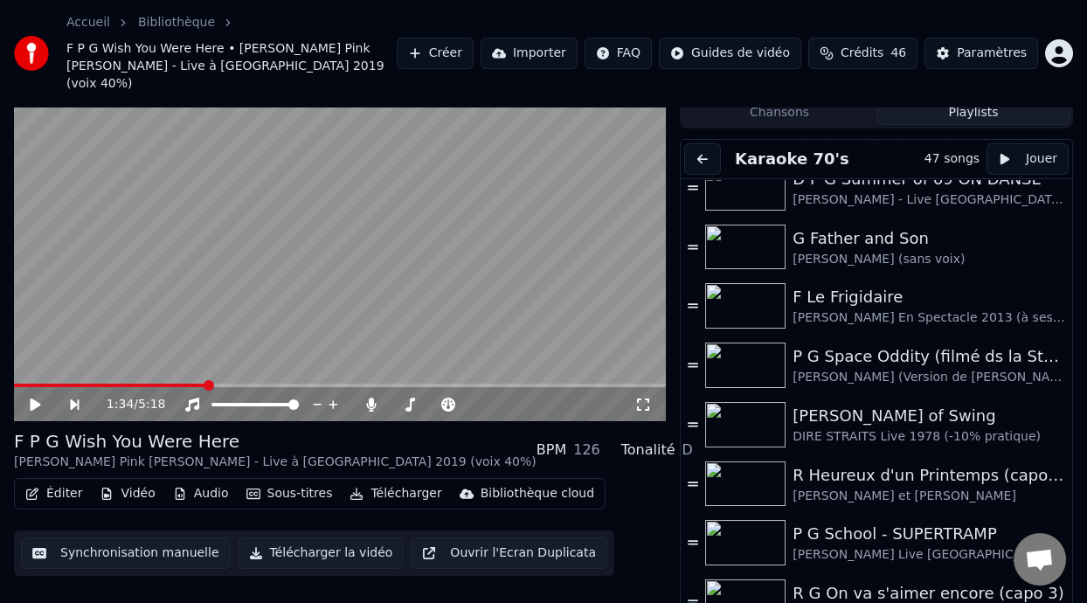
scroll to position [961, 0]
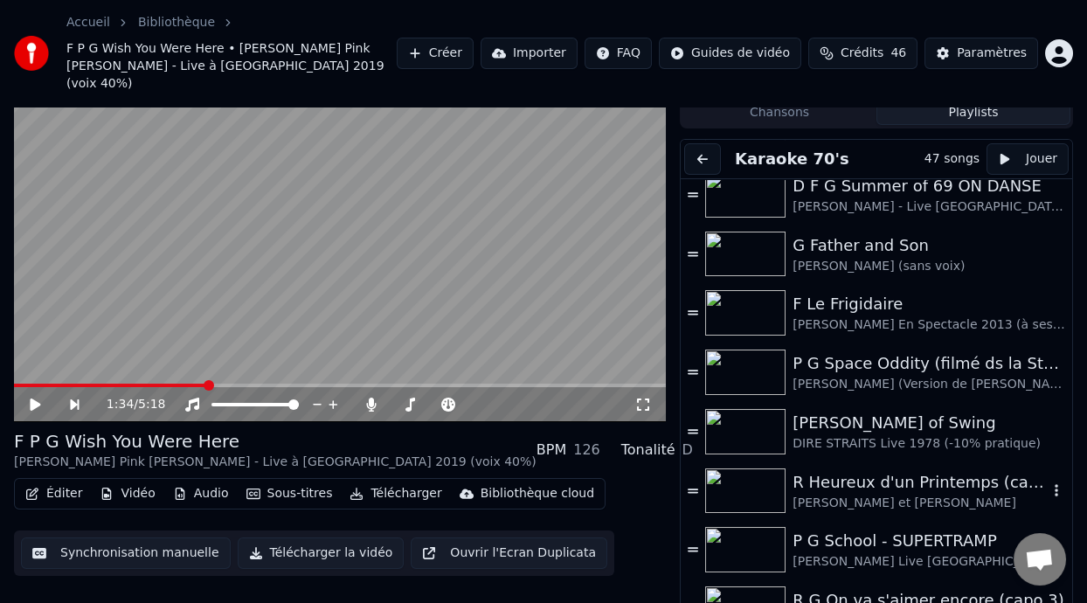
click at [903, 470] on div "R Heureux d'un Printemps (capo 2)" at bounding box center [919, 482] width 255 height 24
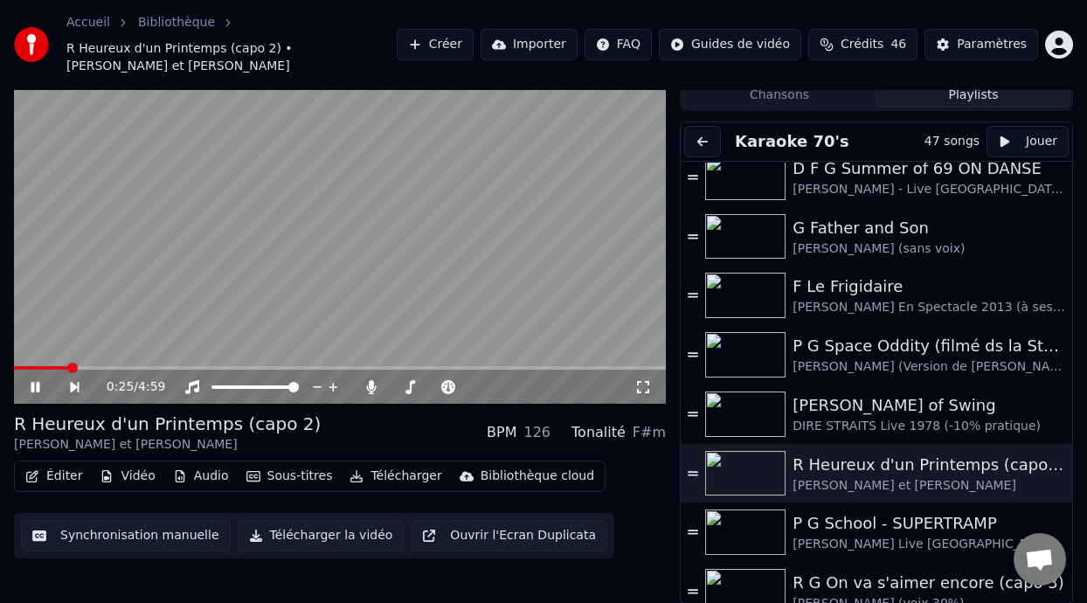
click at [69, 367] on span at bounding box center [72, 367] width 10 height 10
click at [254, 366] on span at bounding box center [257, 367] width 10 height 10
click at [32, 383] on icon at bounding box center [35, 387] width 10 height 12
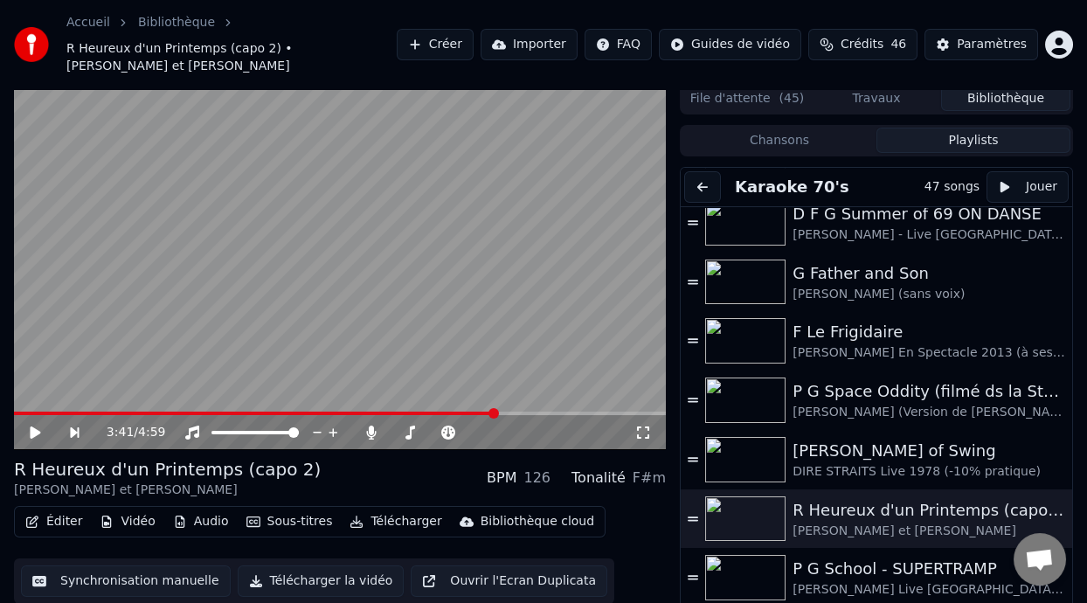
scroll to position [0, 0]
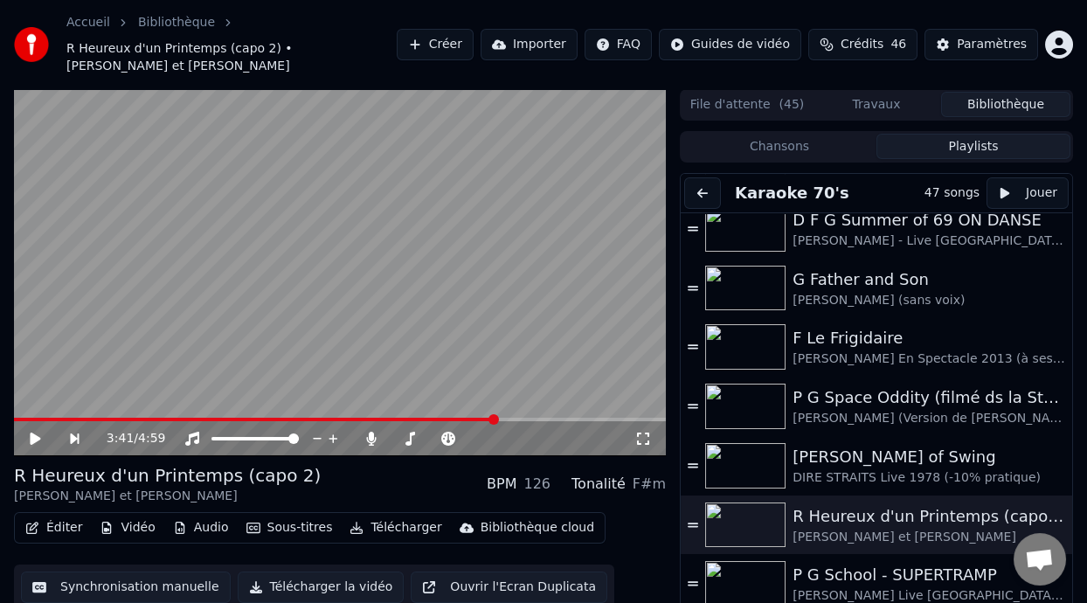
click at [34, 433] on icon at bounding box center [47, 438] width 39 height 14
